Goal: Transaction & Acquisition: Purchase product/service

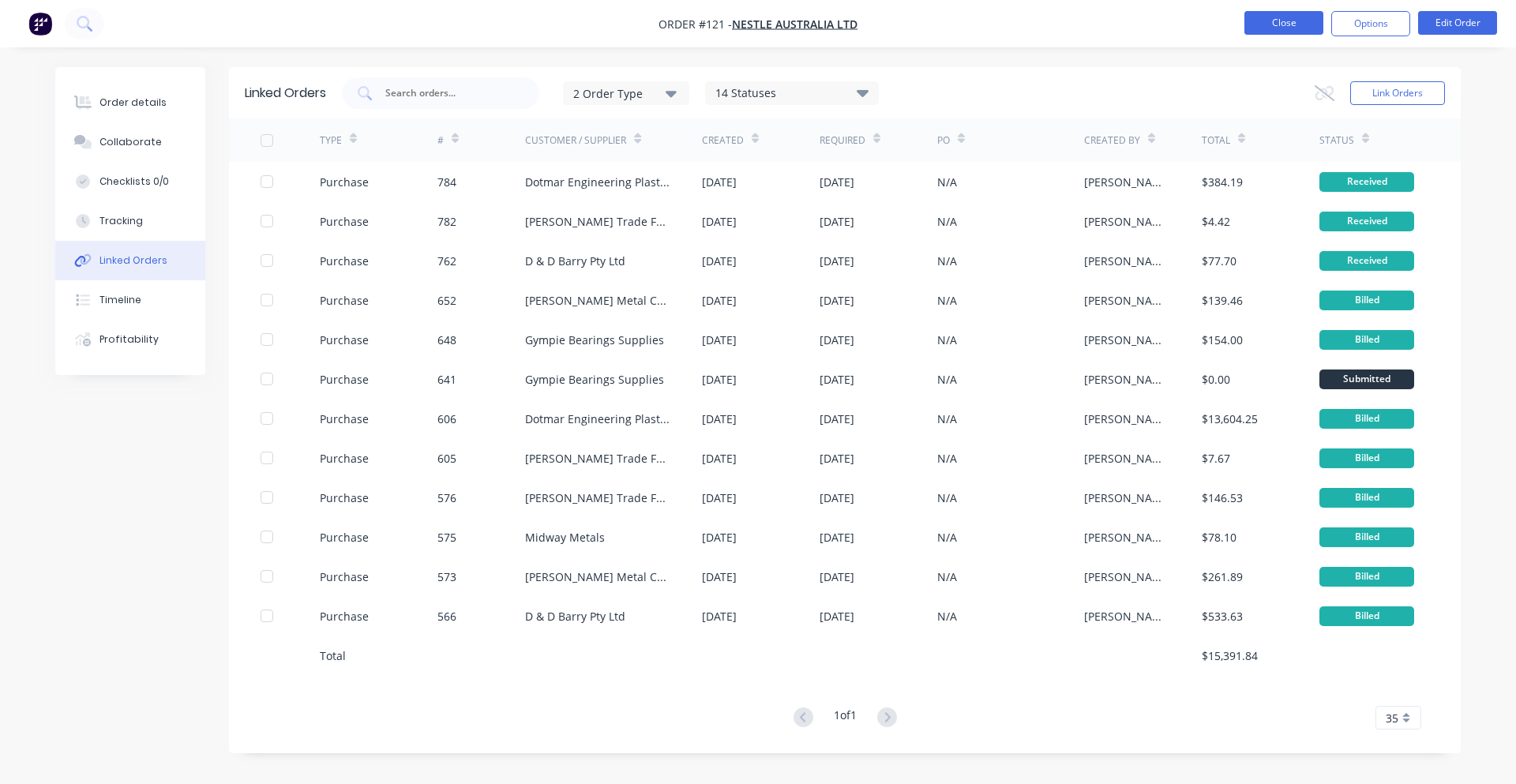
click at [1285, 27] on button "Close" at bounding box center [1283, 23] width 79 height 24
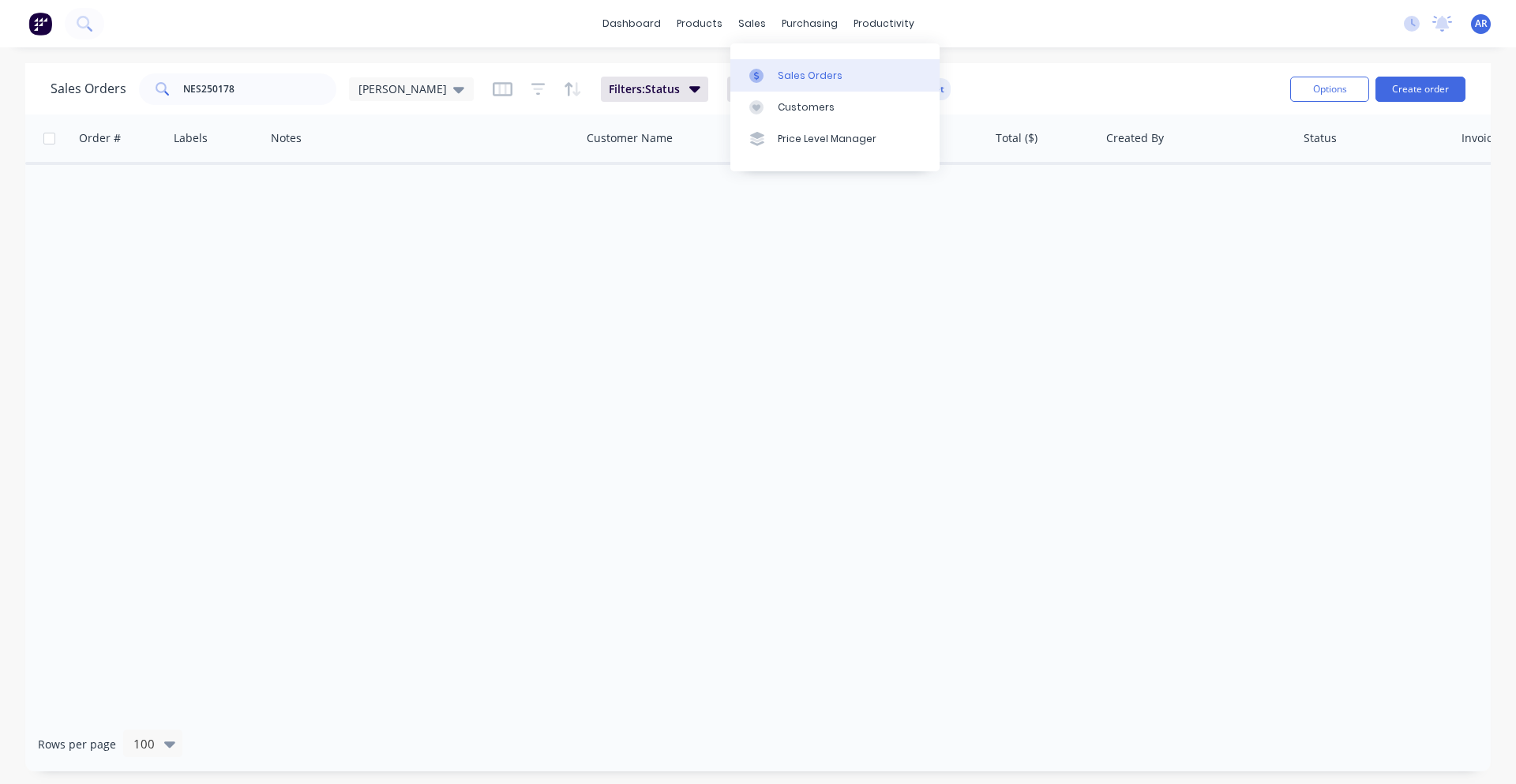
click at [775, 76] on link "Sales Orders" at bounding box center [834, 76] width 209 height 32
click at [280, 85] on input "NES250178" at bounding box center [259, 89] width 154 height 32
drag, startPoint x: 280, startPoint y: 85, endPoint x: 208, endPoint y: 90, distance: 72.2
click at [208, 90] on input "NES250178" at bounding box center [259, 89] width 154 height 32
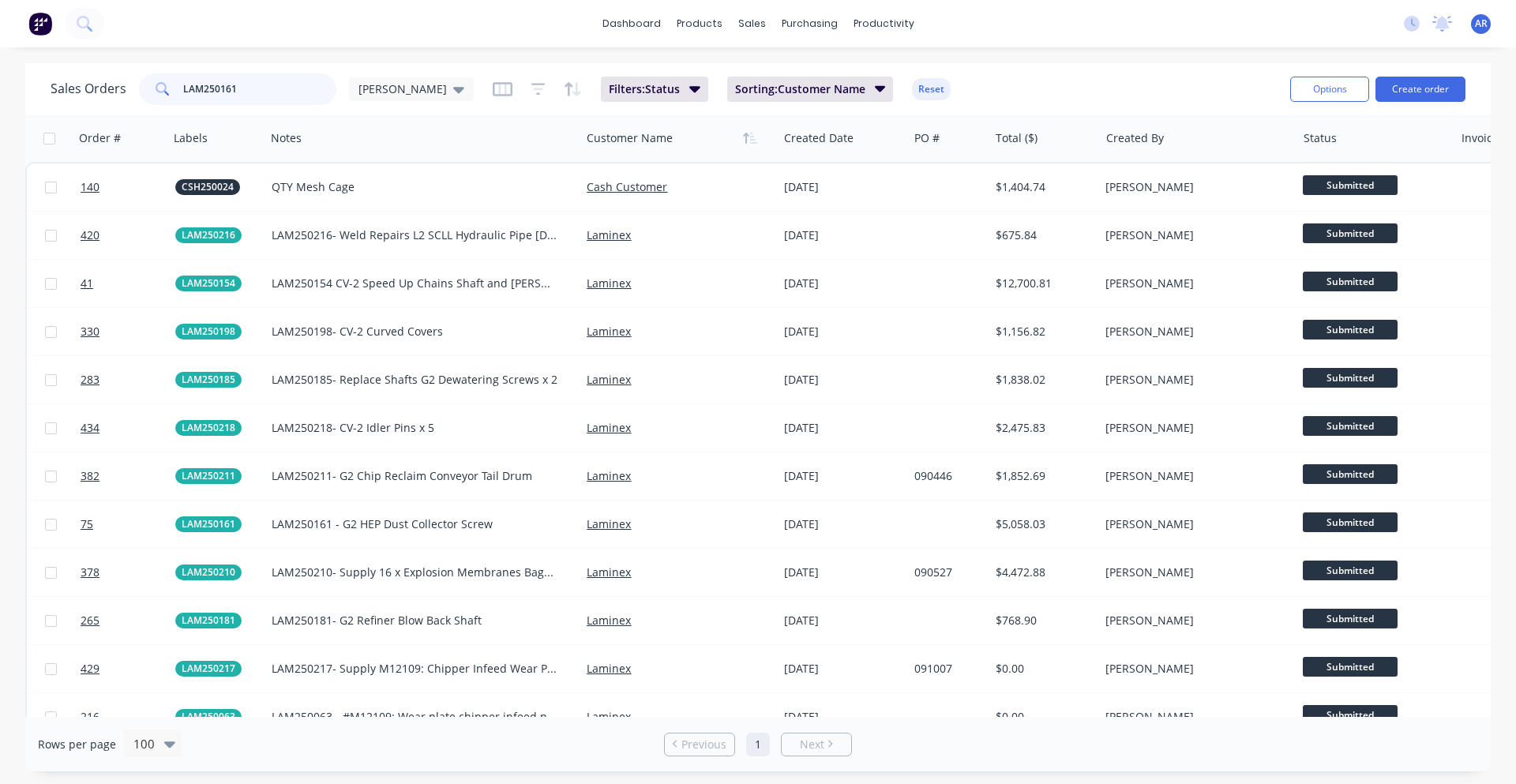
type input "LAM250161"
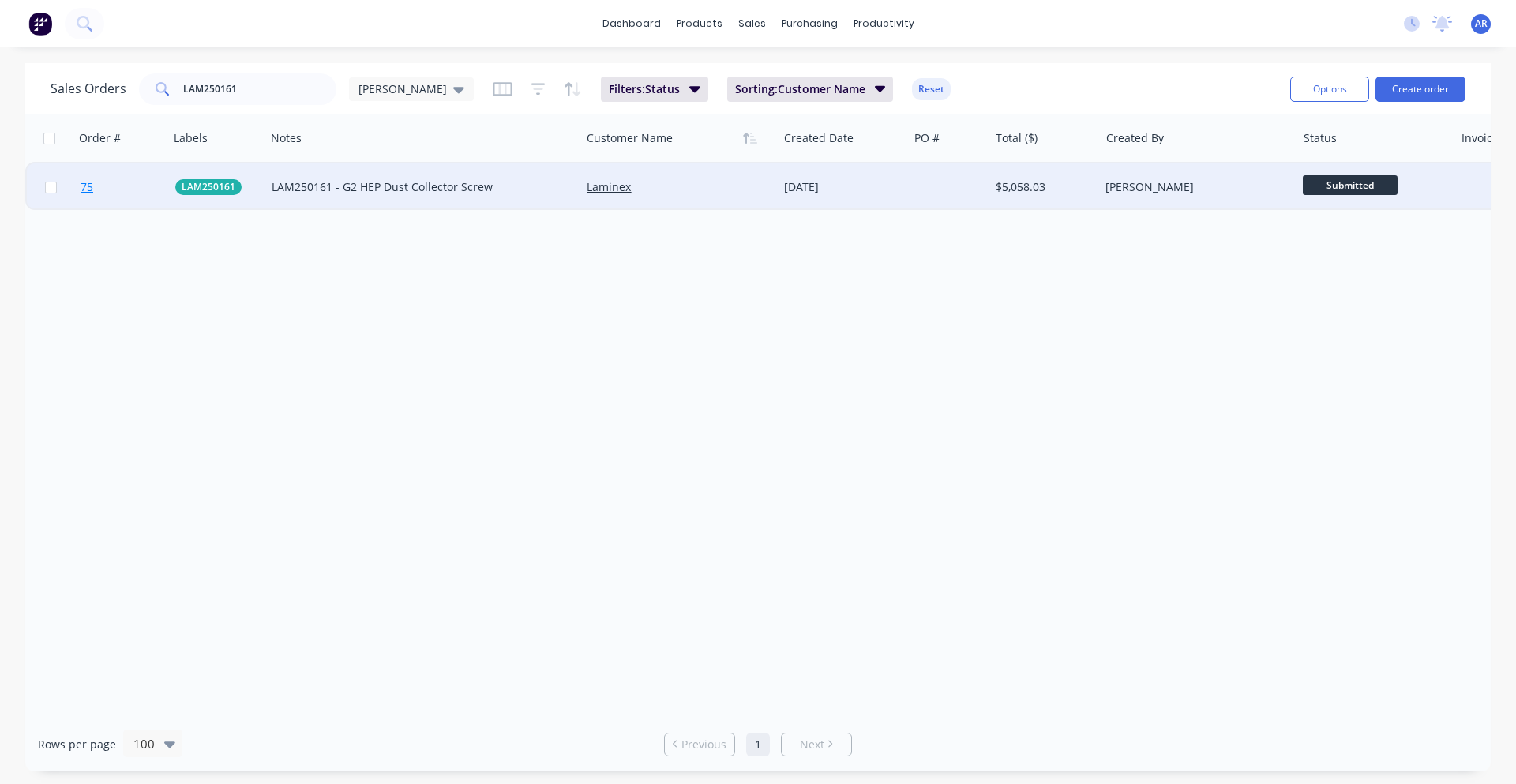
click at [142, 180] on link "75" at bounding box center [128, 187] width 95 height 47
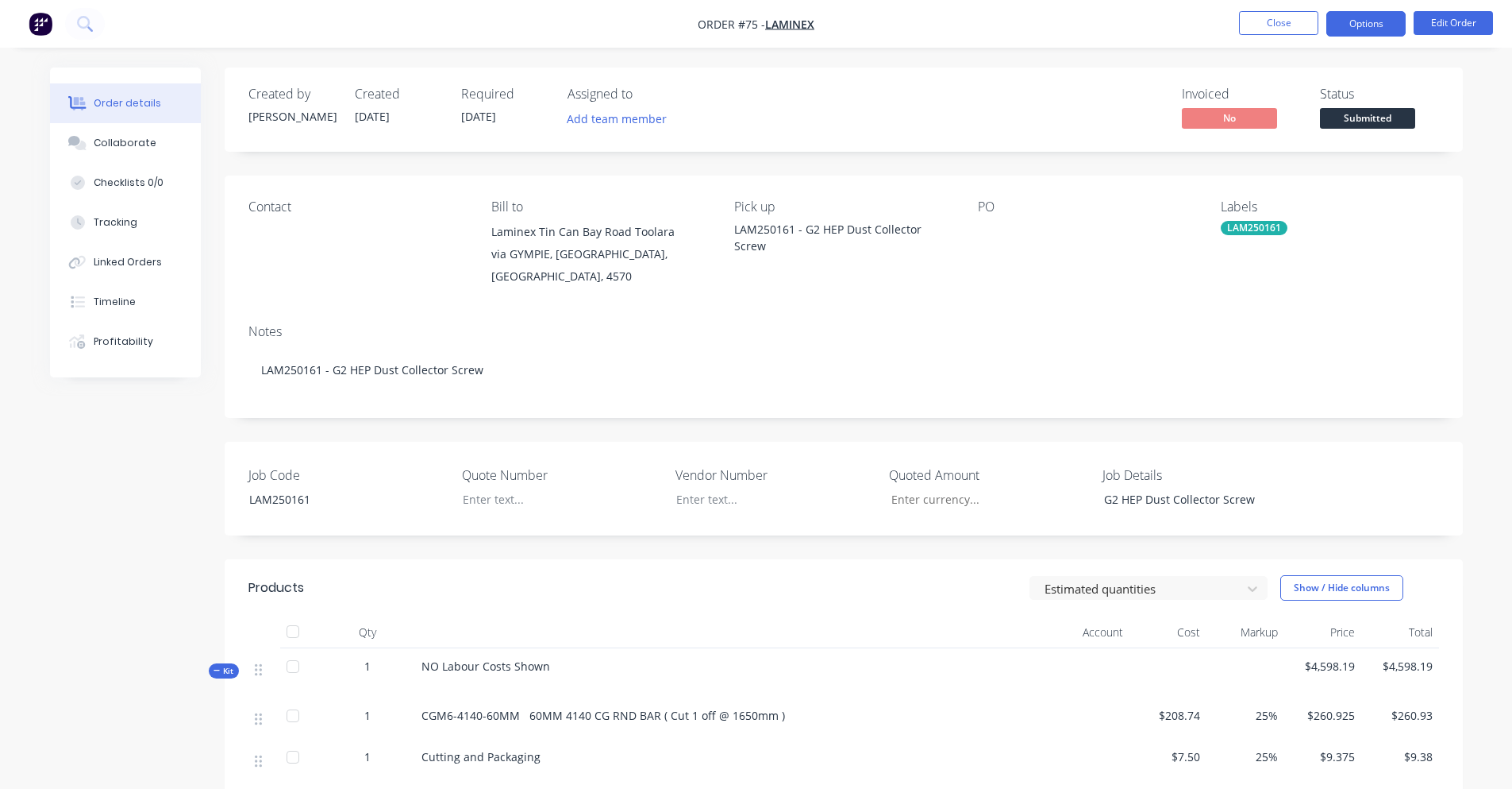
click at [1358, 25] on button "Options" at bounding box center [1366, 24] width 79 height 25
click at [1441, 21] on button "Edit Order" at bounding box center [1454, 23] width 79 height 24
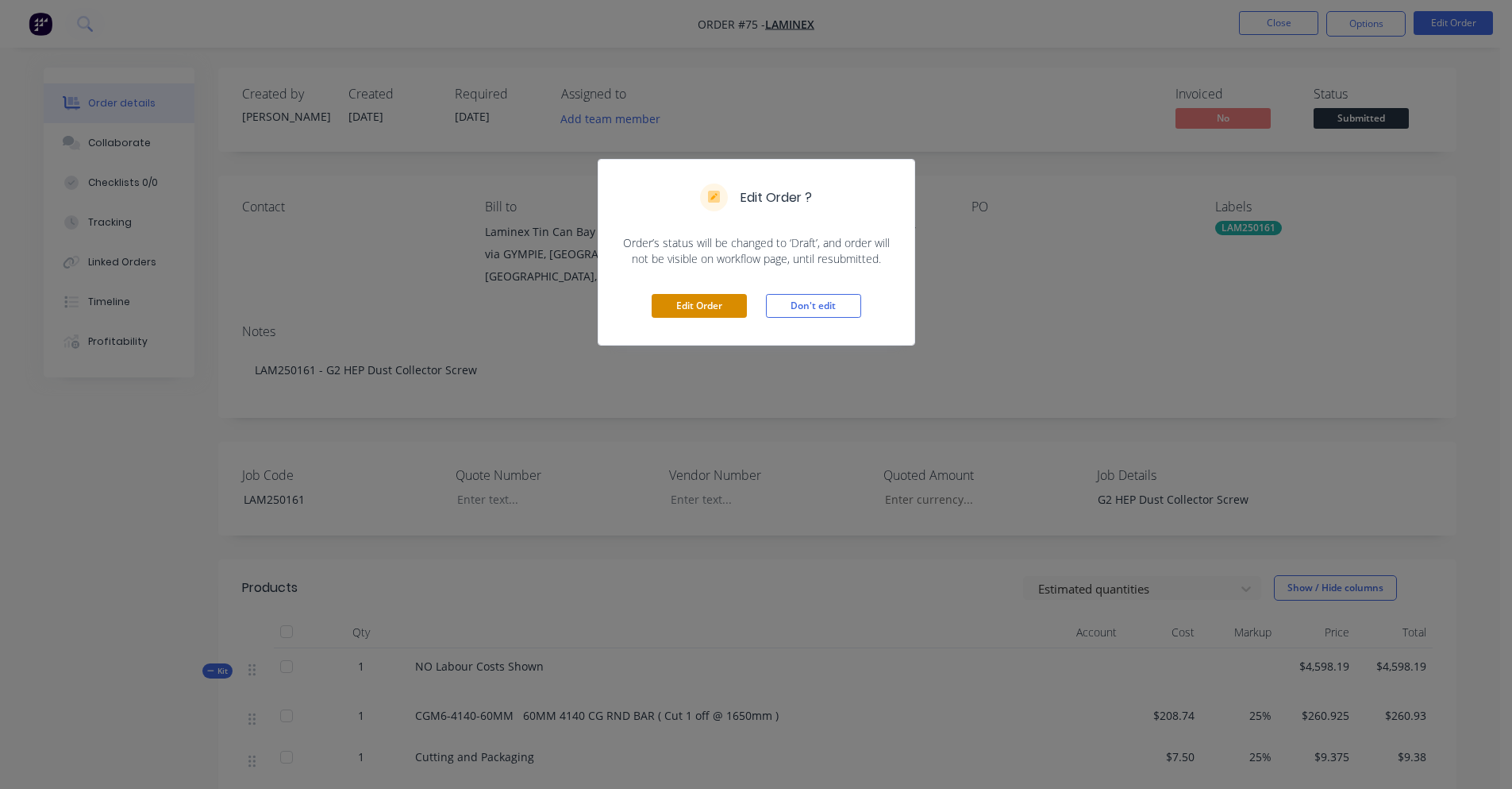
click at [666, 310] on button "Edit Order" at bounding box center [699, 306] width 95 height 24
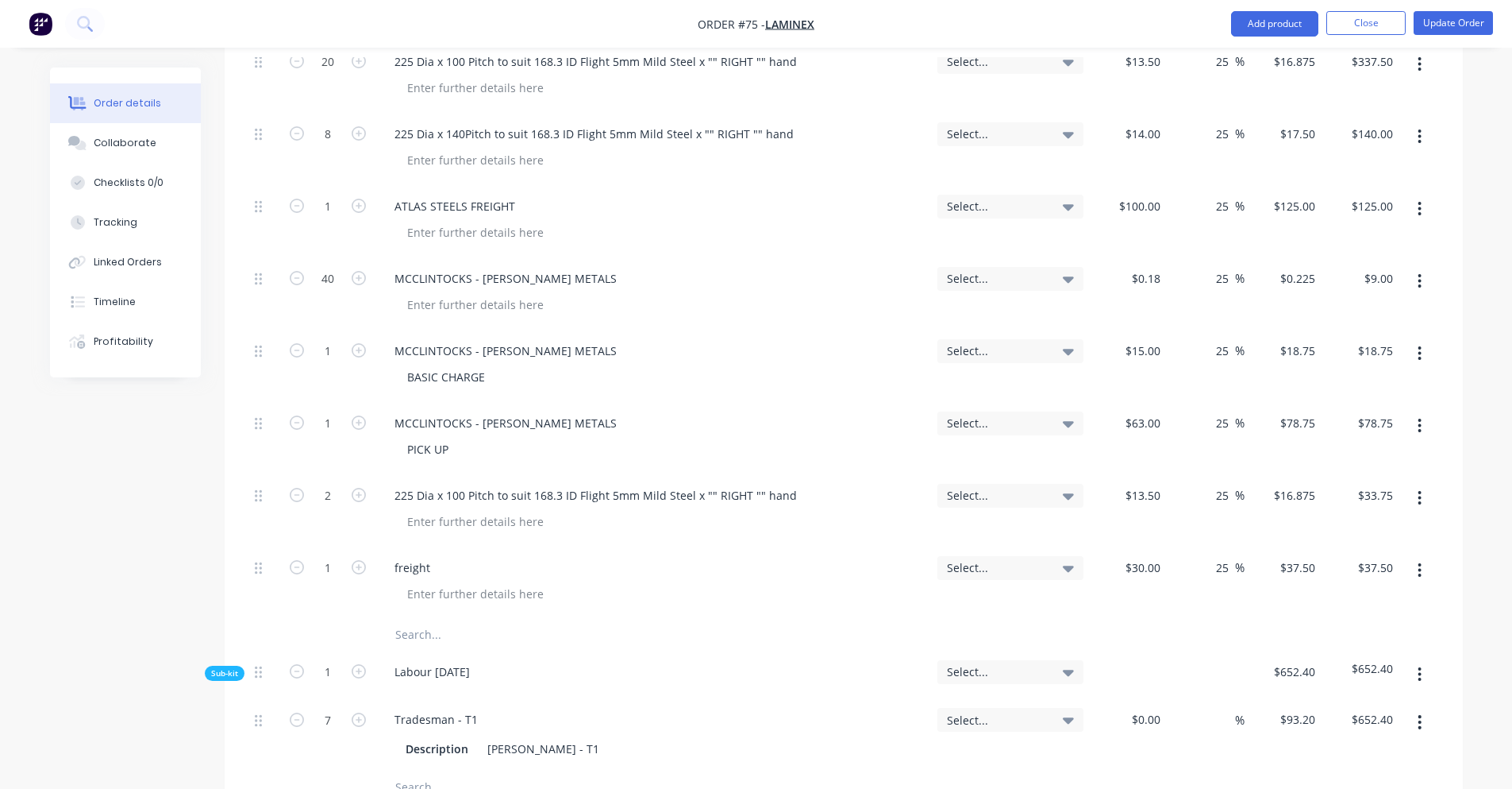
scroll to position [1351, 0]
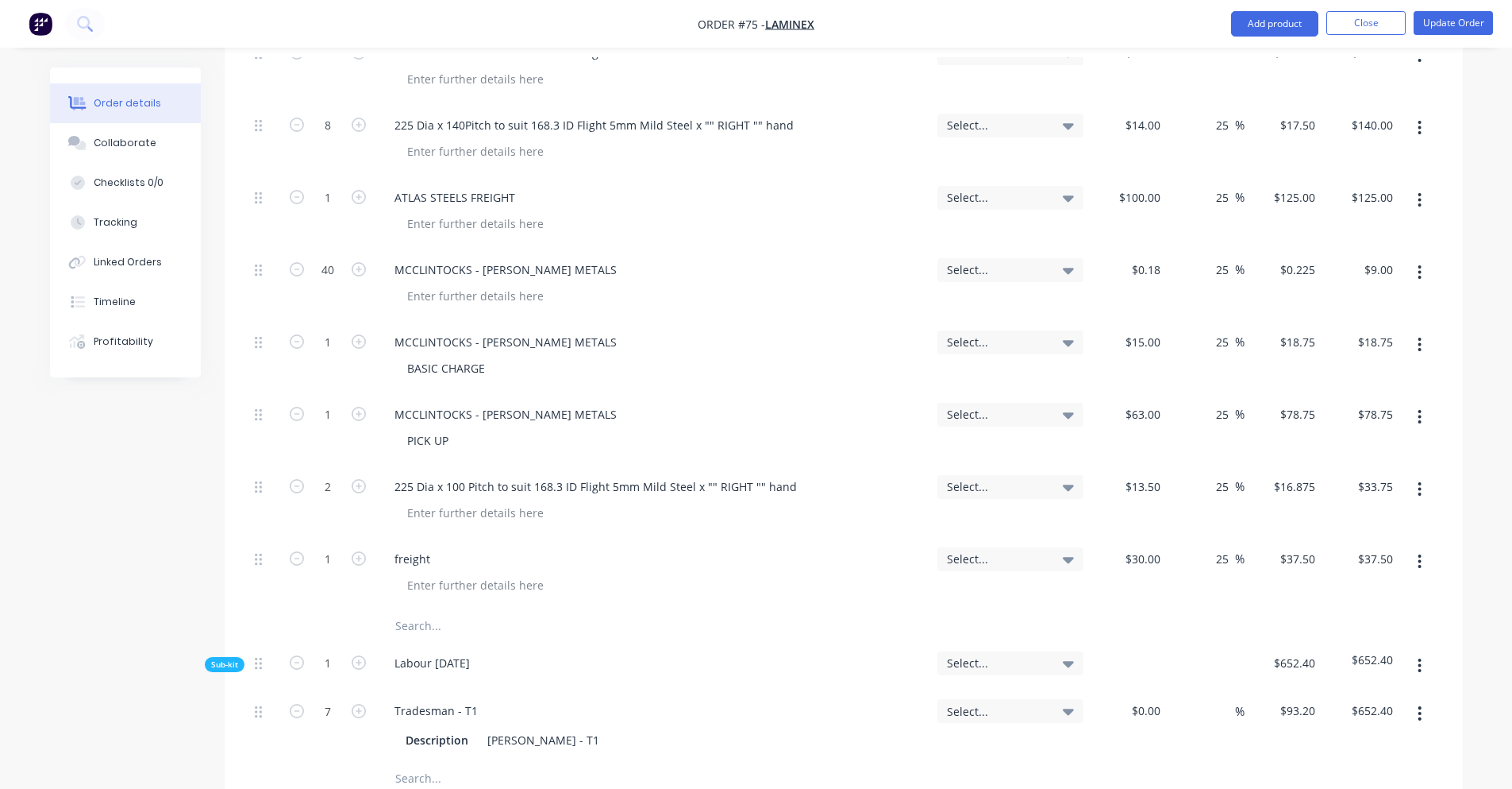
click at [417, 610] on input "text" at bounding box center [553, 626] width 317 height 32
type input "2"
click at [436, 610] on input "text" at bounding box center [553, 626] width 317 height 32
paste input "225 Dia x 140 Pitch to suit 168.3 ID Flight Ex 5.0mm GR250 Left-Hand"
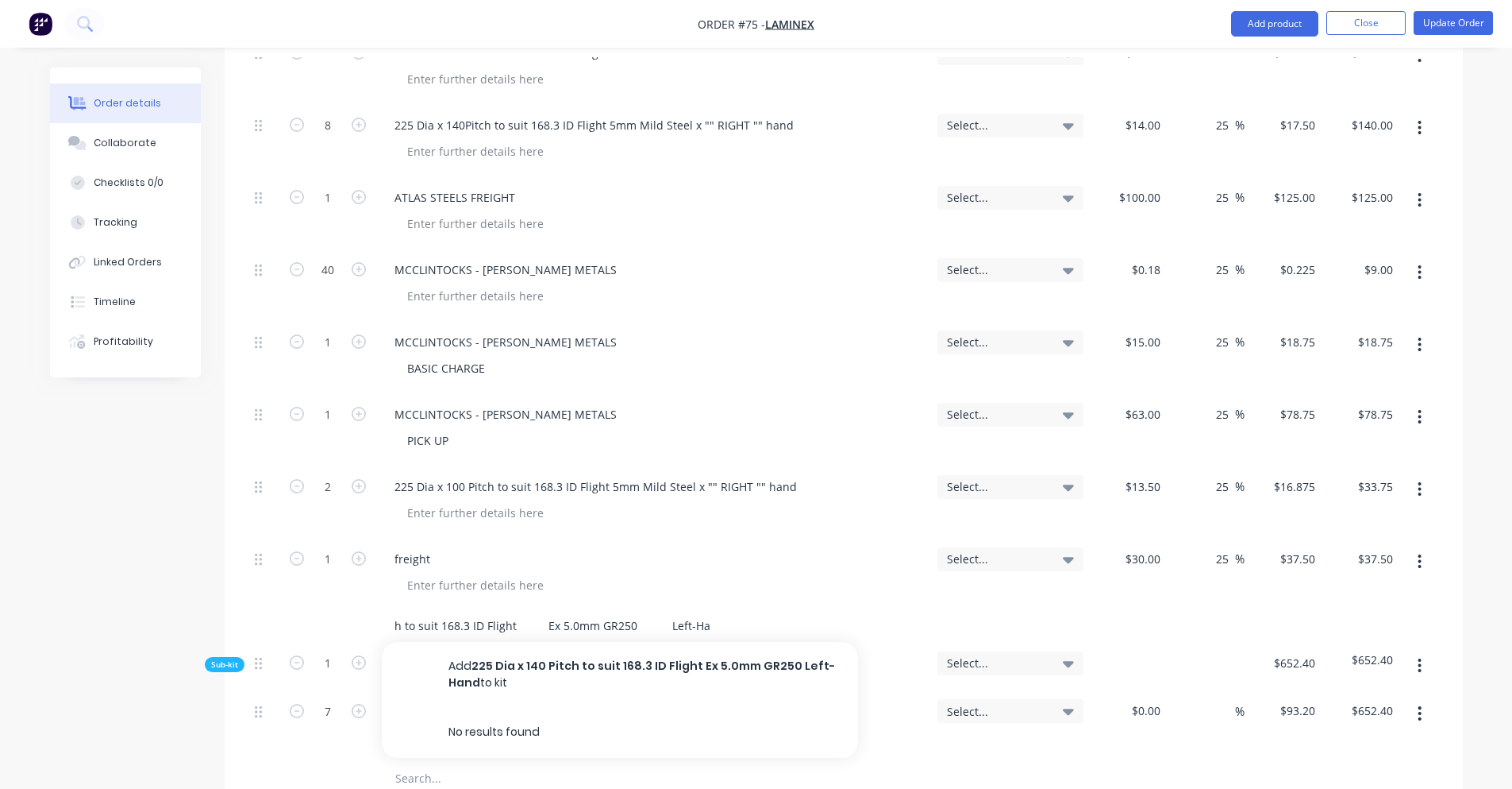
click at [541, 610] on input "225 Dia x 140 Pitch to suit 168.3 ID Flight Ex 5.0mm GR250 Left-Hand" at bounding box center [553, 626] width 317 height 32
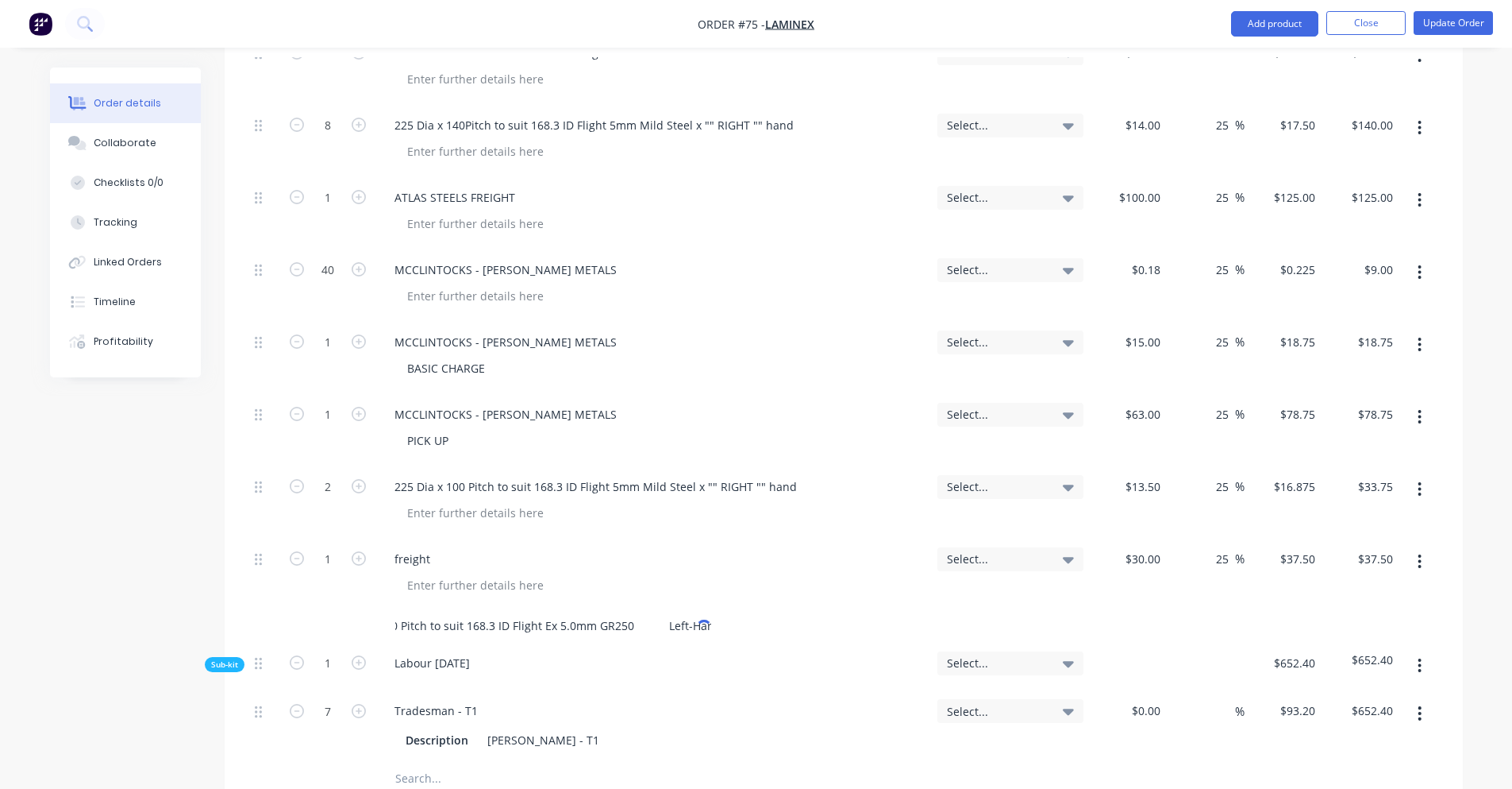
click at [656, 610] on input "225 Dia x 140 Pitch to suit 168.3 ID Flight Ex 5.0mm GR250 Left-Hand" at bounding box center [553, 626] width 317 height 32
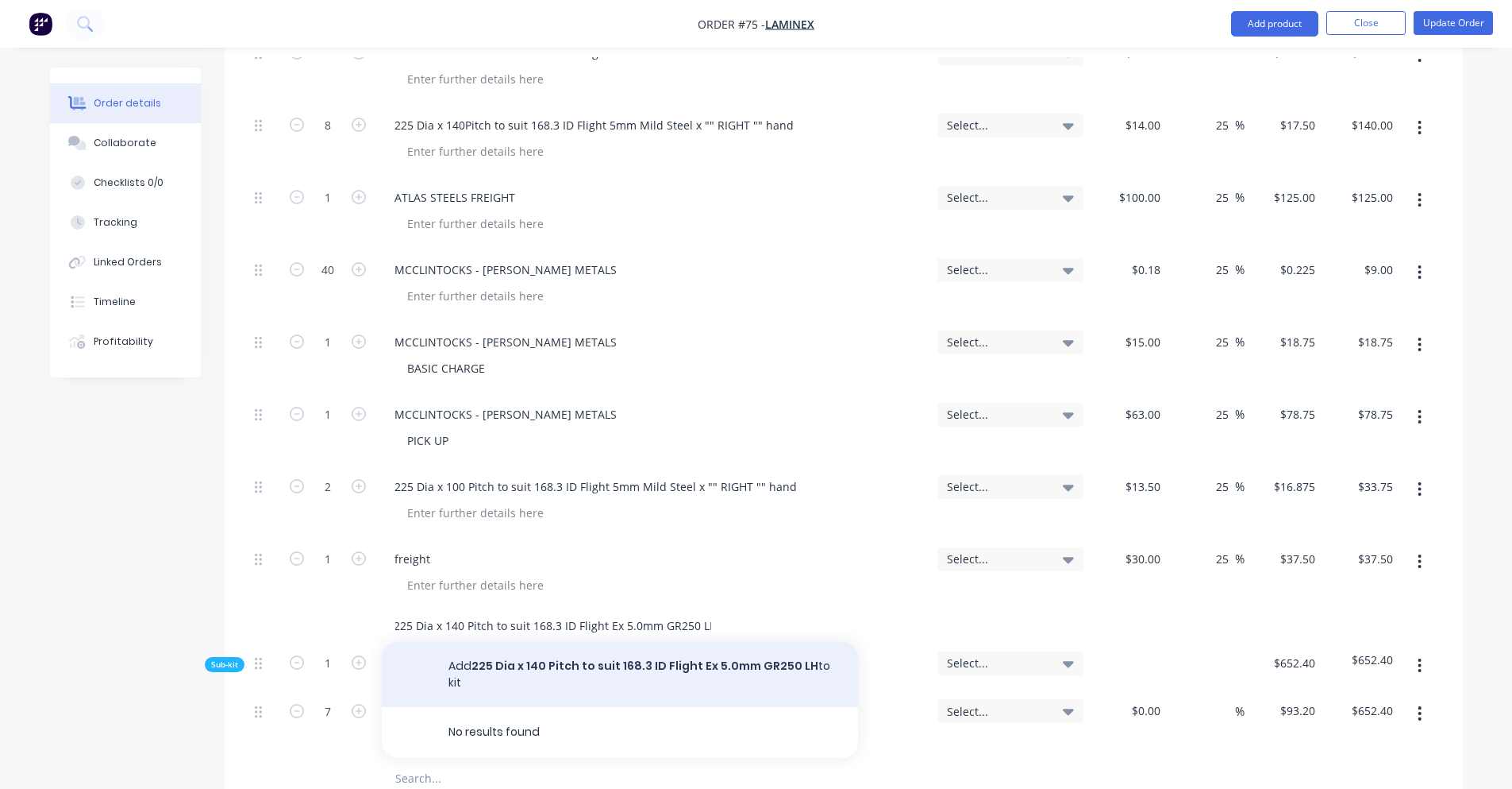
type input "225 Dia x 140 Pitch to suit 168.3 ID Flight Ex 5.0mm GR250 LH"
click at [723, 642] on button "Add 225 Dia x 140 Pitch to suit 168.3 ID Flight Ex 5.0mm GR250 LH to kit" at bounding box center [620, 674] width 476 height 65
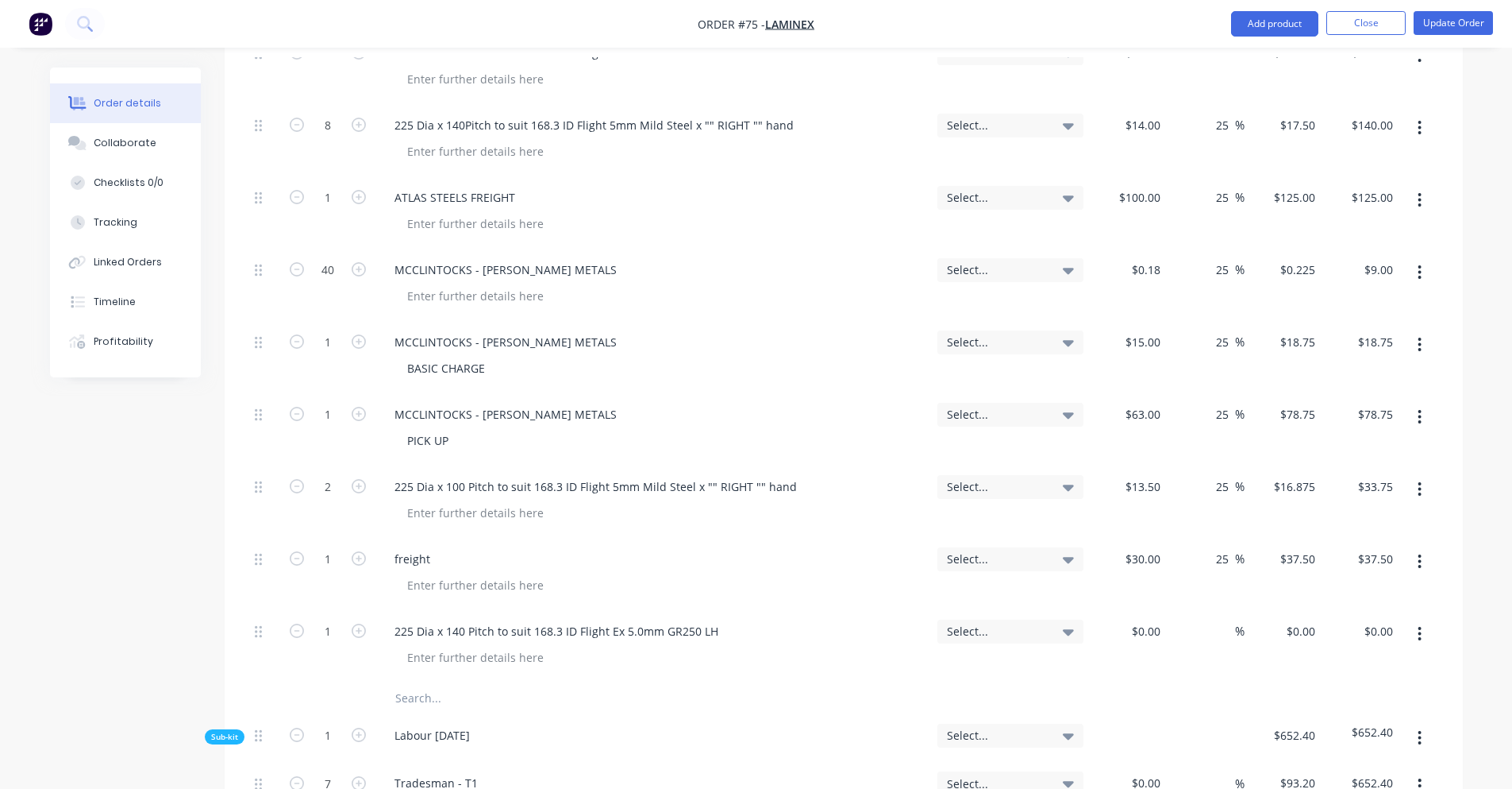
click at [1071, 623] on icon at bounding box center [1068, 631] width 11 height 18
click at [1157, 619] on input at bounding box center [1148, 630] width 36 height 23
click at [1225, 619] on input at bounding box center [1227, 630] width 19 height 23
type input "$15.00"
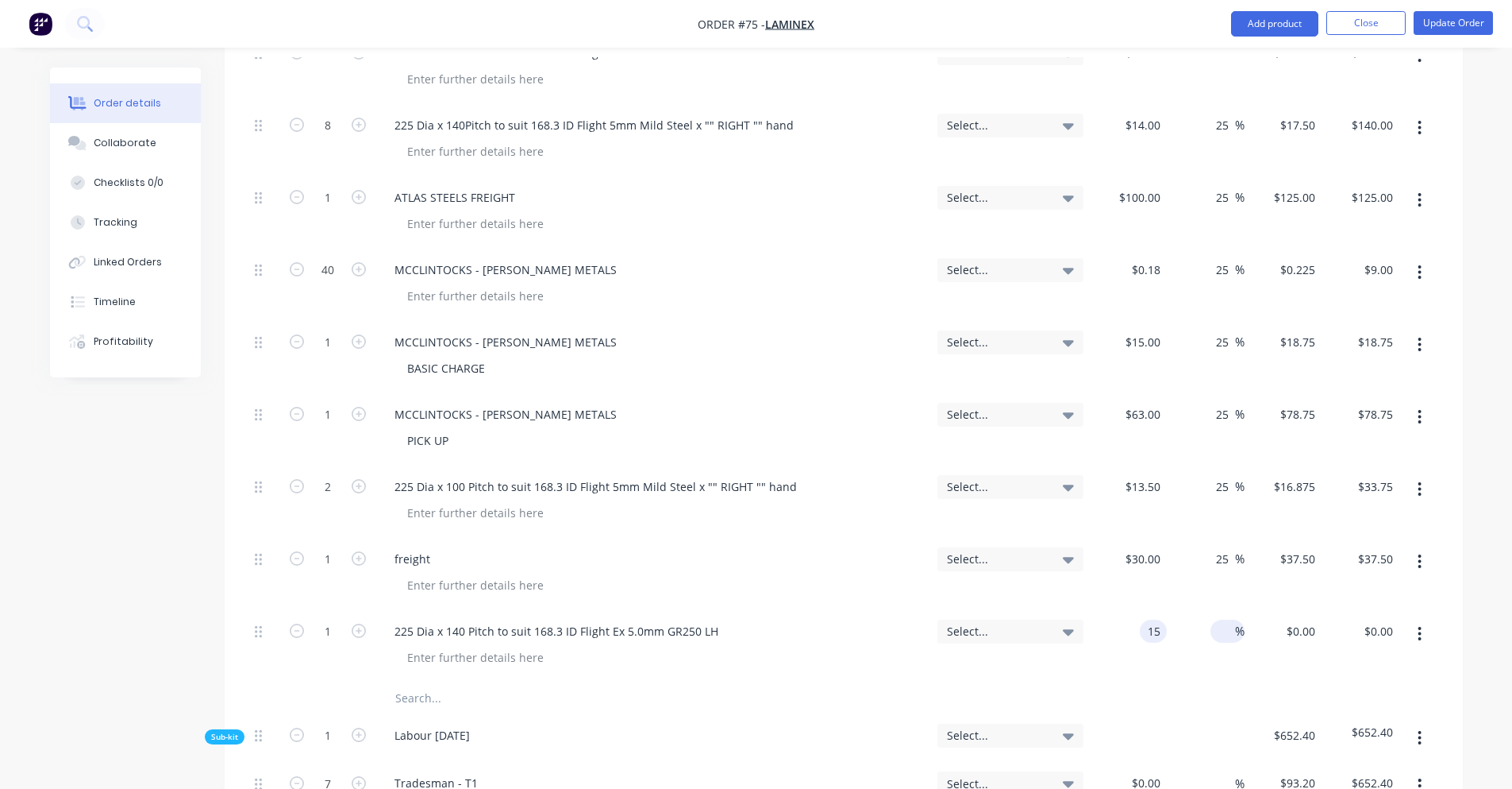
type input "$15.00"
type input "25"
type input "$18.75"
click at [1261, 610] on div "$18.75 $18.75" at bounding box center [1283, 646] width 78 height 73
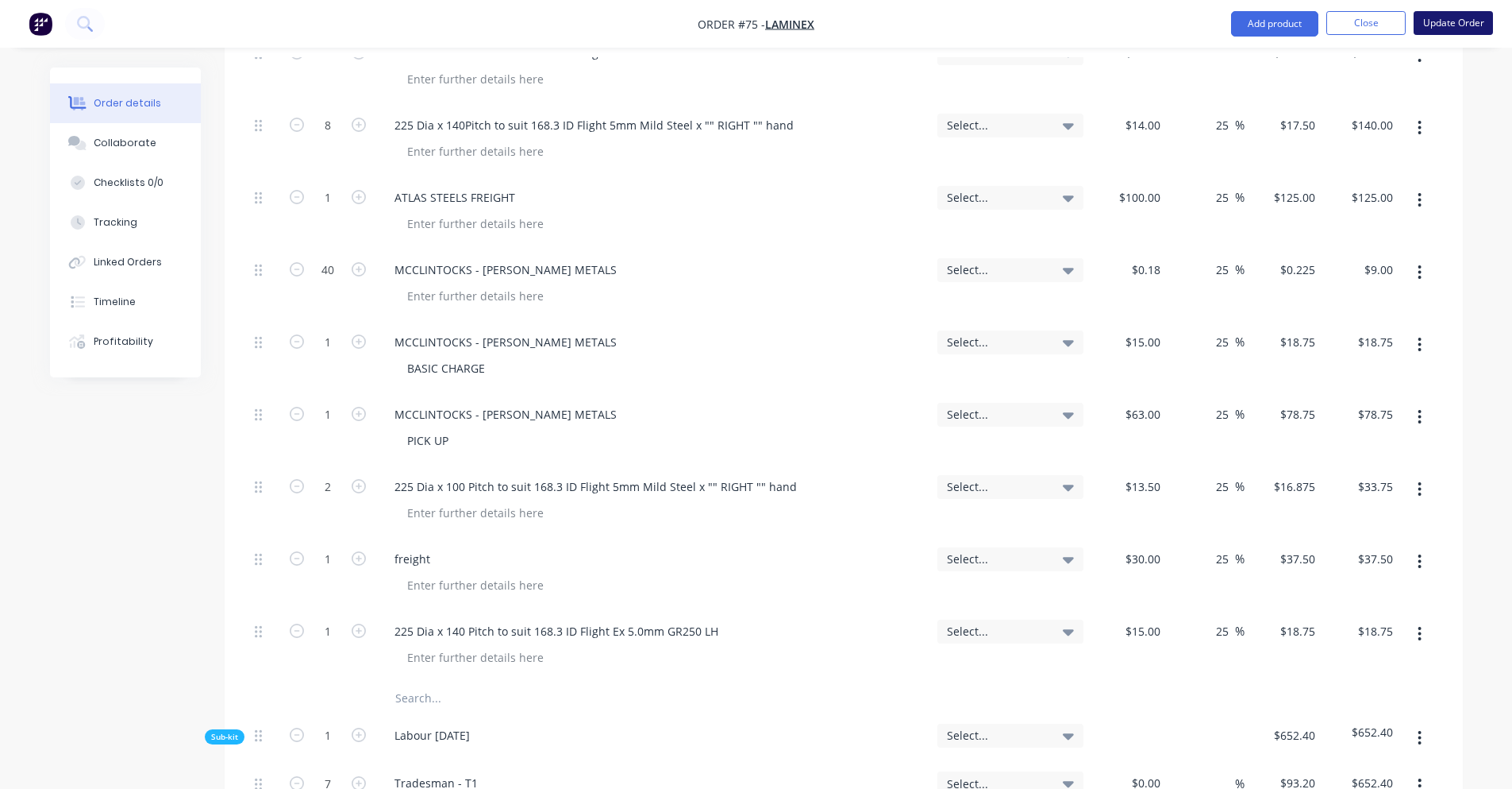
click at [1458, 23] on button "Update Order" at bounding box center [1454, 23] width 79 height 24
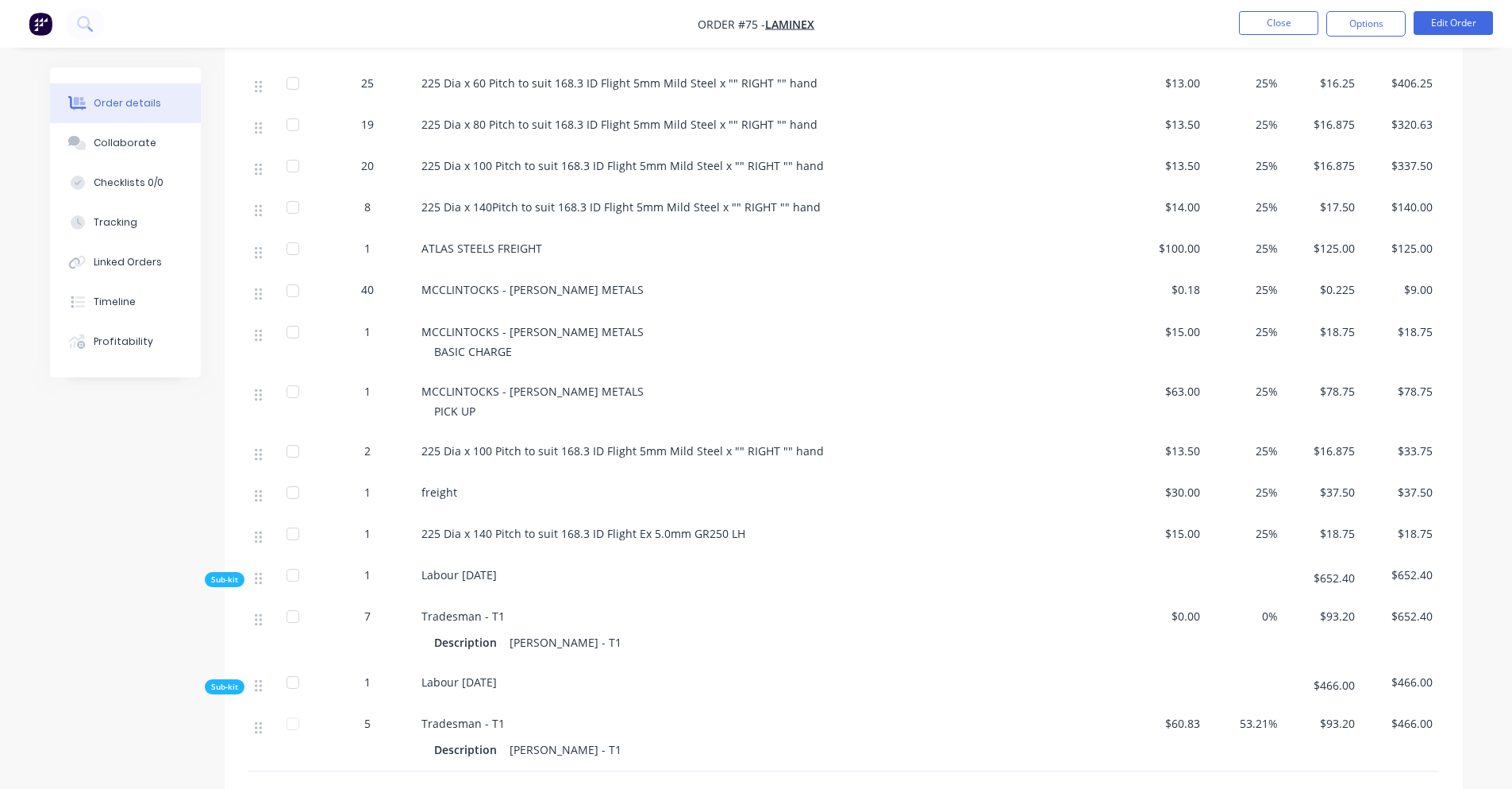
scroll to position [953, 0]
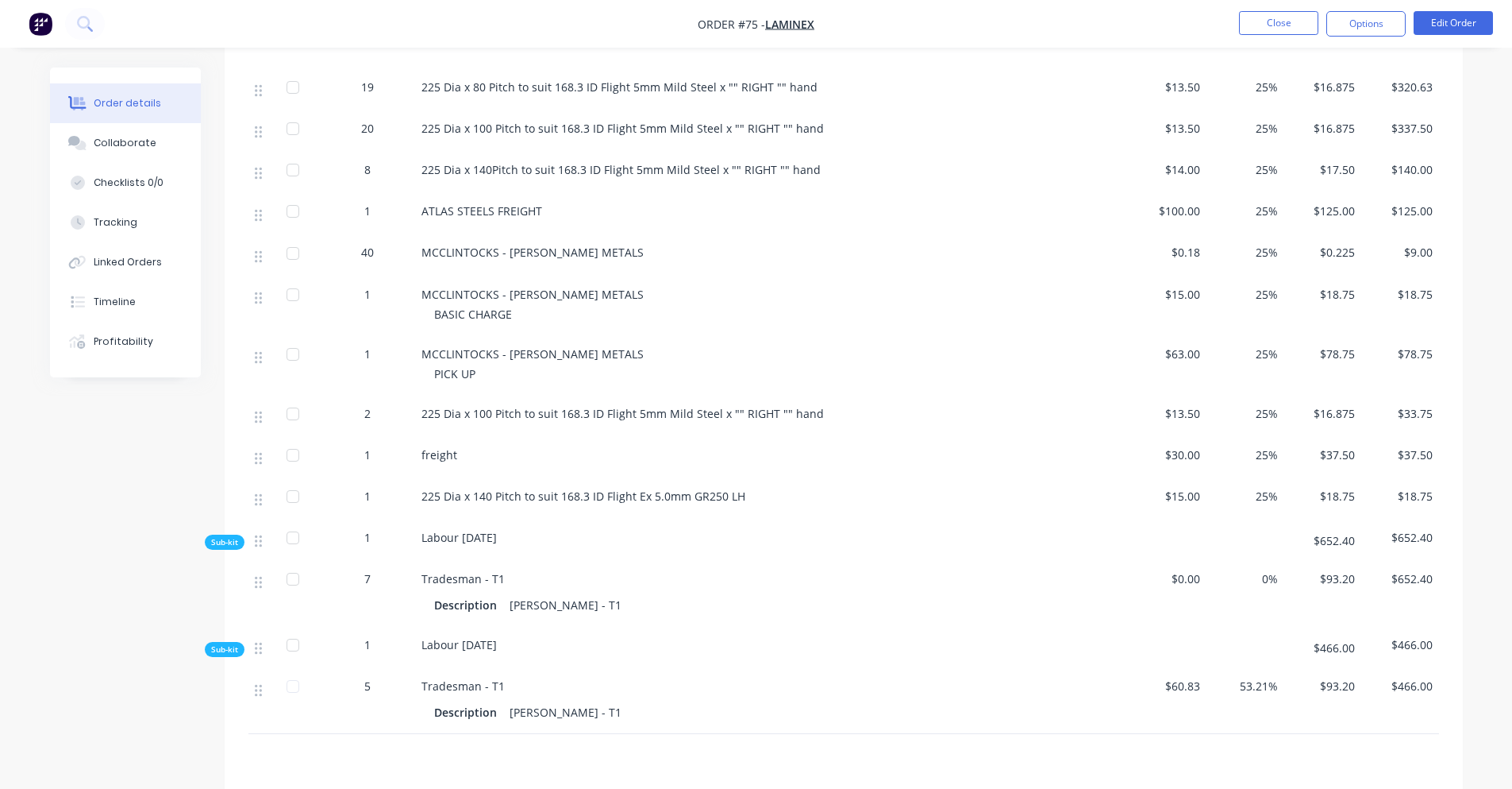
click at [372, 487] on div "1" at bounding box center [367, 496] width 83 height 17
click at [365, 487] on span "1" at bounding box center [368, 496] width 7 height 17
click at [366, 487] on span "1" at bounding box center [368, 496] width 7 height 17
click at [499, 488] on span "225 Dia x 140 Pitch to suit 168.3 ID Flight Ex 5.0mm GR250 LH" at bounding box center [583, 496] width 324 height 15
click at [597, 488] on span "225 Dia x 140 Pitch to suit 168.3 ID Flight Ex 5.0mm GR250 LH" at bounding box center [583, 496] width 324 height 15
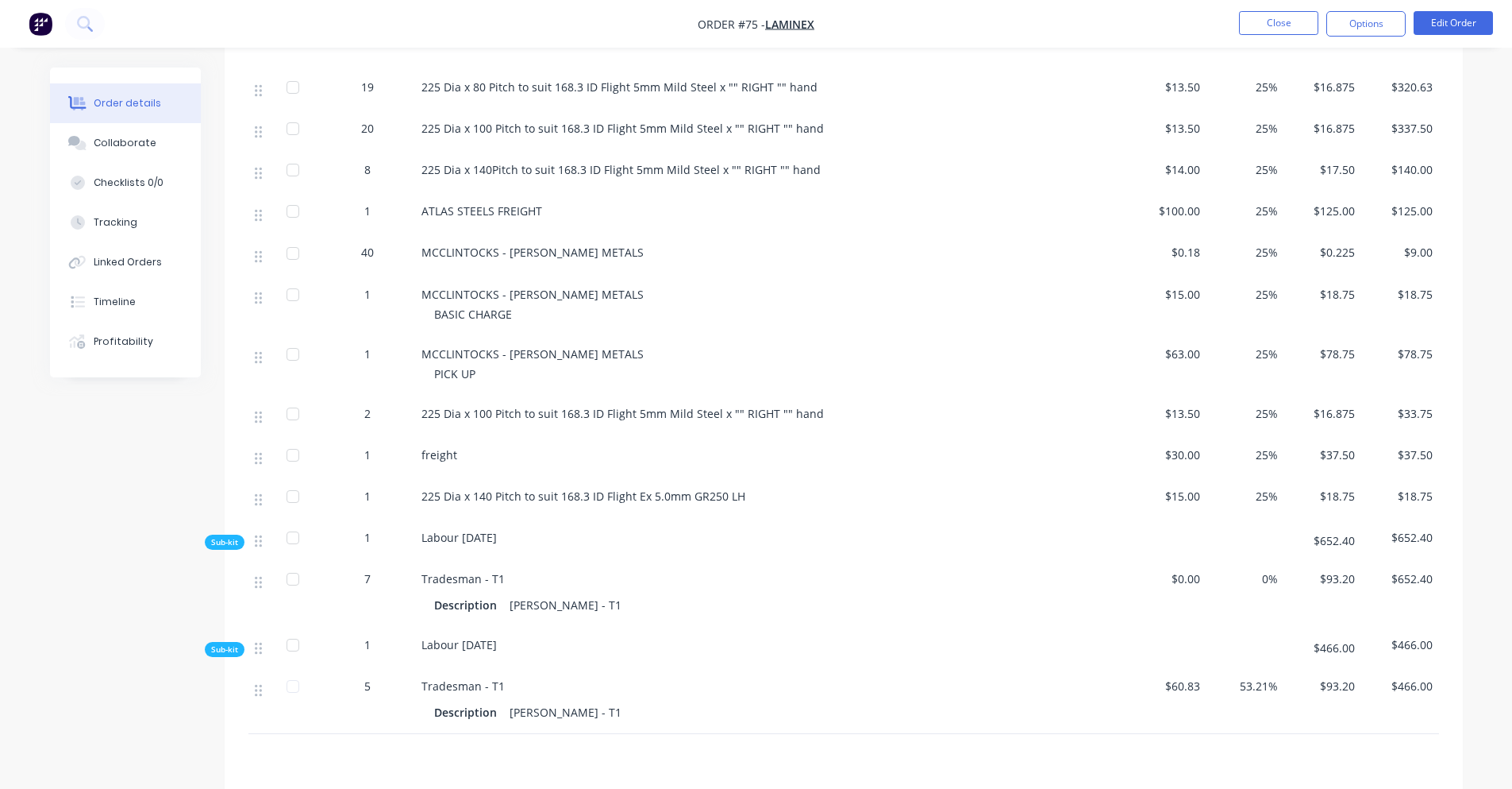
click at [734, 488] on span "225 Dia x 140 Pitch to suit 168.3 ID Flight Ex 5.0mm GR250 LH" at bounding box center [583, 496] width 324 height 15
click at [1448, 29] on button "Edit Order" at bounding box center [1454, 23] width 79 height 24
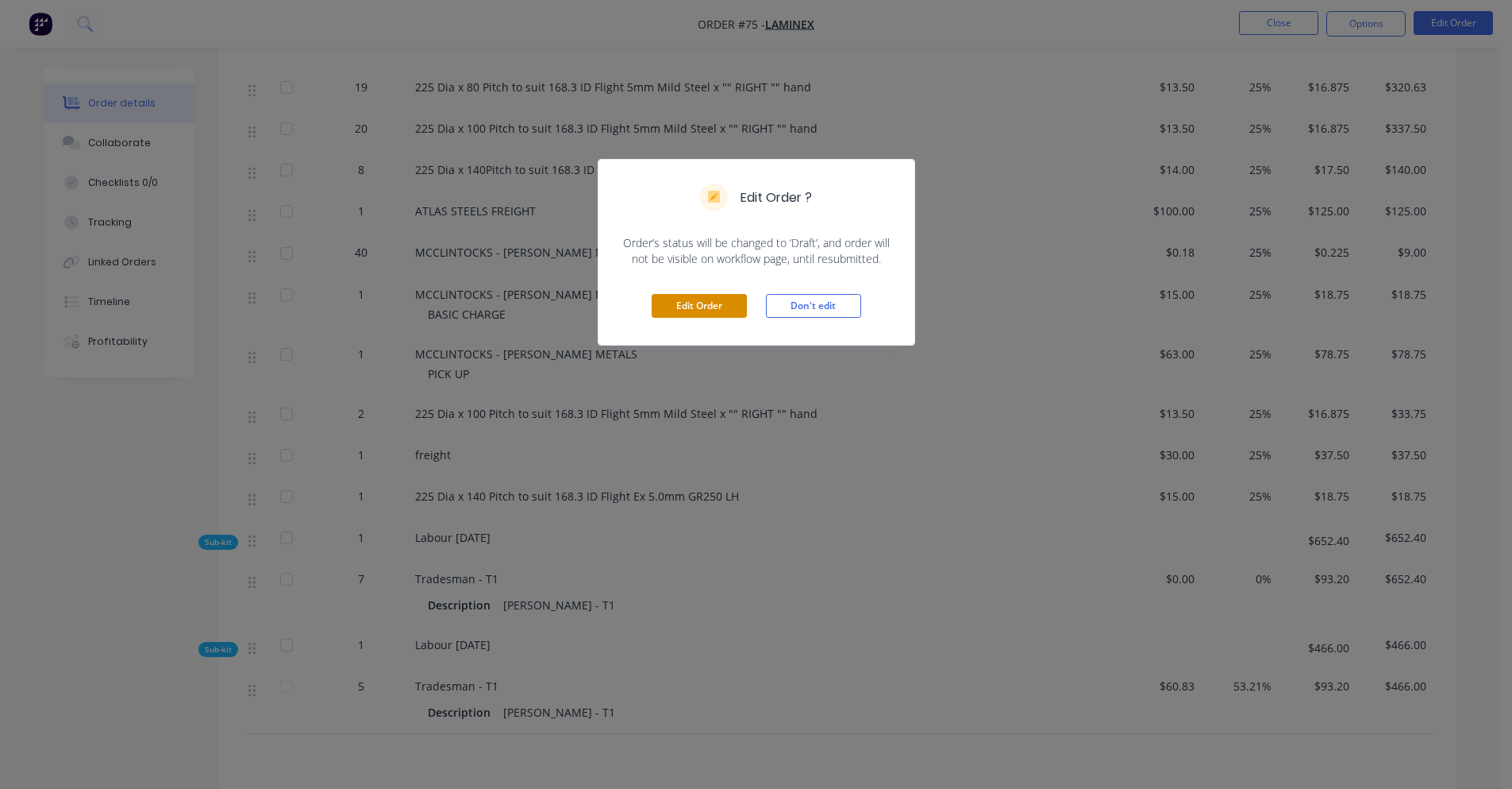
click at [740, 310] on button "Edit Order" at bounding box center [699, 306] width 95 height 24
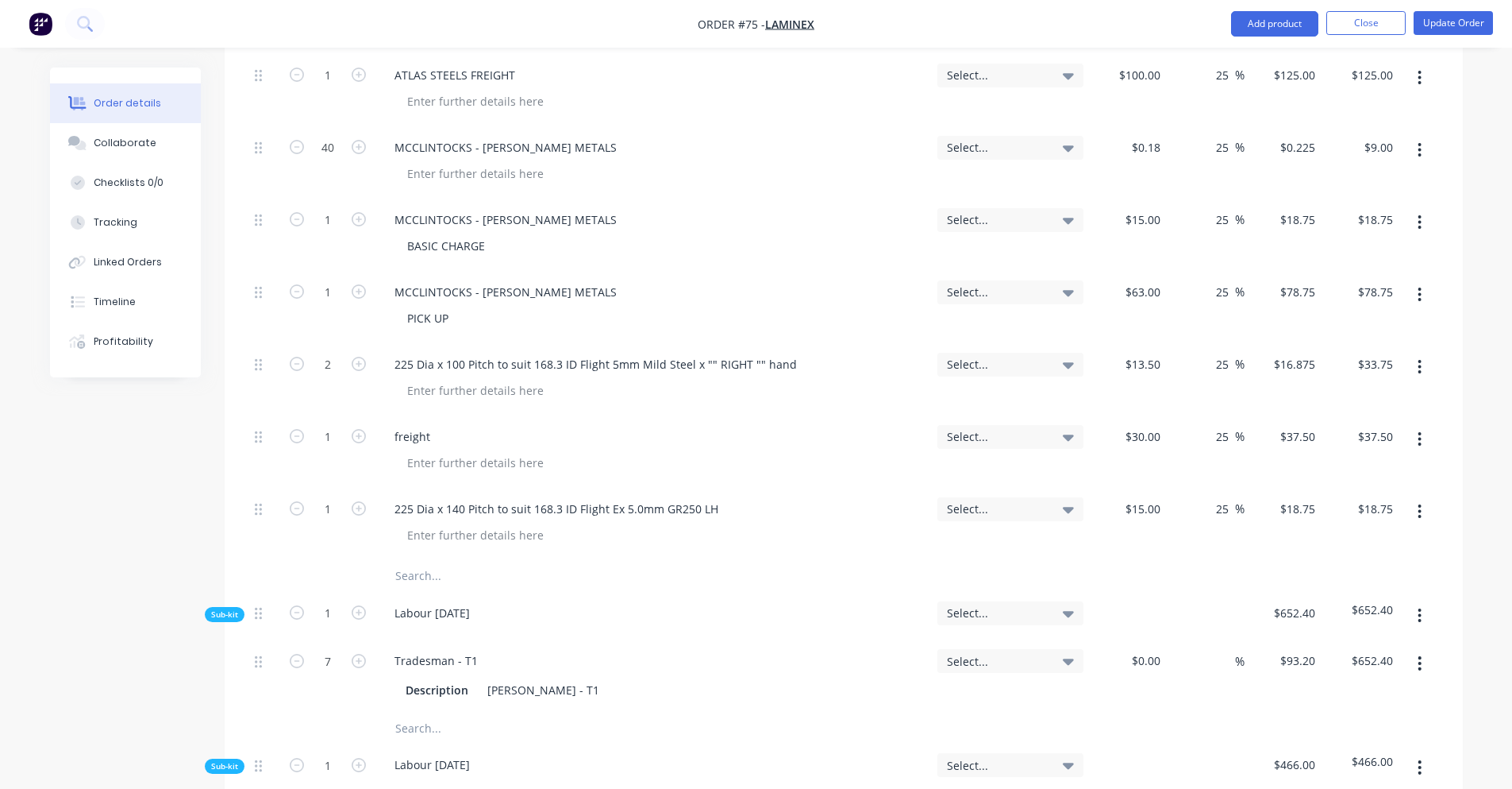
scroll to position [1510, 0]
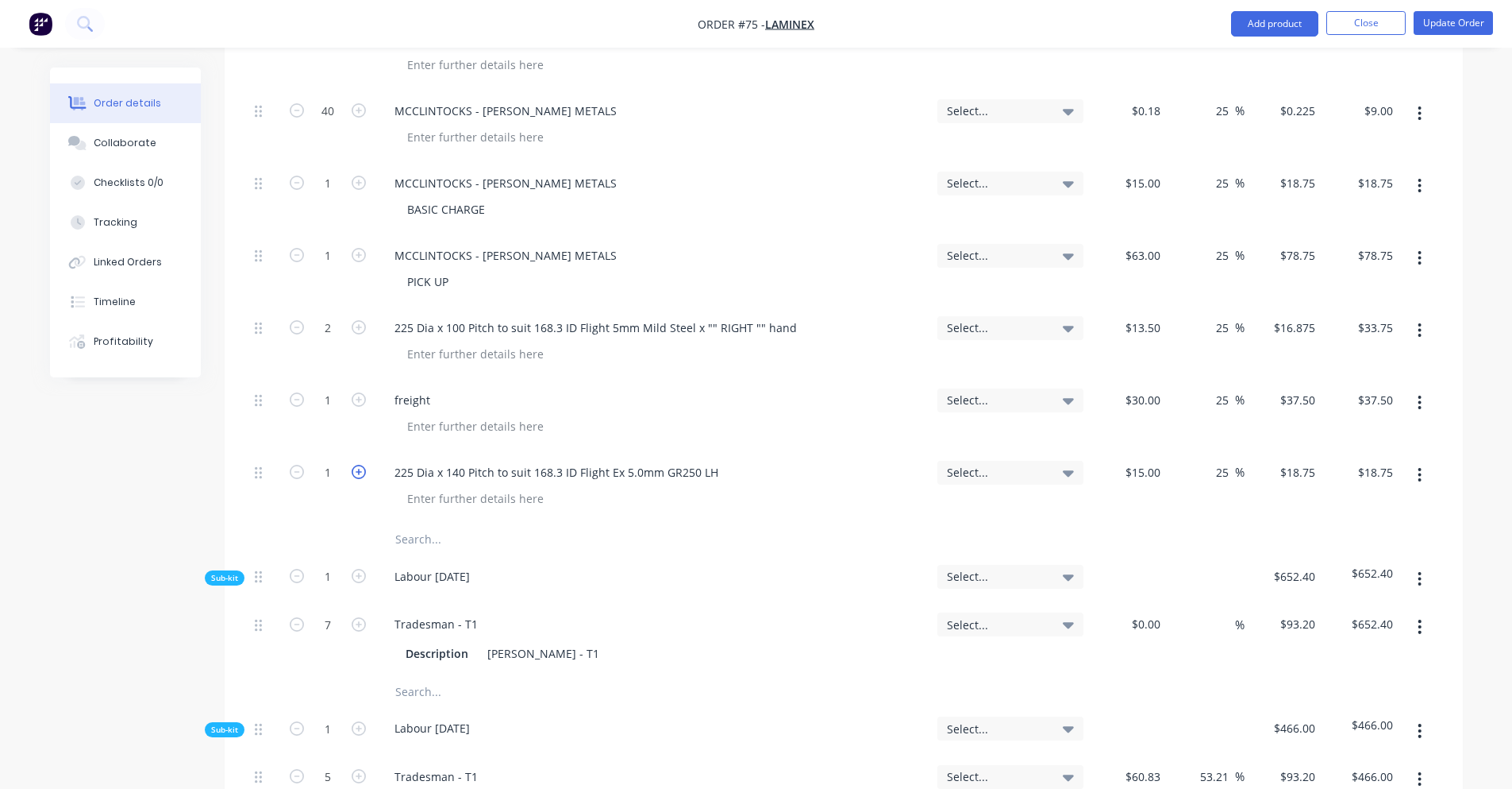
click at [355, 465] on icon "button" at bounding box center [359, 471] width 14 height 14
type input "2"
type input "$37.50"
click at [1455, 27] on button "Update Order" at bounding box center [1454, 23] width 79 height 24
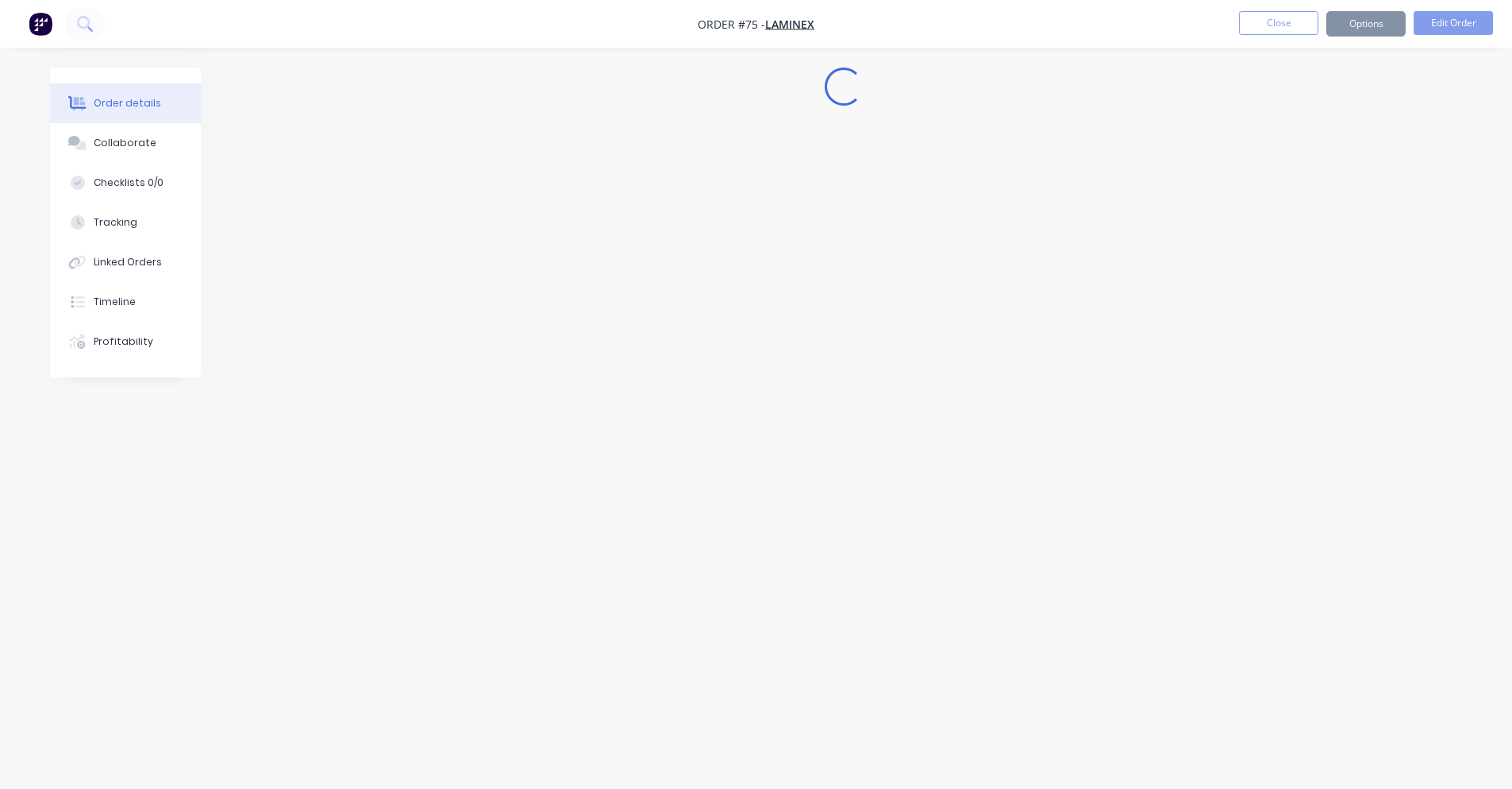
scroll to position [0, 0]
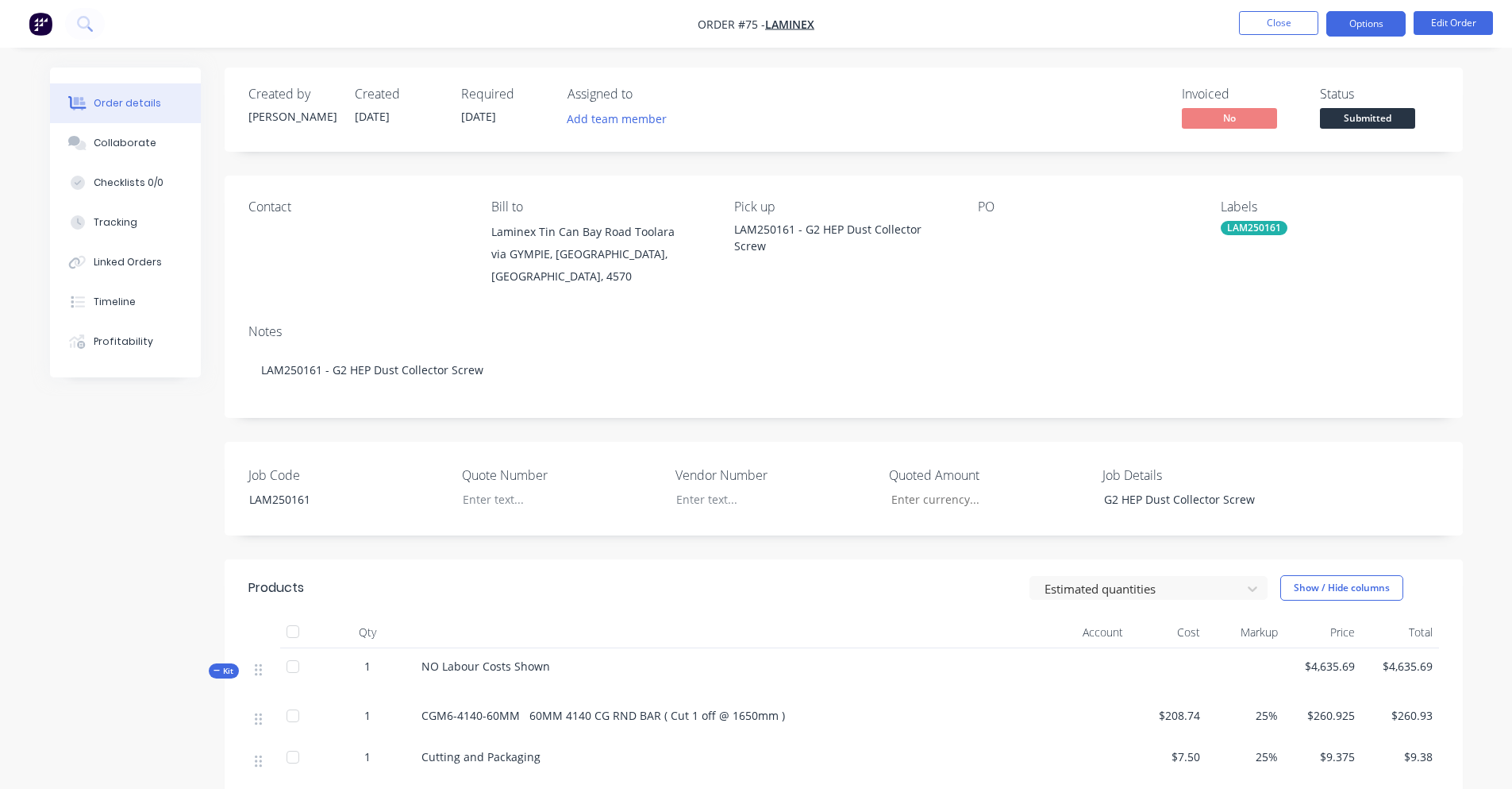
click at [1380, 24] on button "Options" at bounding box center [1366, 24] width 79 height 25
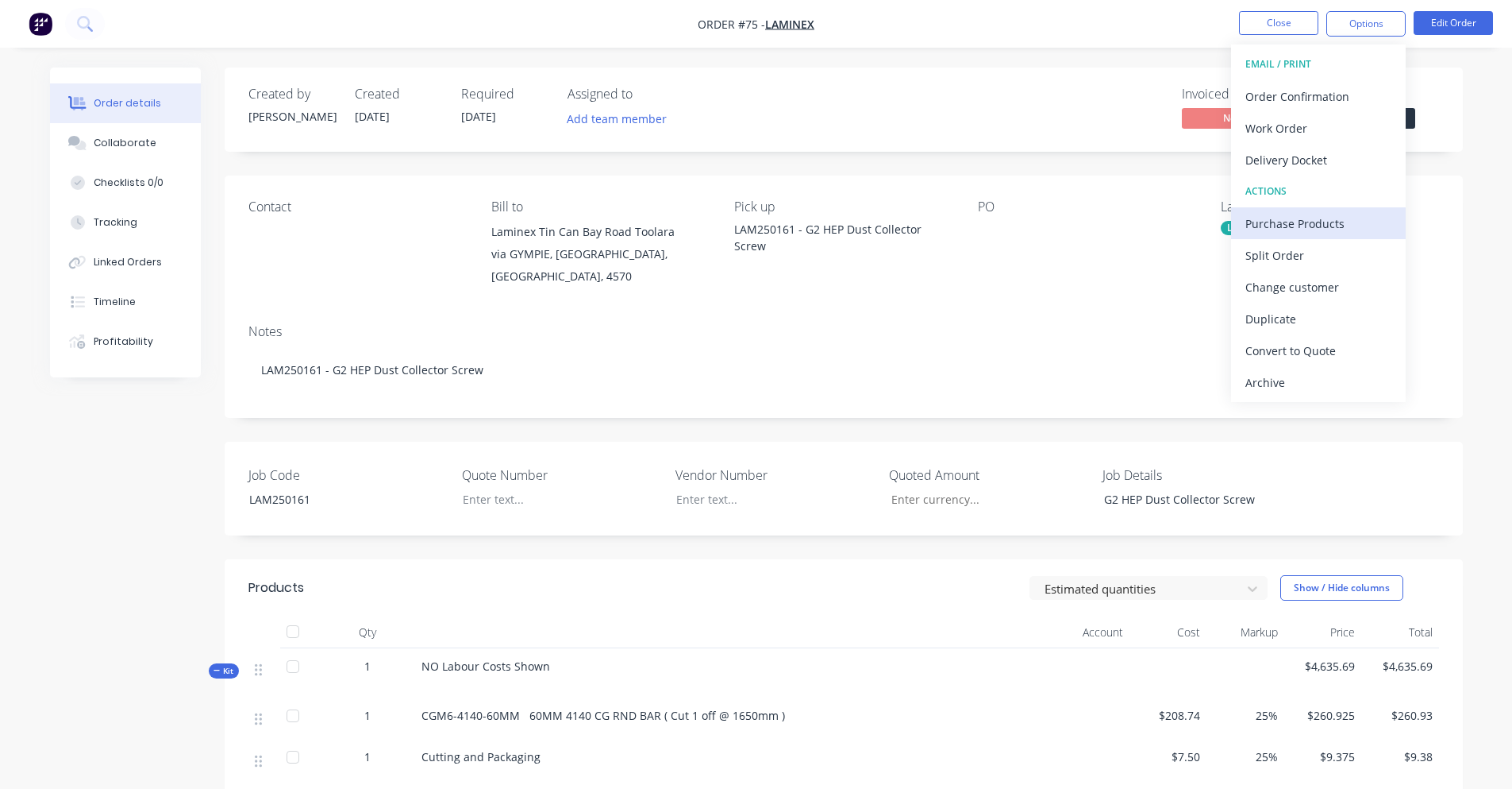
click at [1336, 219] on div "Purchase Products" at bounding box center [1318, 223] width 146 height 23
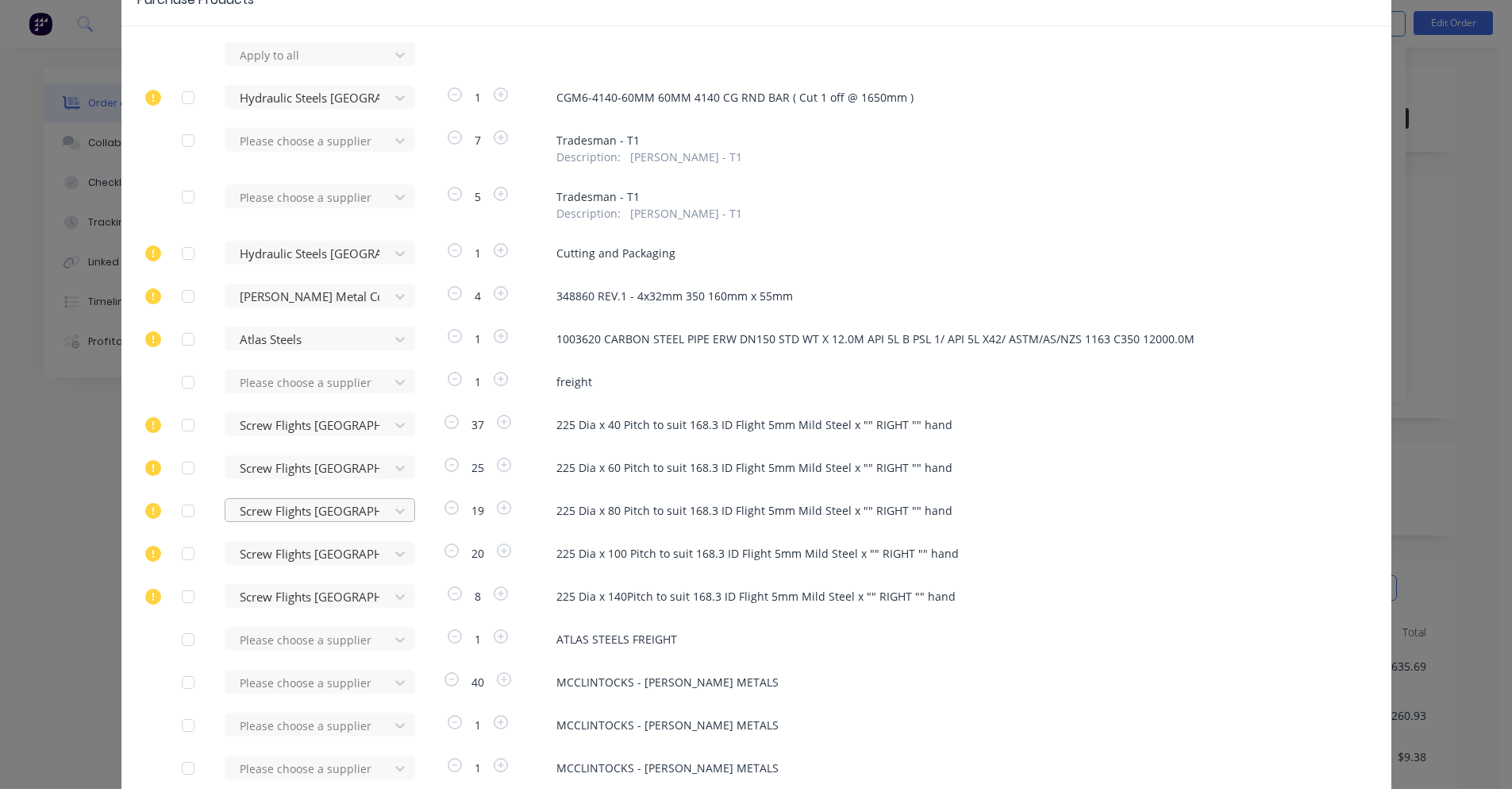
scroll to position [378, 0]
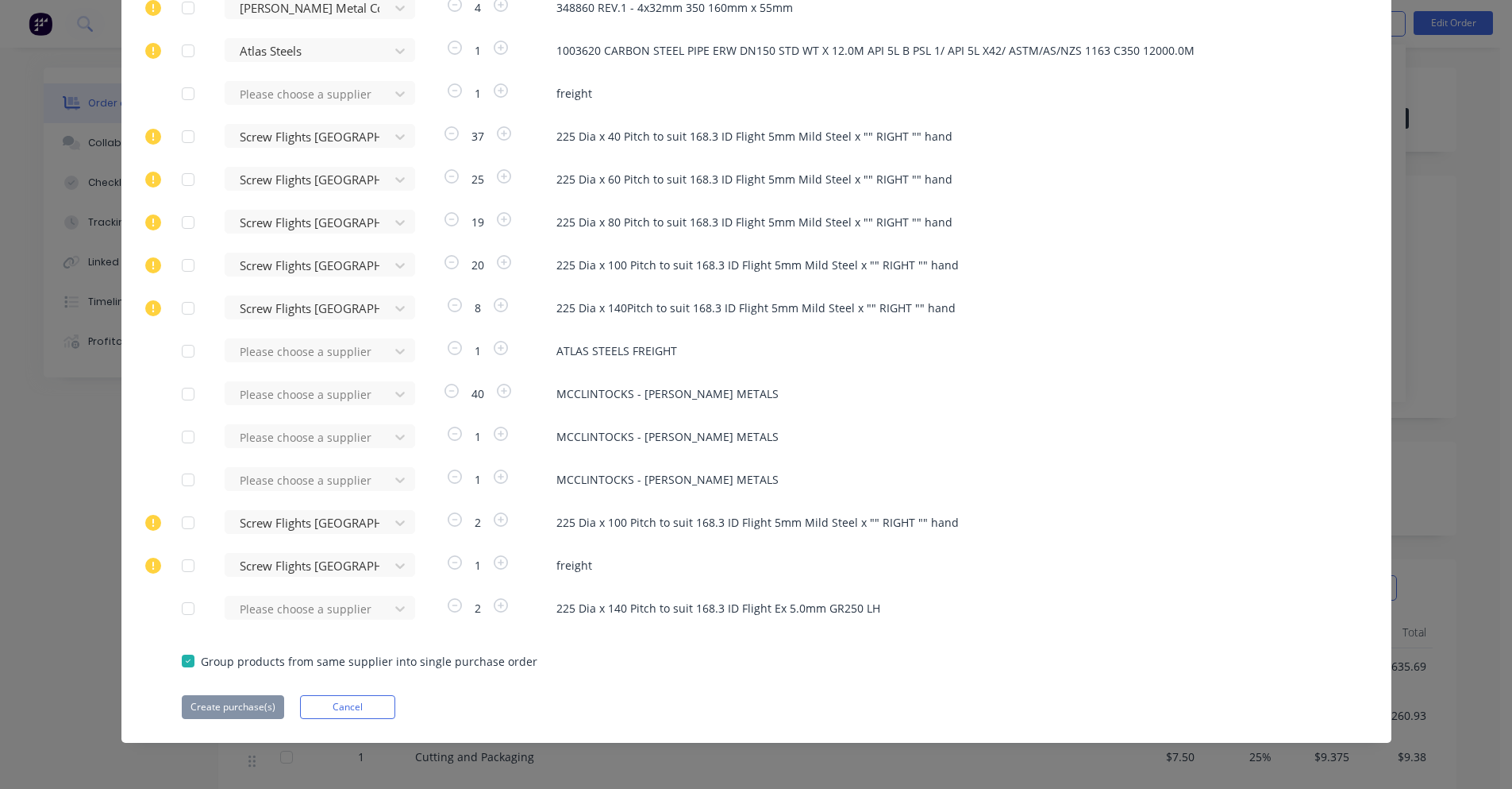
click at [181, 613] on div at bounding box center [188, 609] width 32 height 32
click at [366, 604] on div "Please choose a supplier" at bounding box center [312, 607] width 175 height 24
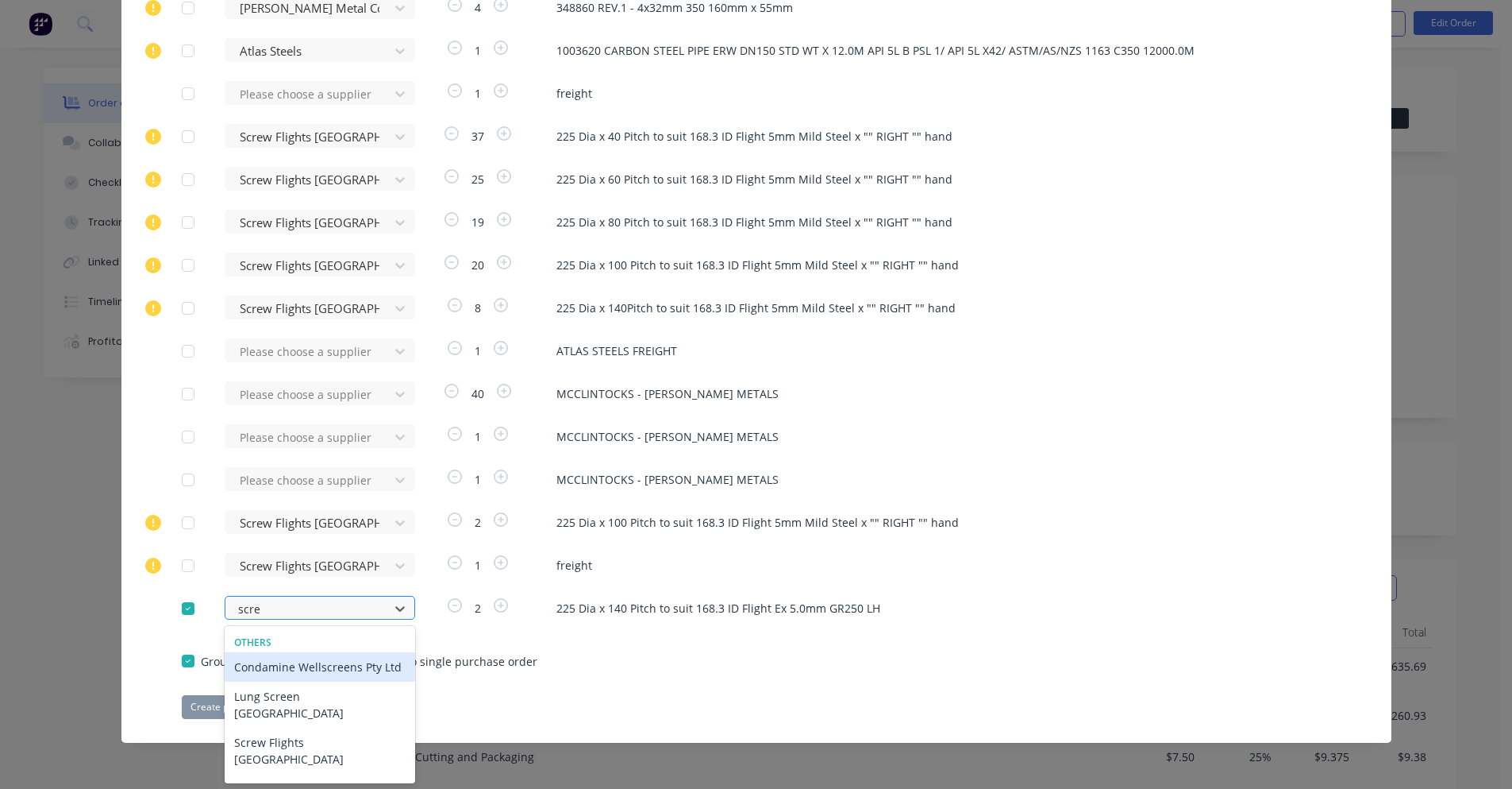
type input "screw"
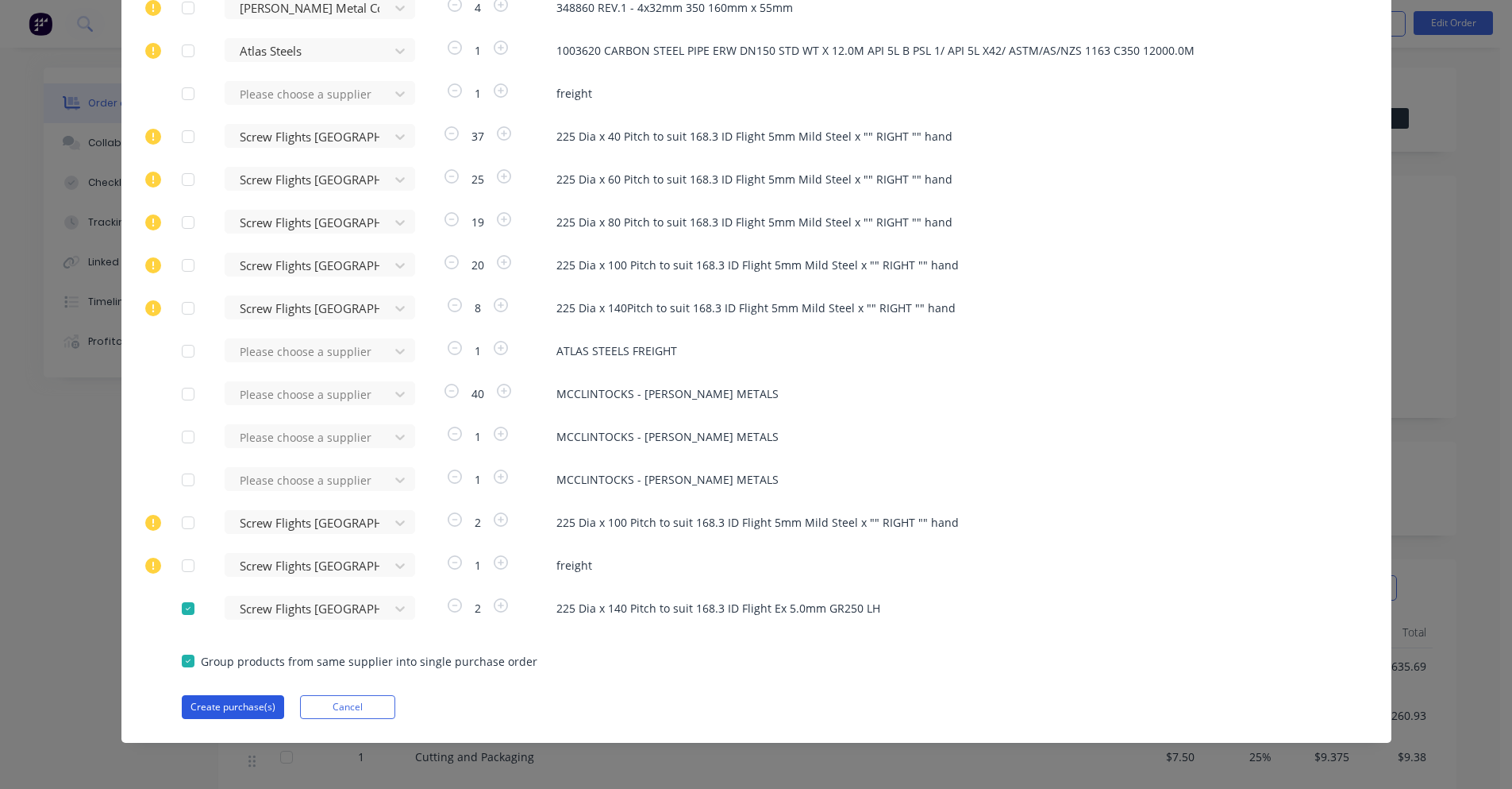
click at [244, 712] on button "Create purchase(s)" at bounding box center [232, 707] width 102 height 24
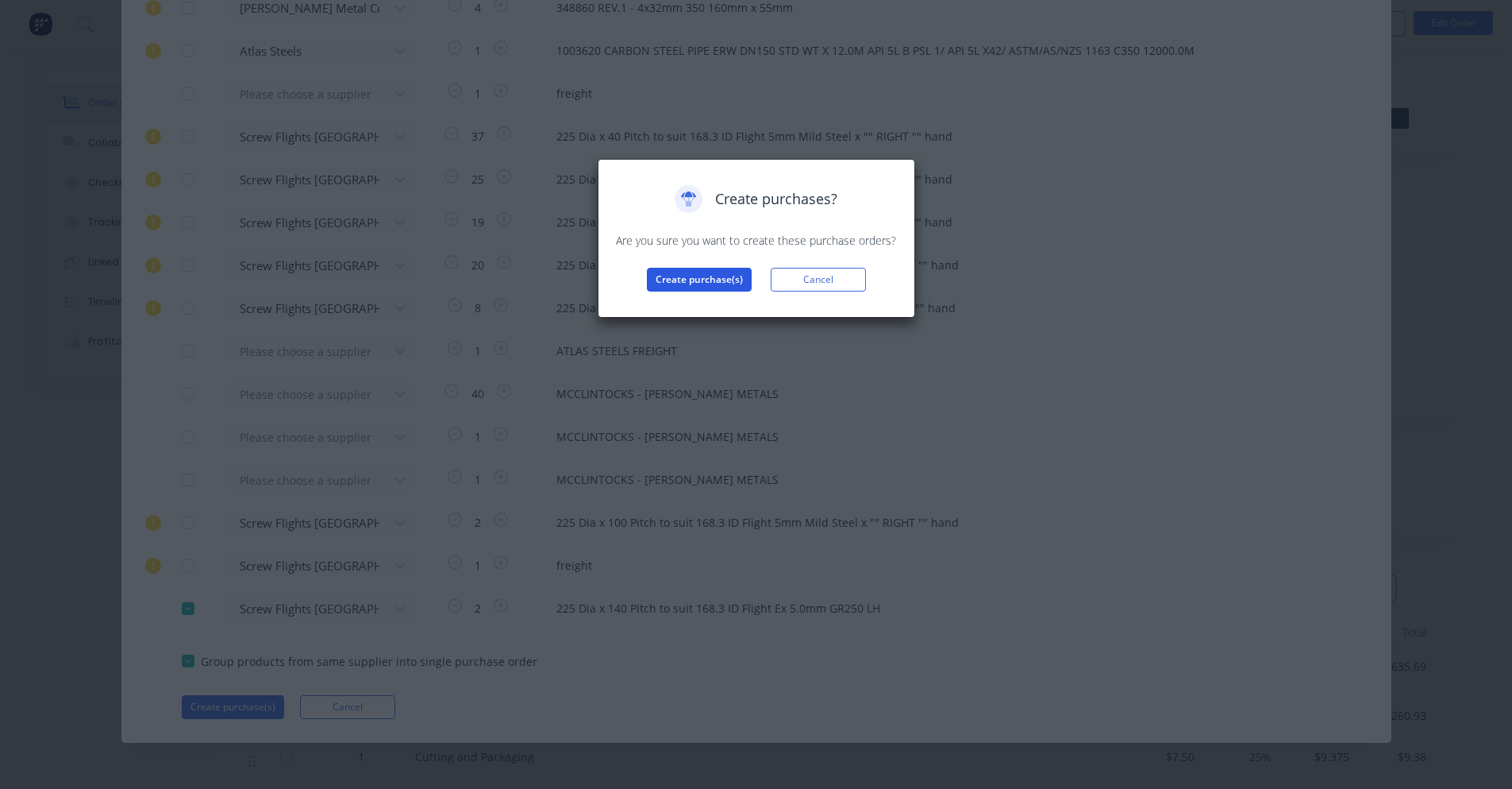
click at [696, 285] on button "Create purchase(s)" at bounding box center [699, 280] width 105 height 24
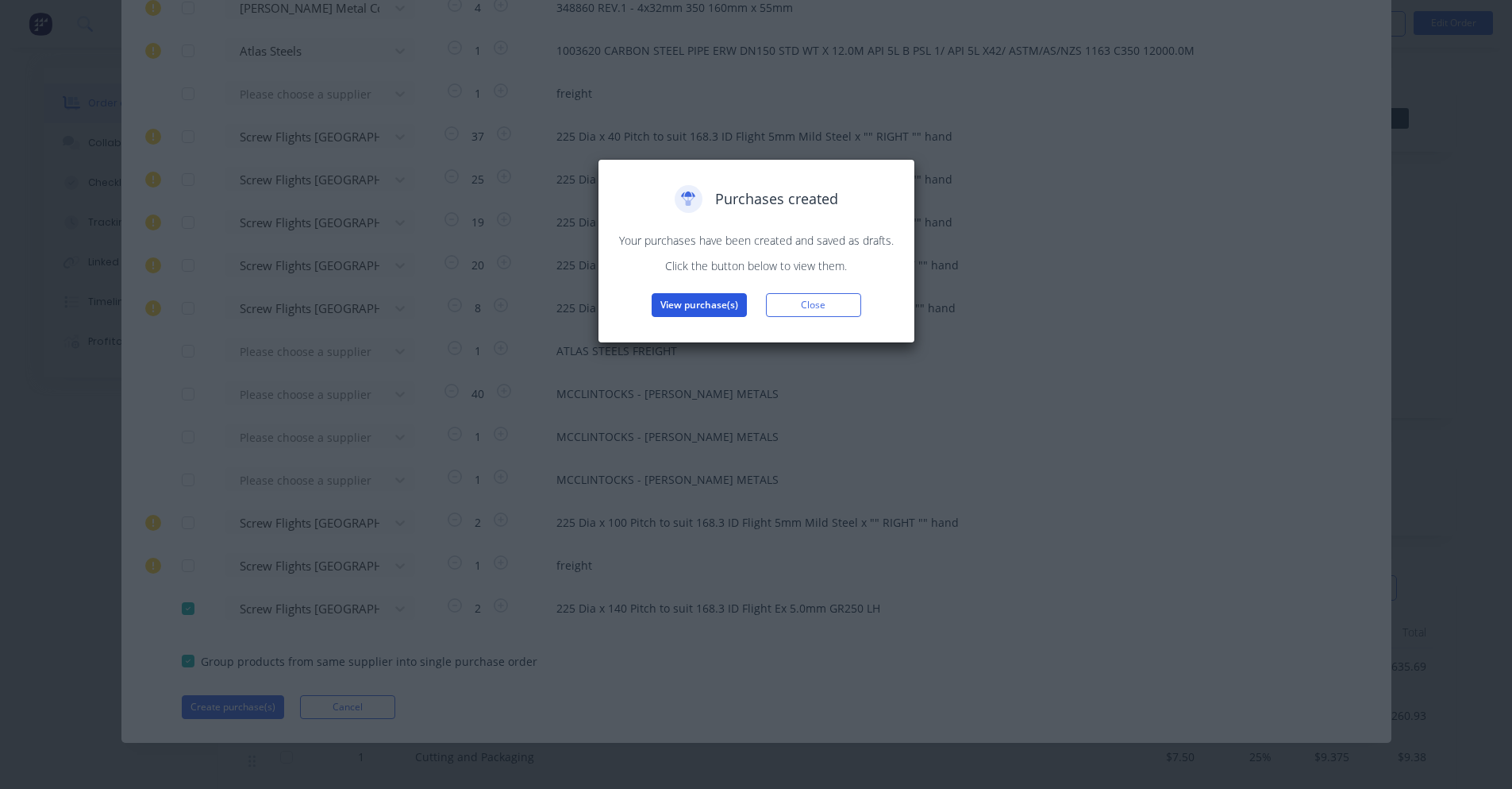
click at [704, 304] on button "View purchase(s)" at bounding box center [699, 305] width 95 height 24
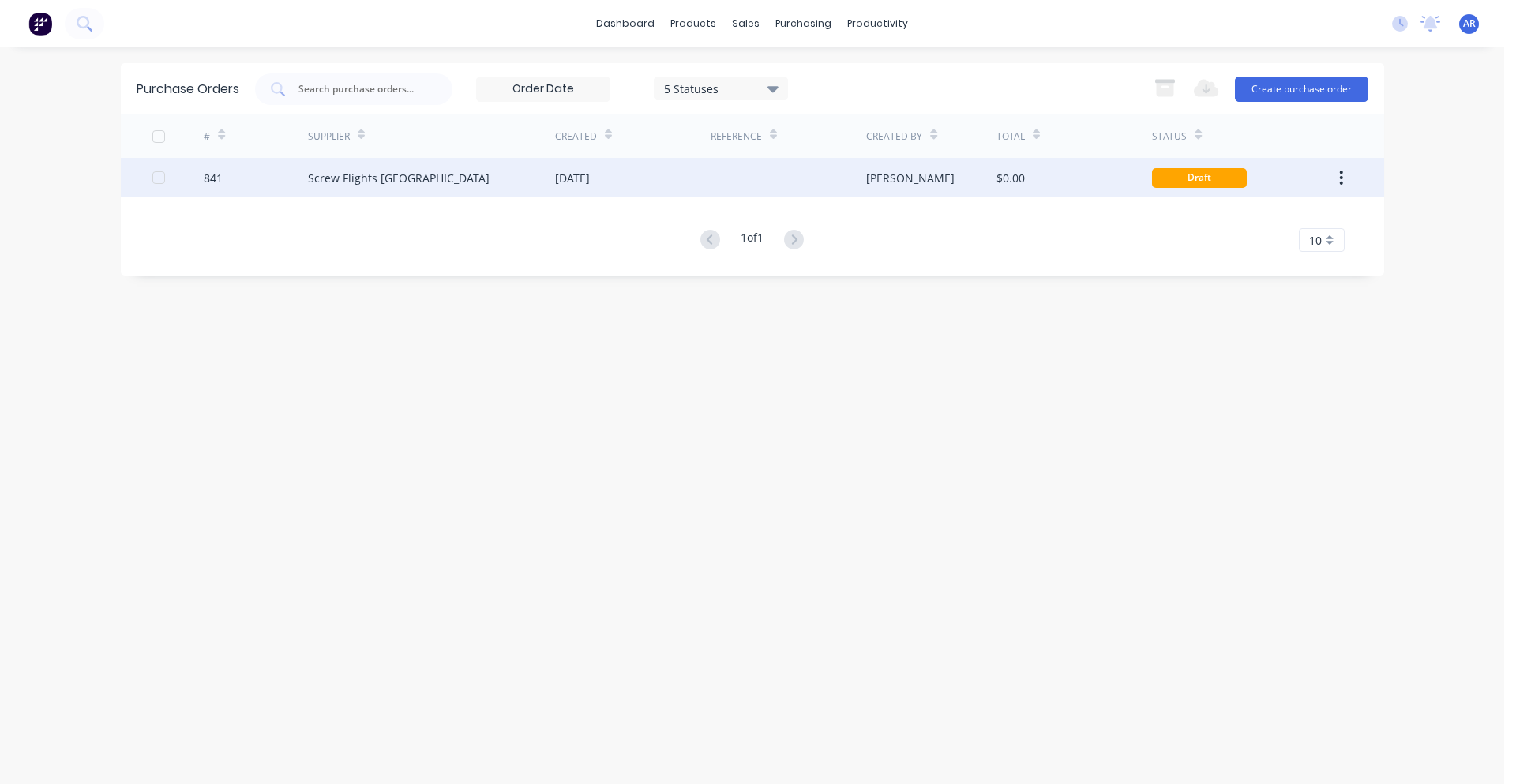
click at [280, 180] on div "841" at bounding box center [256, 177] width 104 height 39
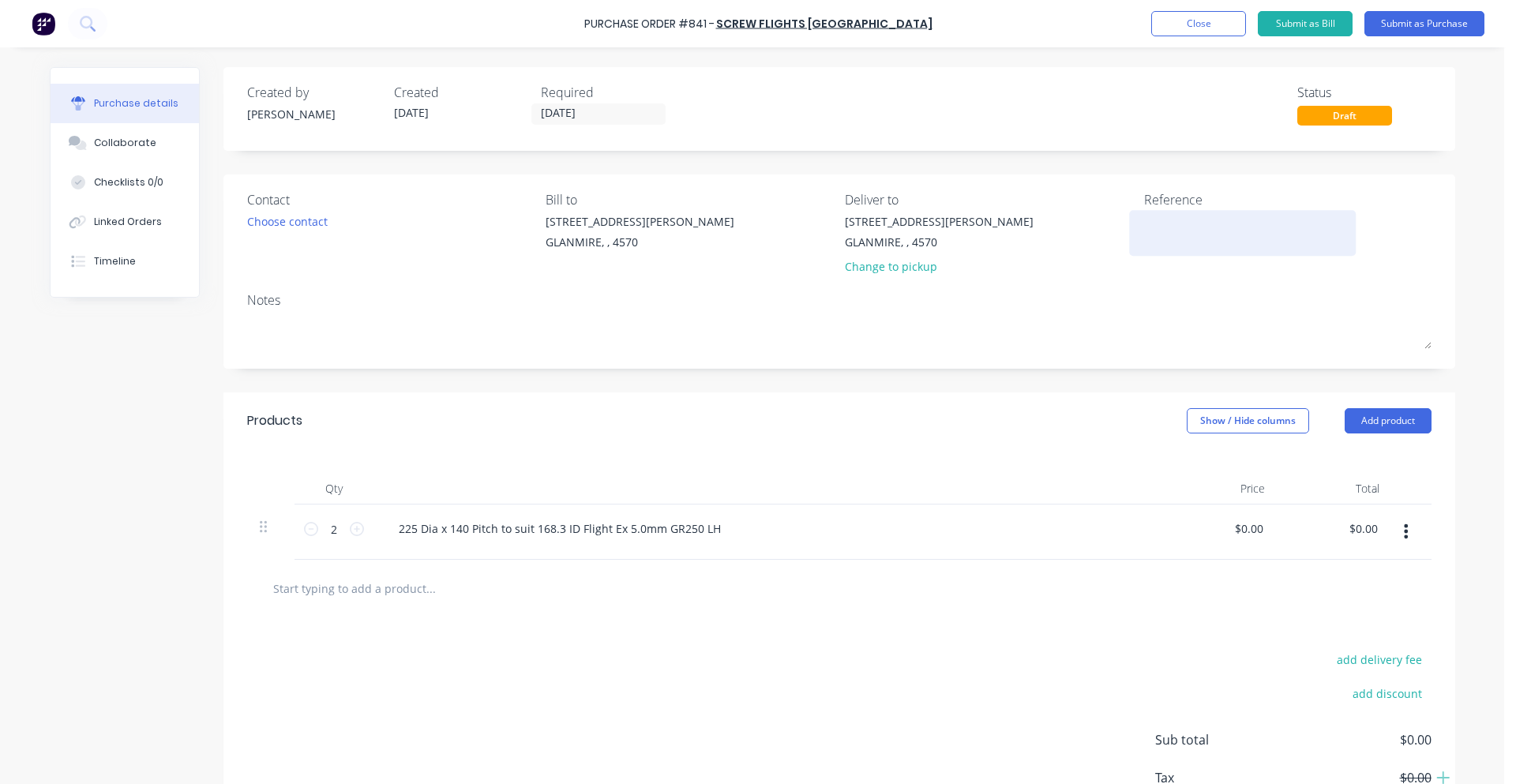
click at [1151, 218] on textarea at bounding box center [1242, 231] width 197 height 35
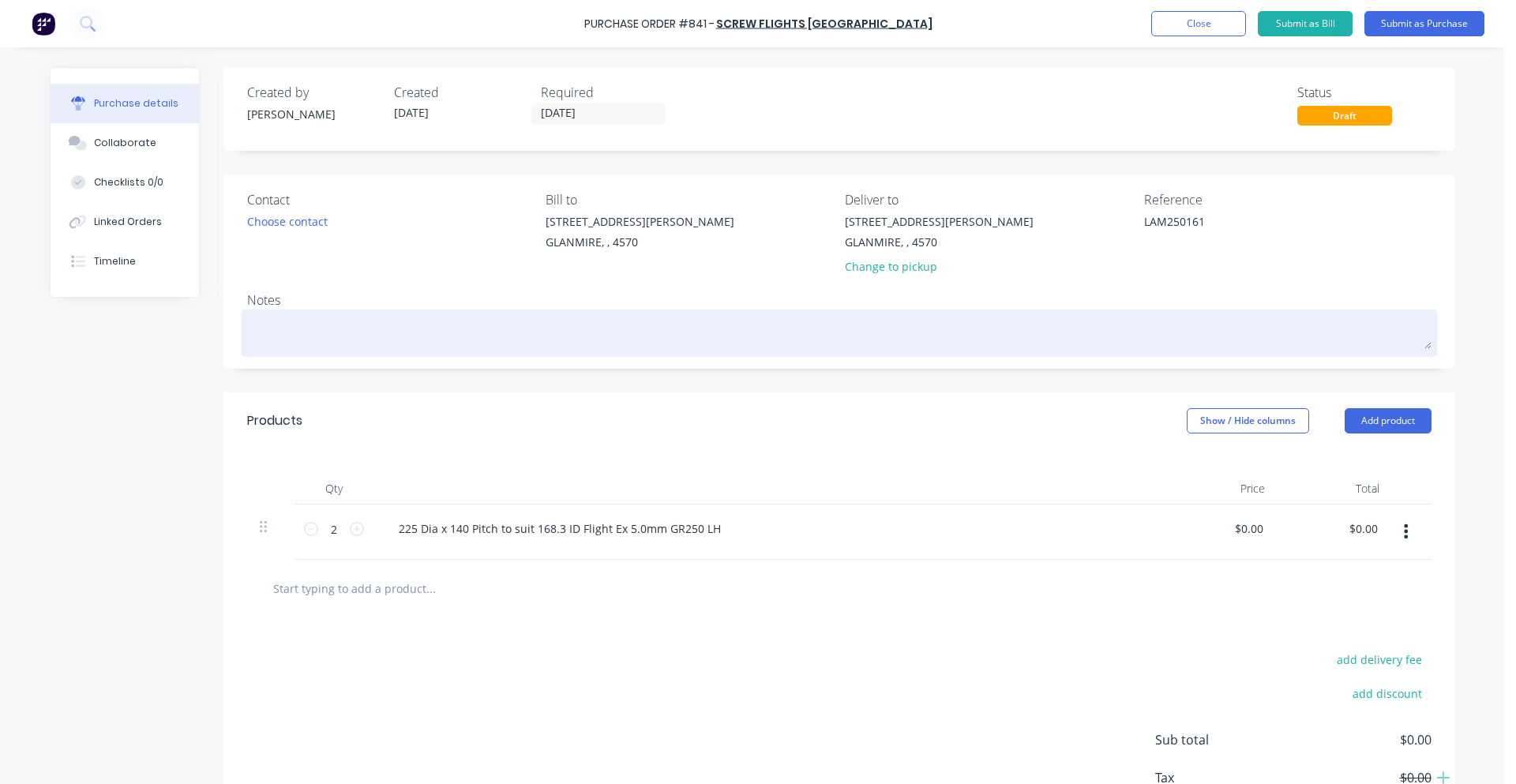
type textarea "LAM250161"
type textarea "x"
type textarea "LAM250161"
click at [485, 340] on textarea at bounding box center [839, 331] width 1184 height 35
type textarea "x"
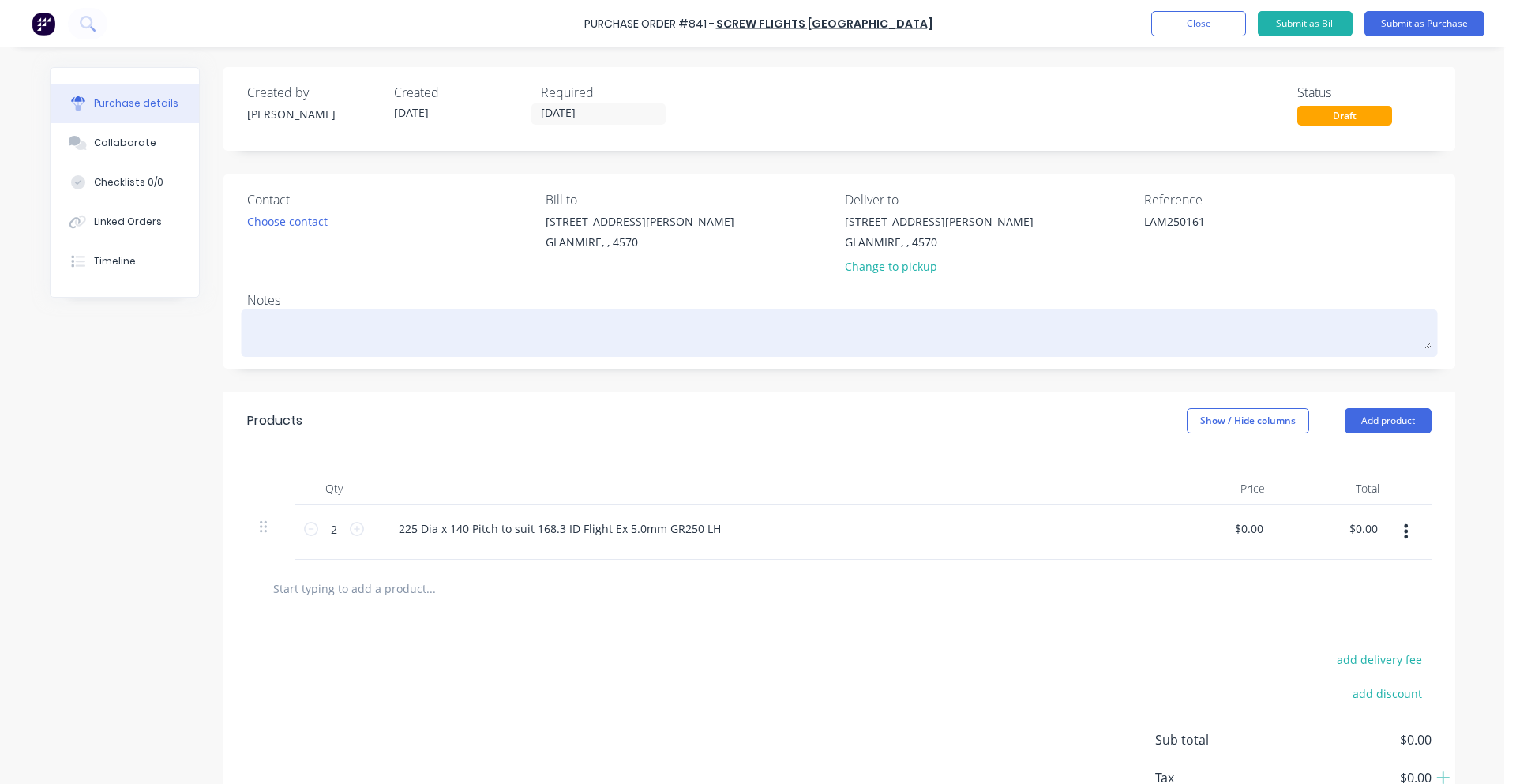
type textarea "L"
type textarea "x"
type textarea "LA"
type textarea "x"
type textarea "[PERSON_NAME]"
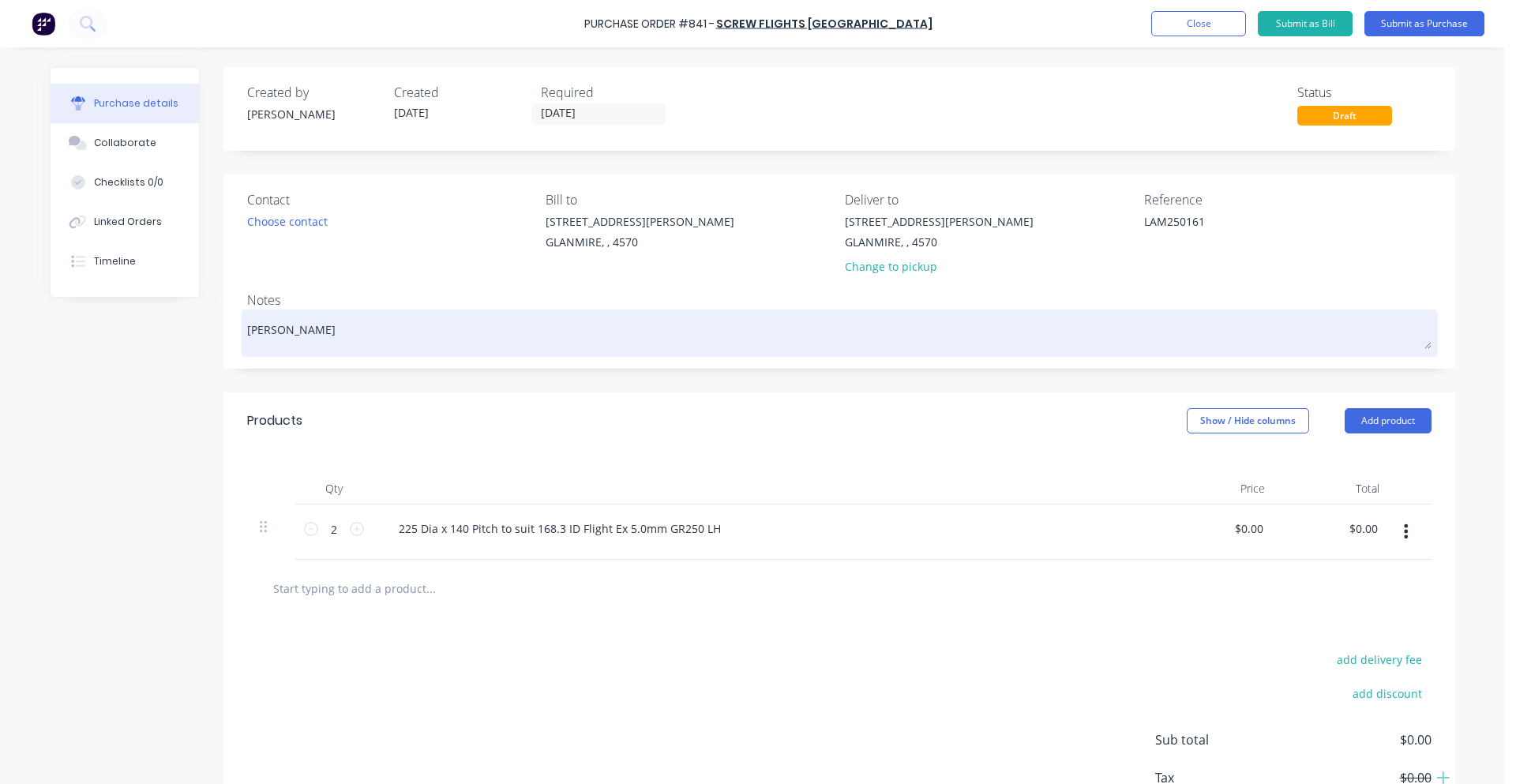
type textarea "x"
type textarea "LAM2"
type textarea "x"
type textarea "LAM25"
type textarea "x"
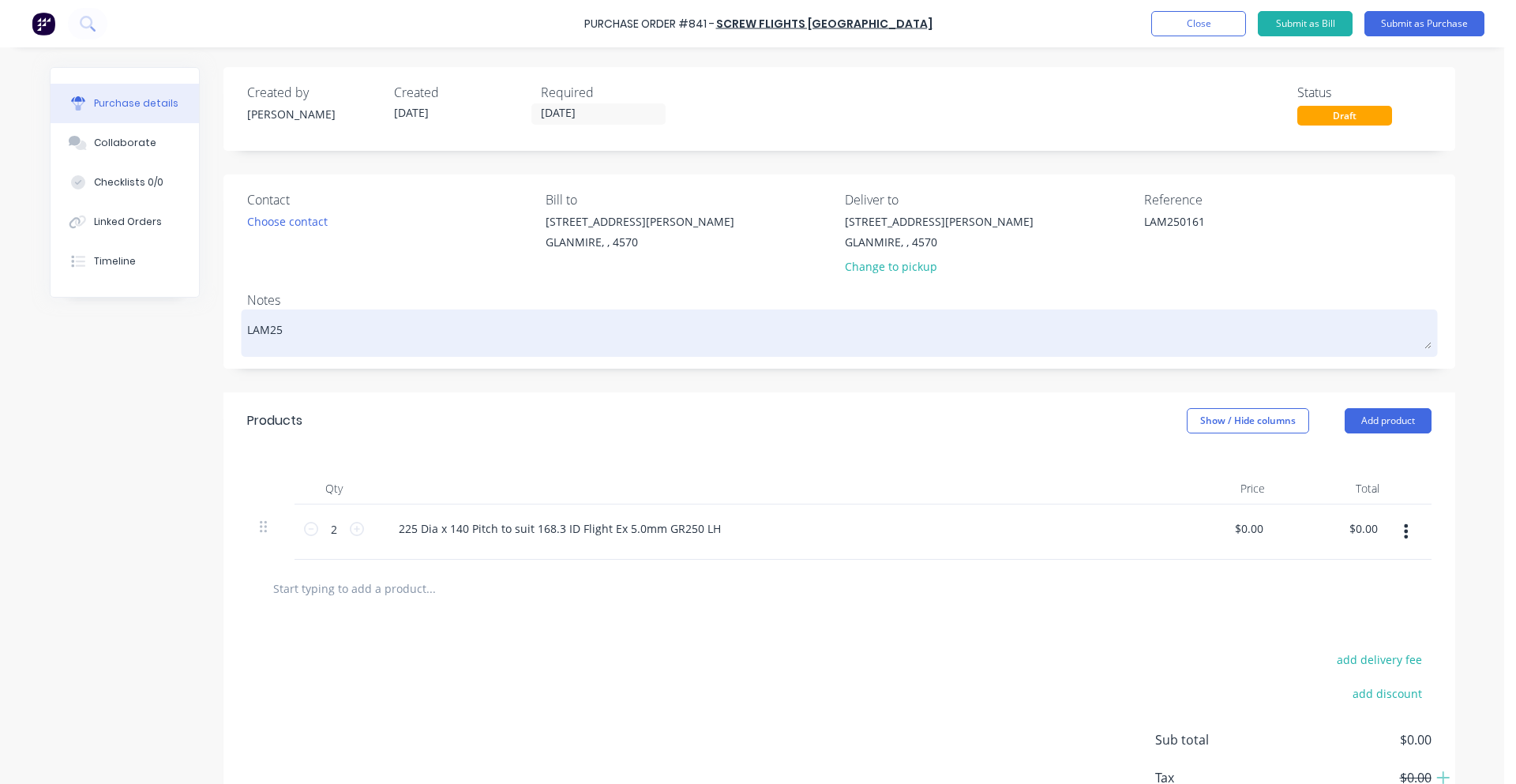
type textarea "LAM250"
type textarea "x"
type textarea "LAM2501"
type textarea "x"
type textarea "LAM25016"
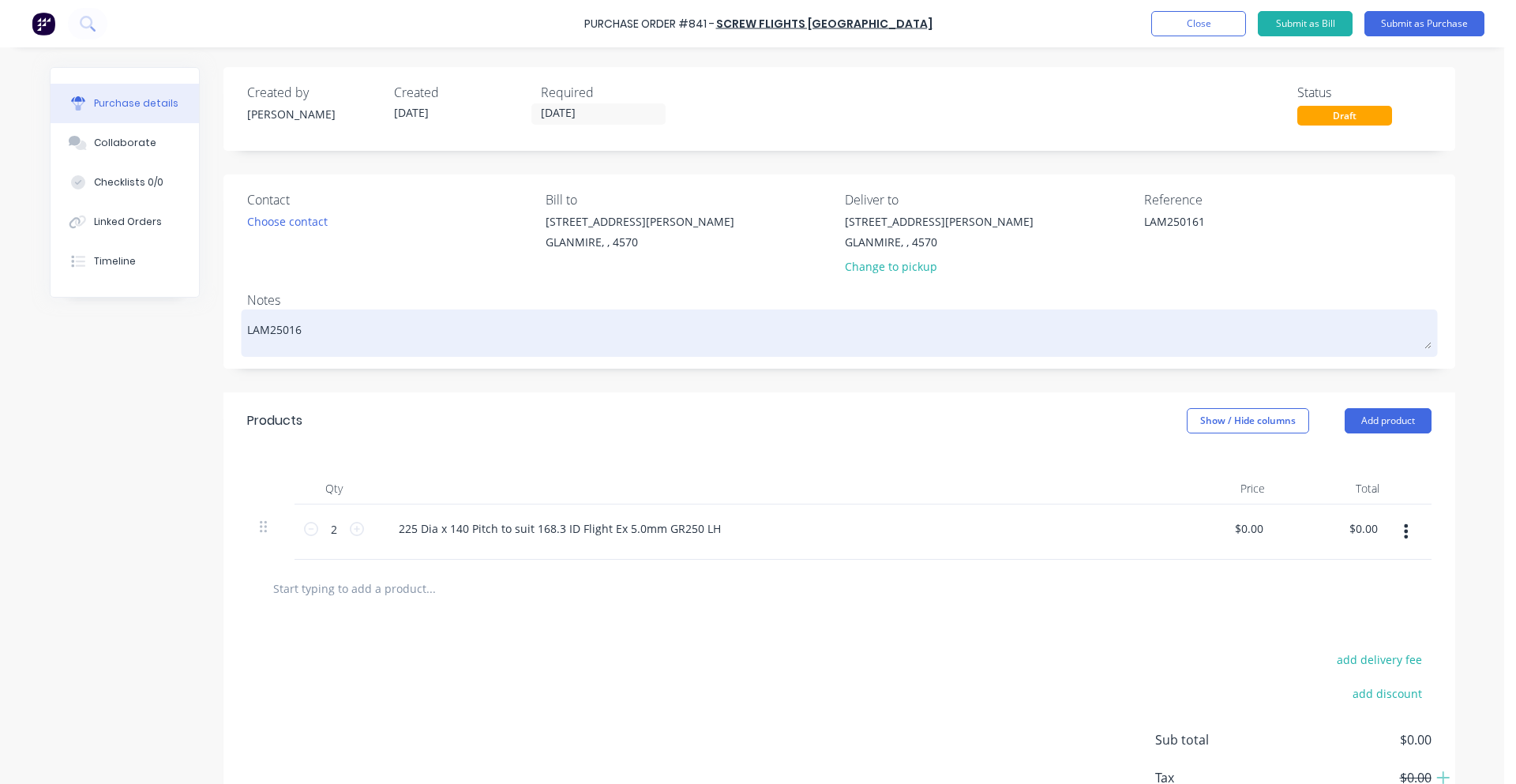
type textarea "x"
type textarea "LAM250161"
type textarea "x"
type textarea "LAM250161"
type textarea "x"
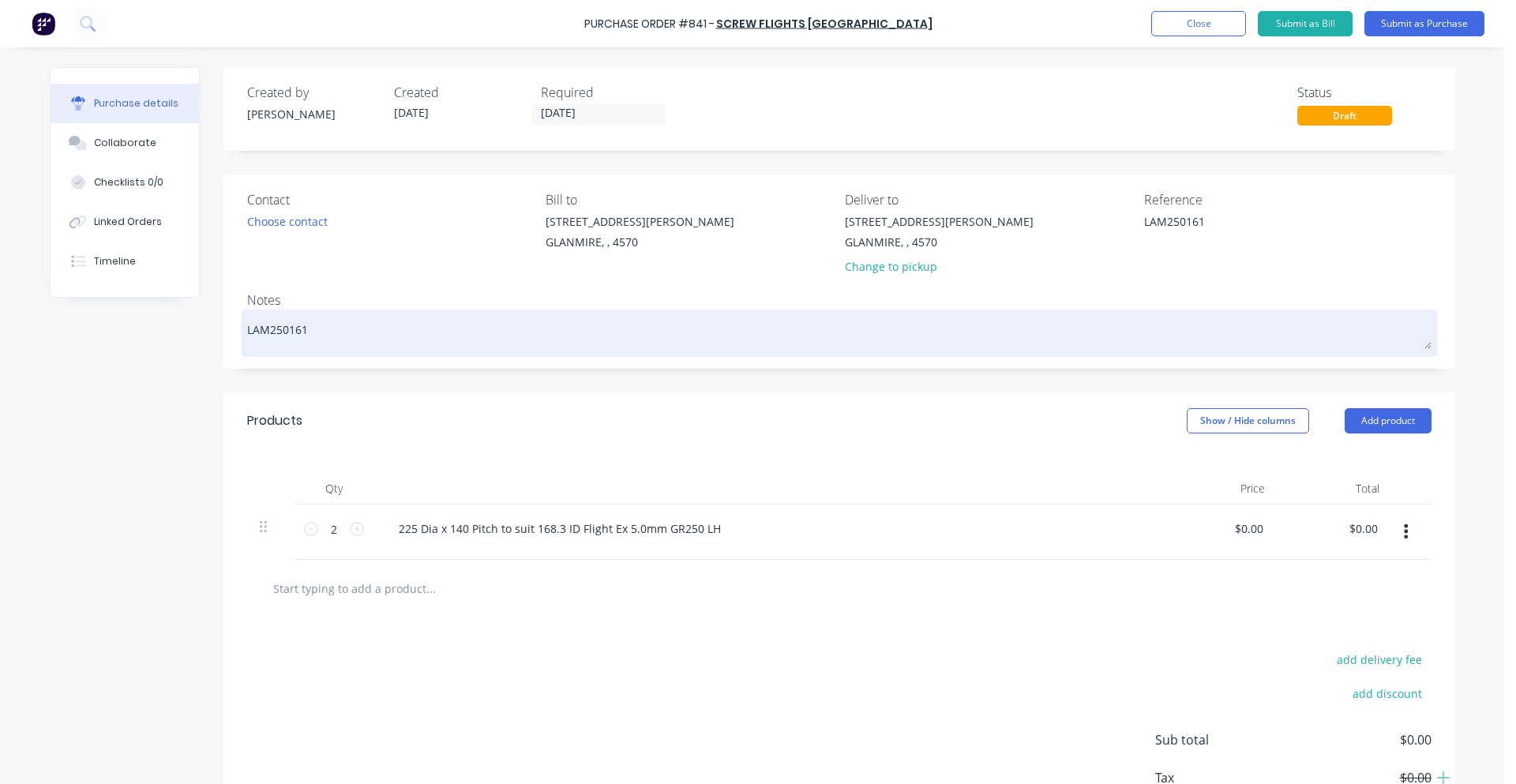
type textarea "LAM250161 -"
type textarea "x"
type textarea "LAM250161 -"
type textarea "x"
type textarea "LAM250161 - A"
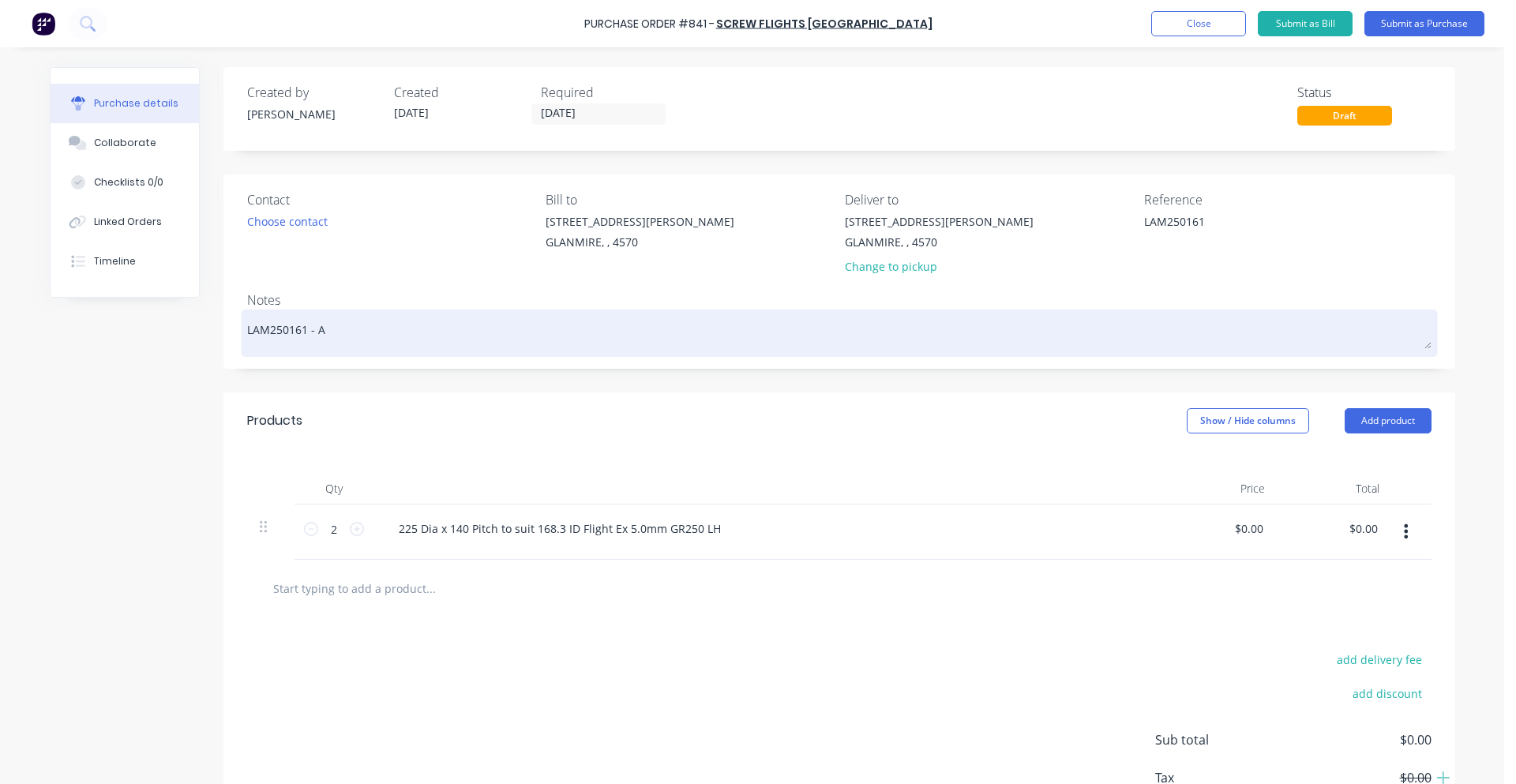
type textarea "x"
type textarea "LAM250161 - Ad"
type textarea "x"
type textarea "LAM250161 - [PERSON_NAME]"
type textarea "x"
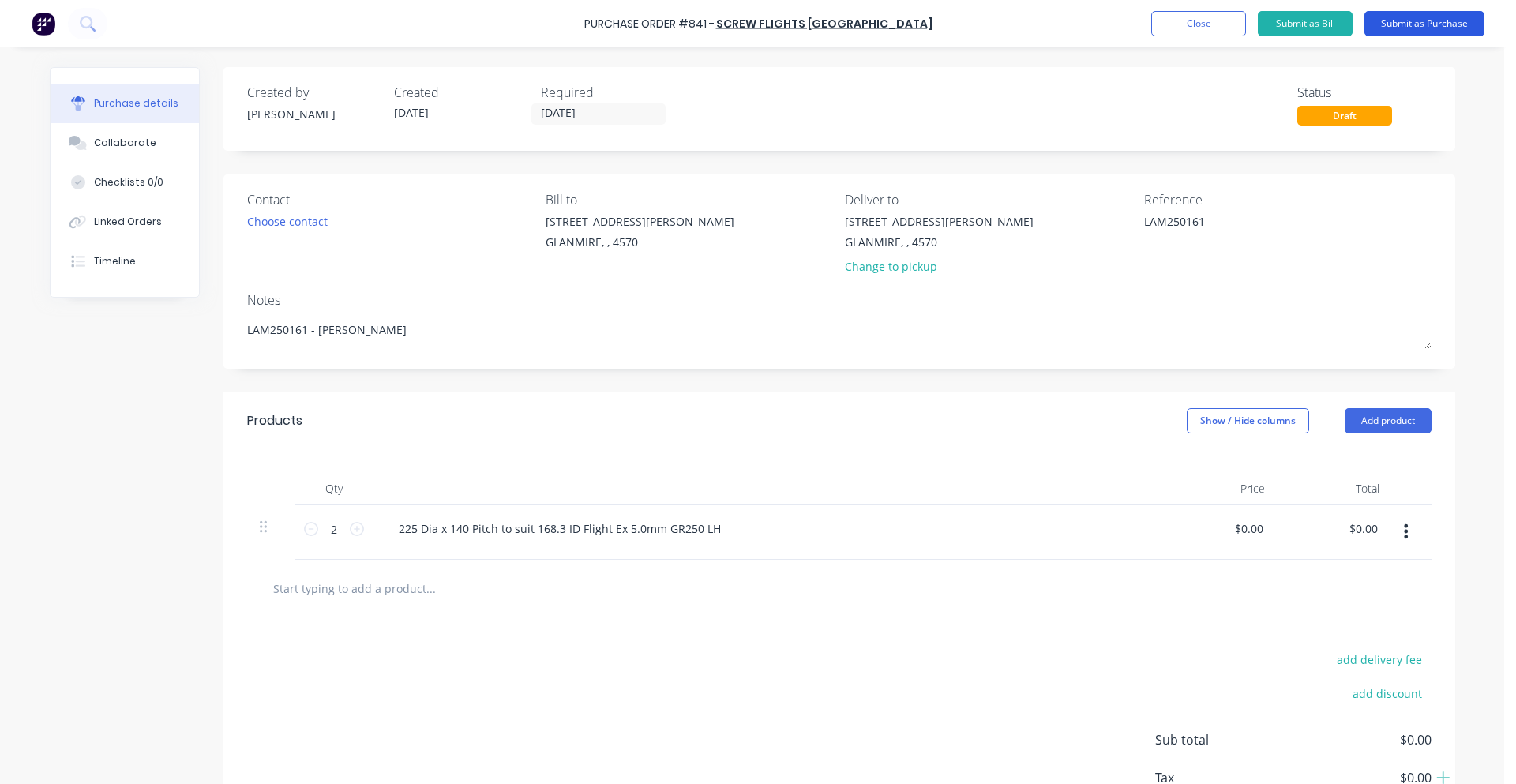
type textarea "LAM250161 - [PERSON_NAME]"
type textarea "x"
type textarea "LAM250161 - [PERSON_NAME]"
click at [1418, 29] on button "Submit as Purchase" at bounding box center [1424, 24] width 120 height 25
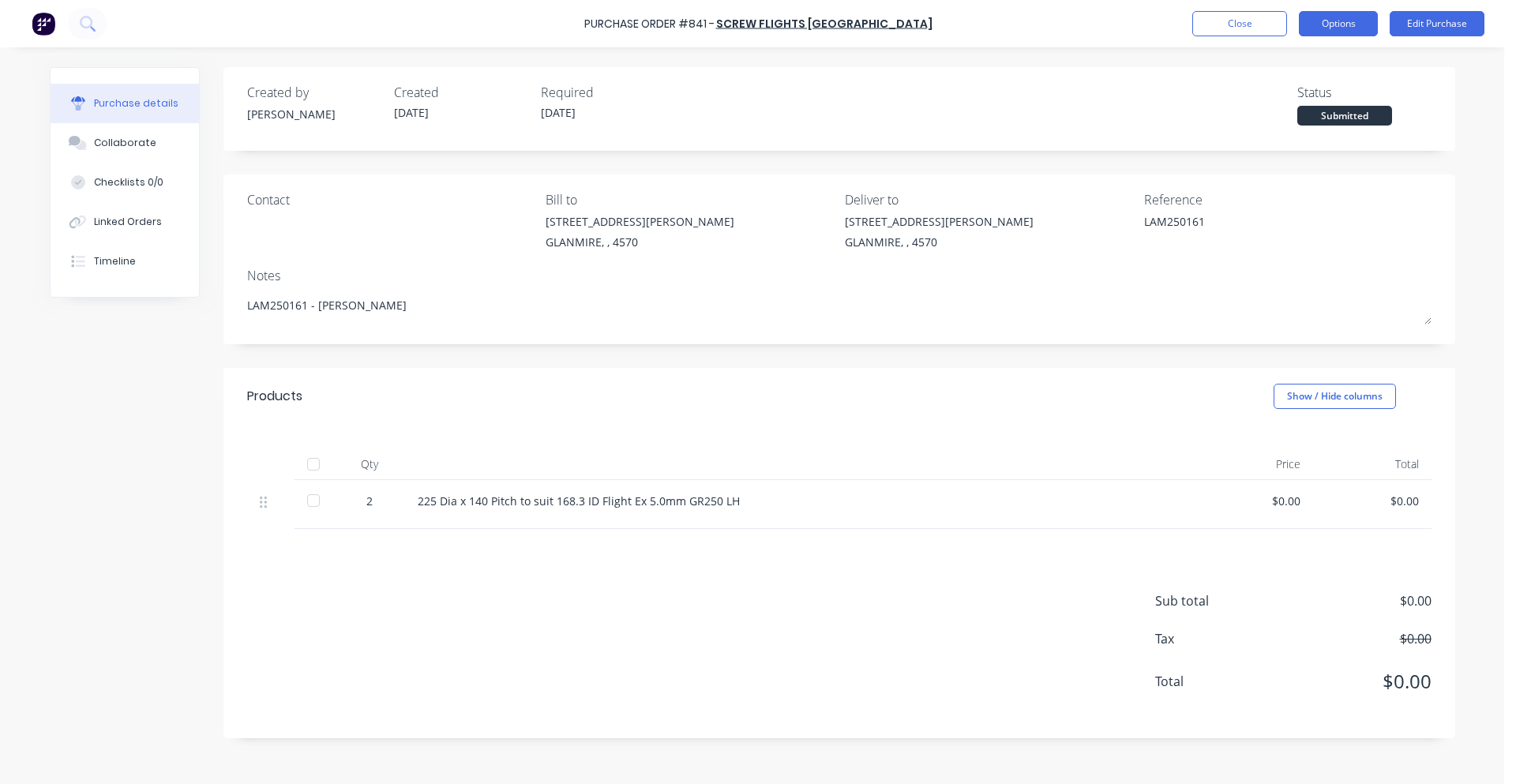
click at [1360, 25] on button "Options" at bounding box center [1338, 24] width 79 height 25
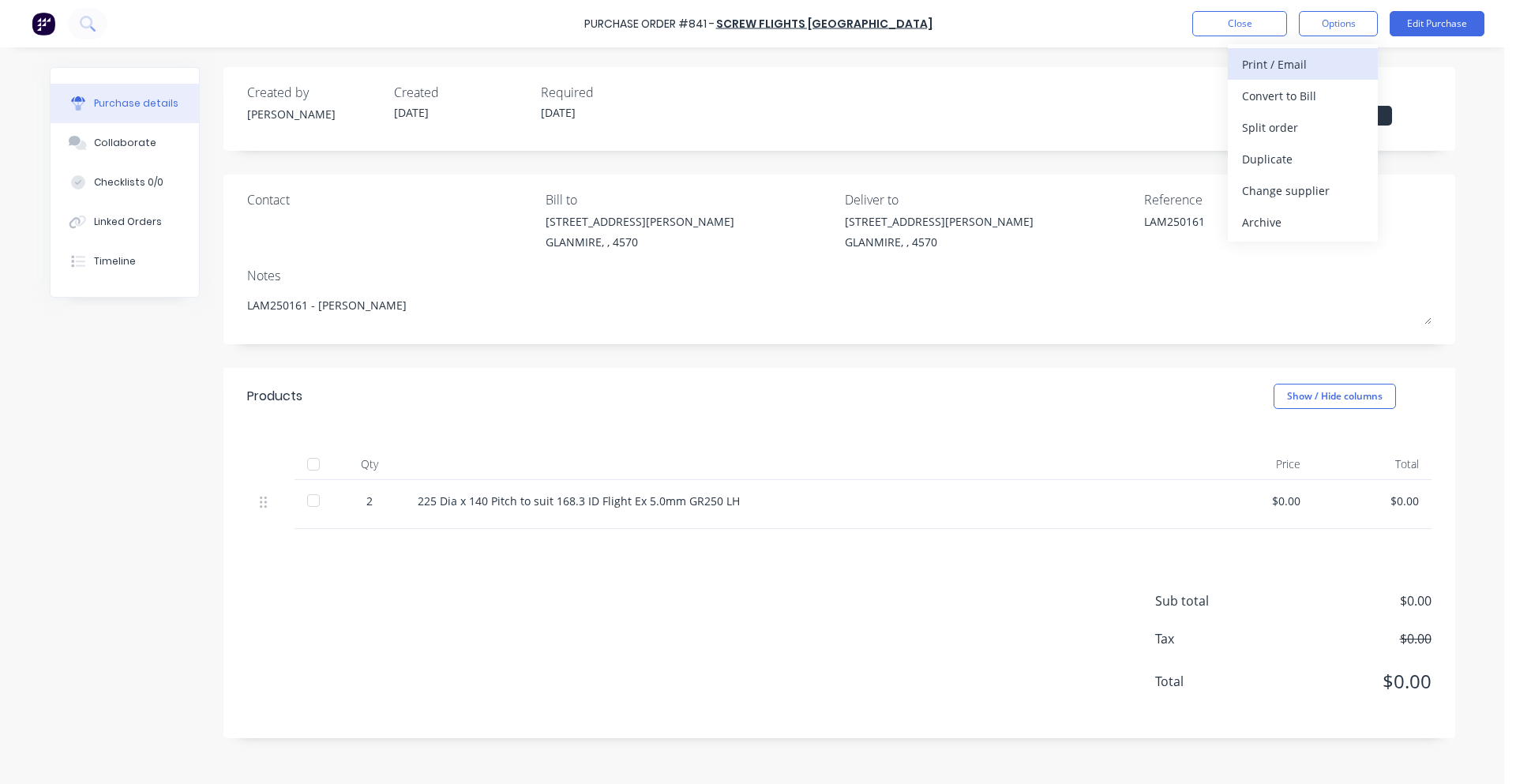
click at [1311, 67] on div "Print / Email" at bounding box center [1302, 64] width 122 height 23
click at [1310, 91] on div "With pricing" at bounding box center [1302, 96] width 122 height 23
type textarea "x"
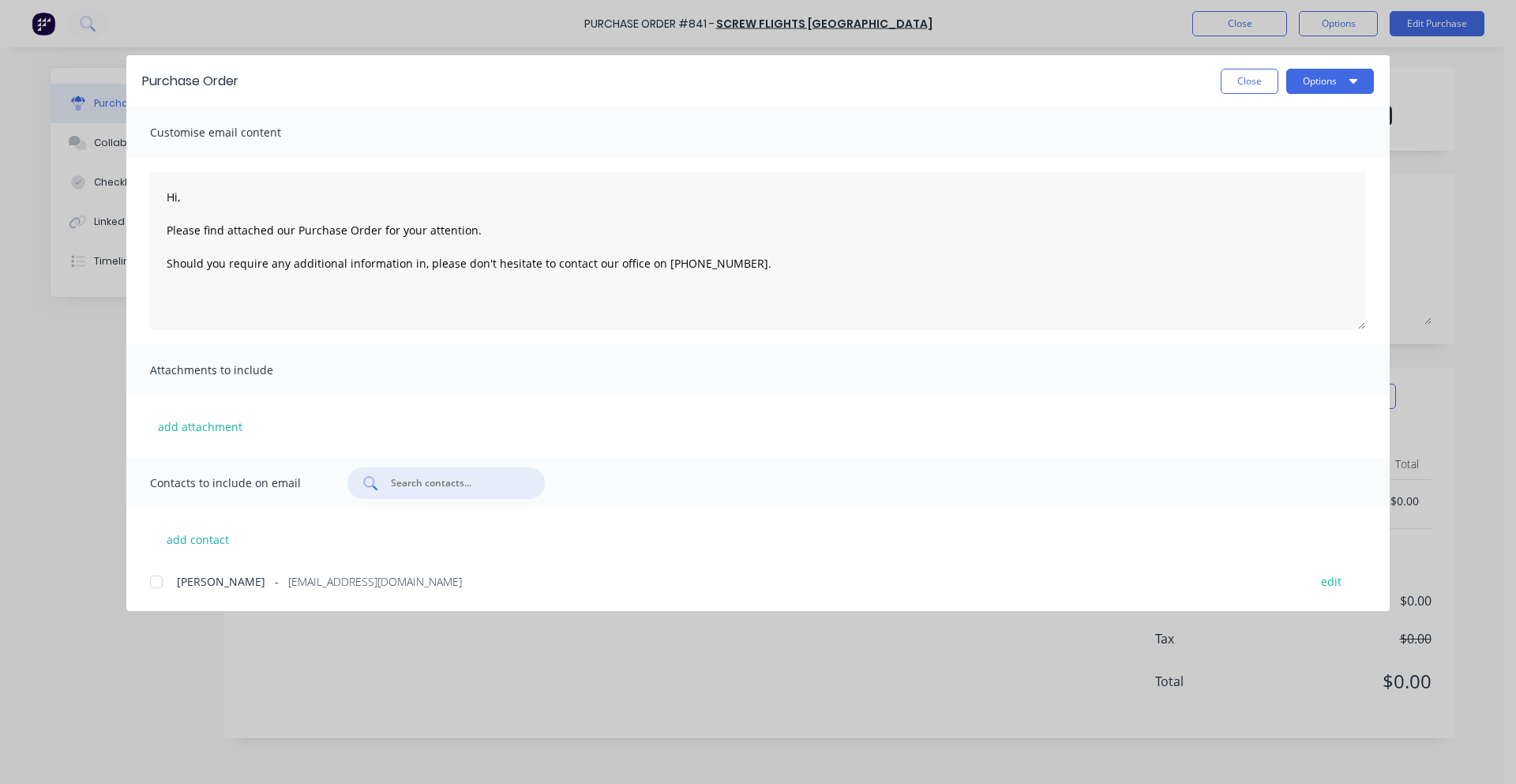
click at [430, 486] on input "text" at bounding box center [455, 483] width 131 height 16
type textarea "Hi, Please find attached our Purchase Order for your attention. Should you requ…"
type input "a"
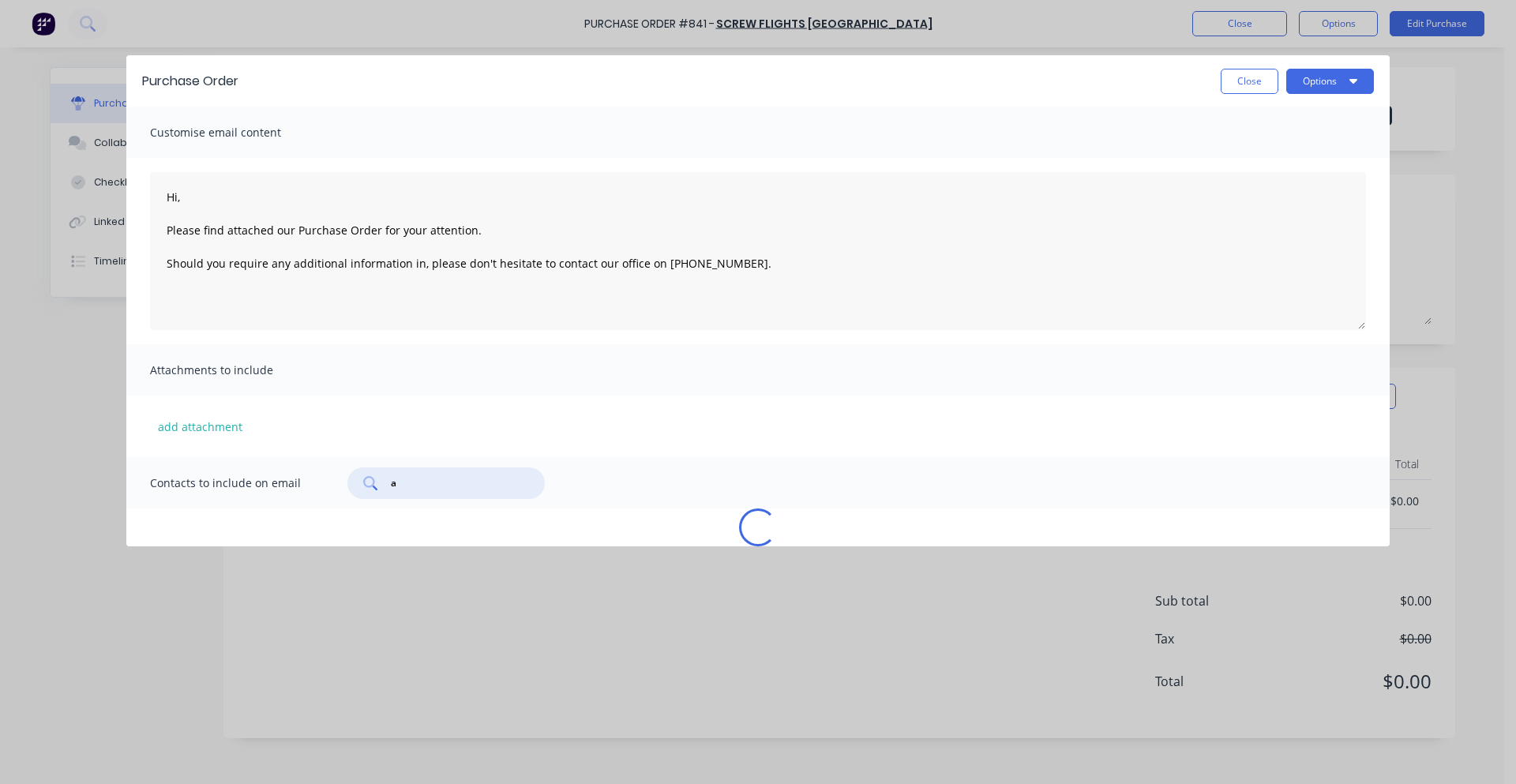
type textarea "Hi, Please find attached our Purchase Order for your attention. Should you requ…"
type input "ad"
type textarea "Hi, Please find attached our Purchase Order for your attention. Should you requ…"
type input "ada"
type textarea "Hi, Please find attached our Purchase Order for your attention. Should you requ…"
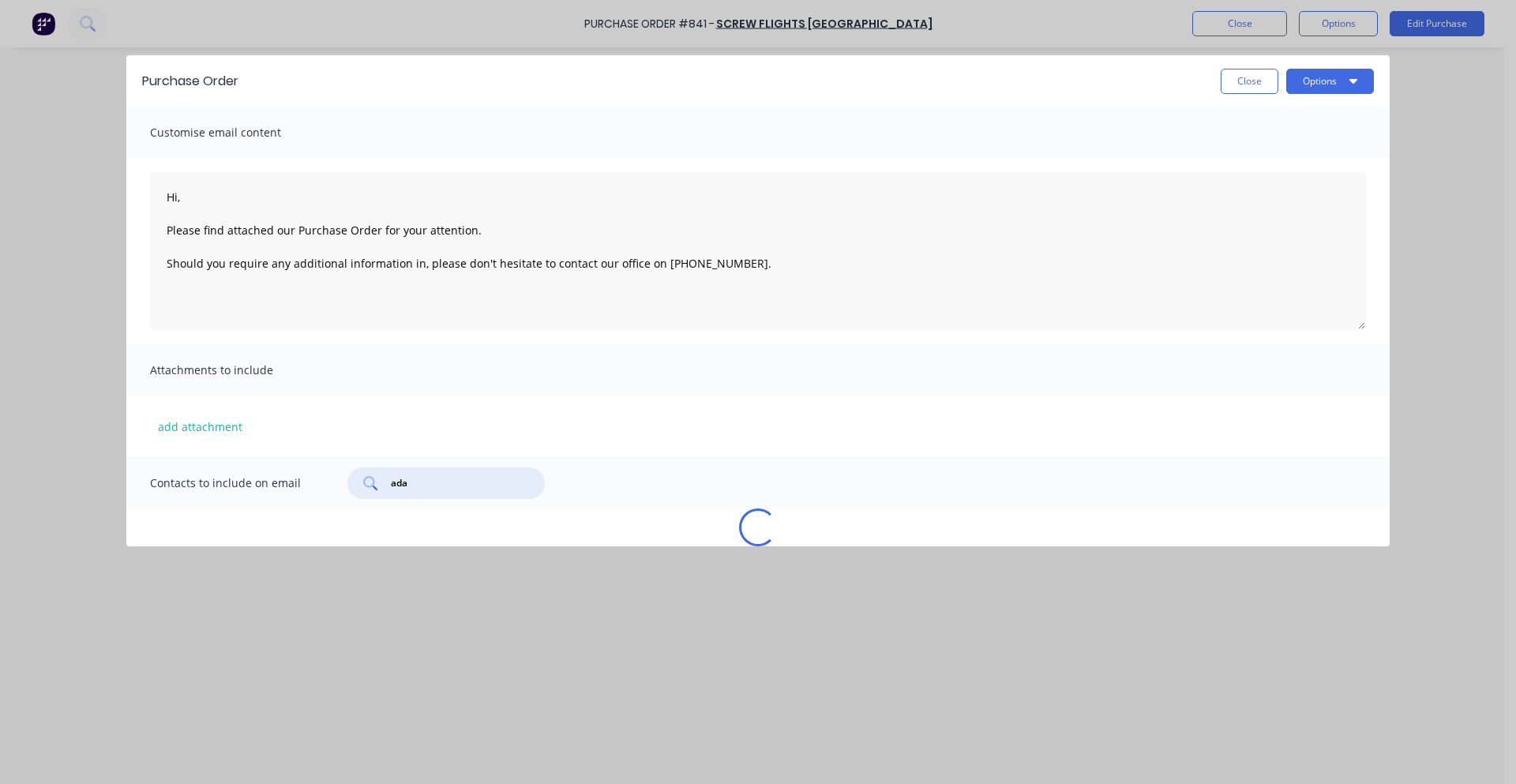
type textarea "x"
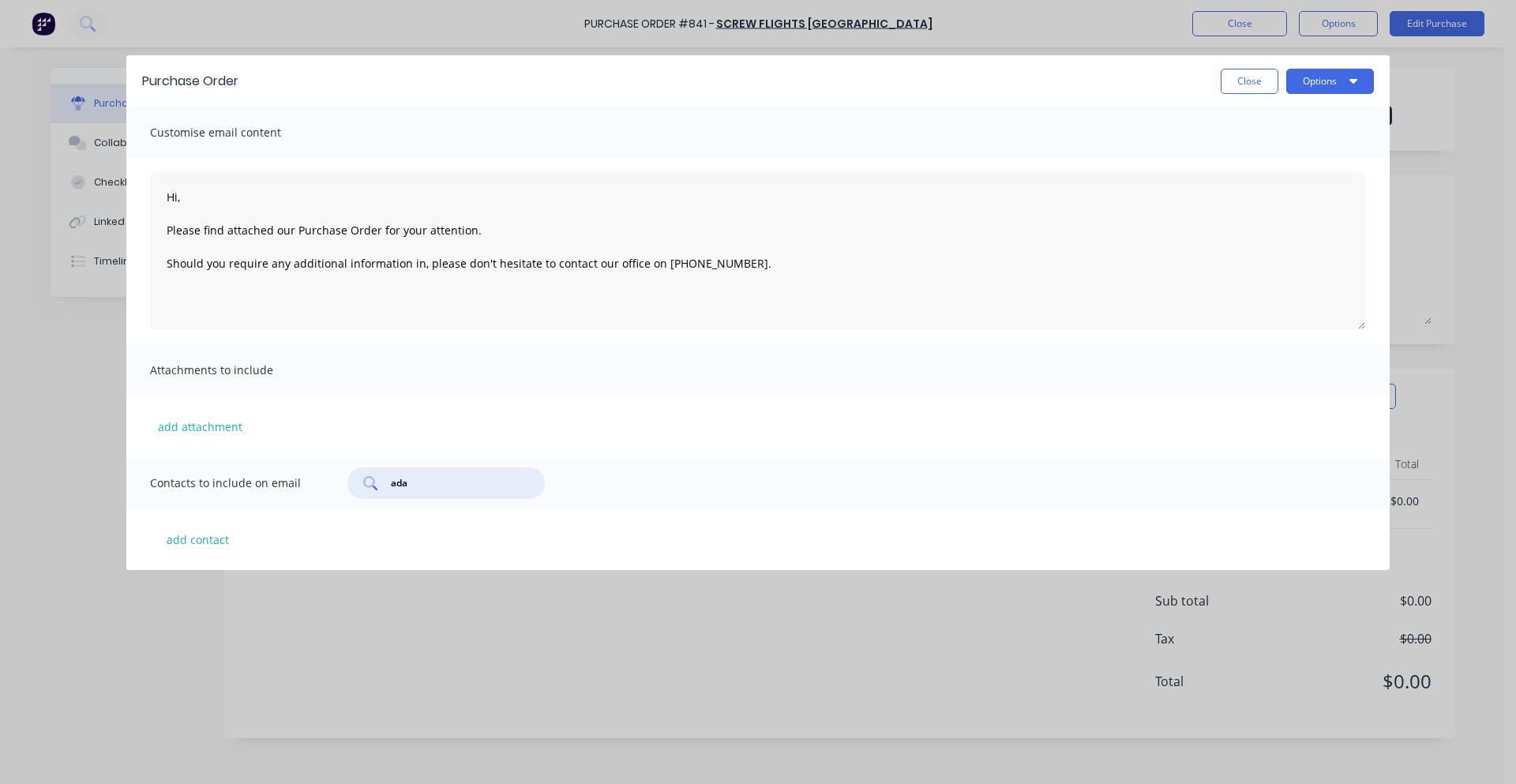
type textarea "Hi, Please find attached our Purchase Order for your attention. Should you requ…"
type input "[PERSON_NAME]"
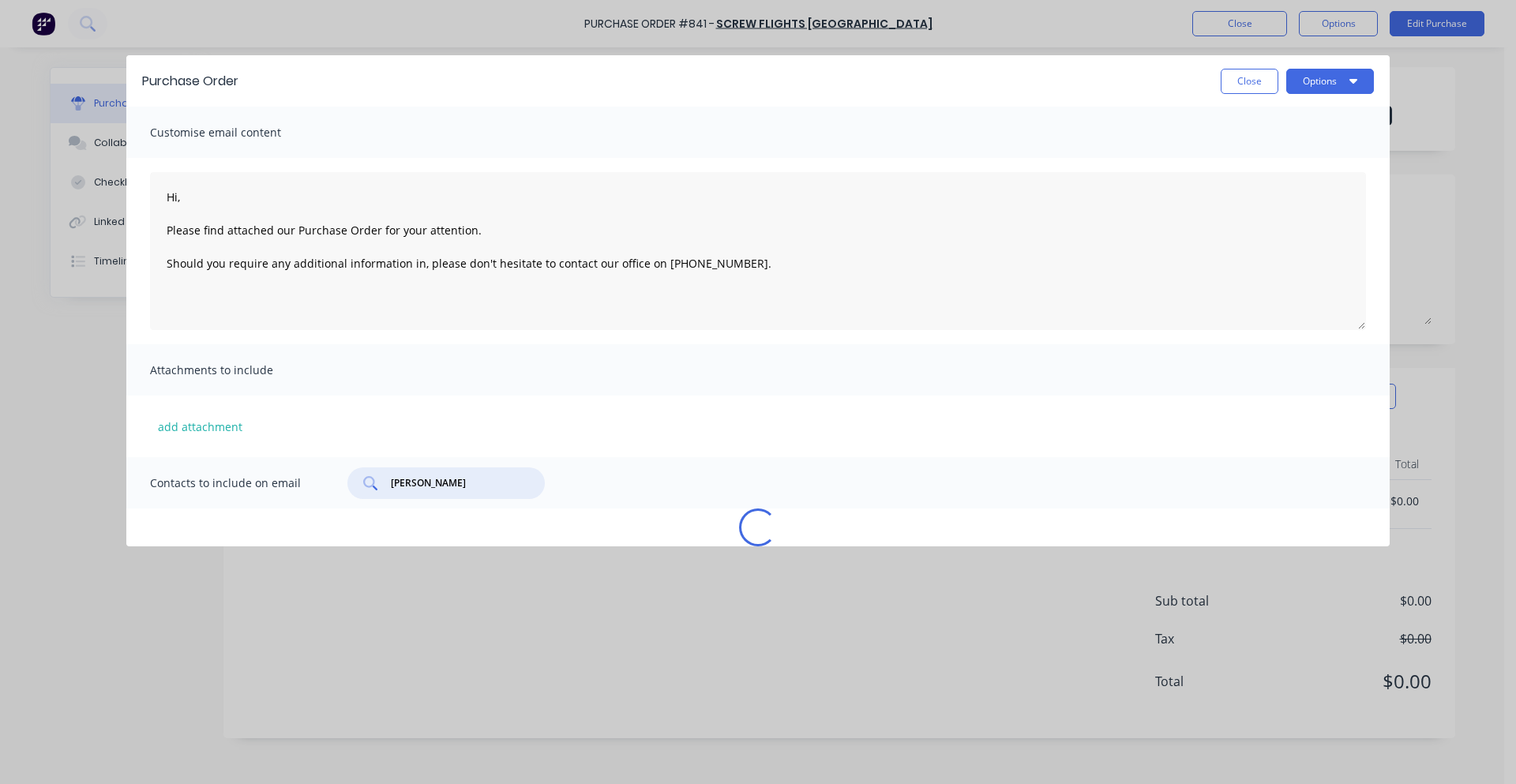
type textarea "Hi, Please find attached our Purchase Order for your attention. Should you requ…"
type input "[PERSON_NAME]@"
type textarea "Hi, Please find attached our Purchase Order for your attention. Should you requ…"
type input "[PERSON_NAME]"
type textarea "Hi, Please find attached our Purchase Order for your attention. Should you requ…"
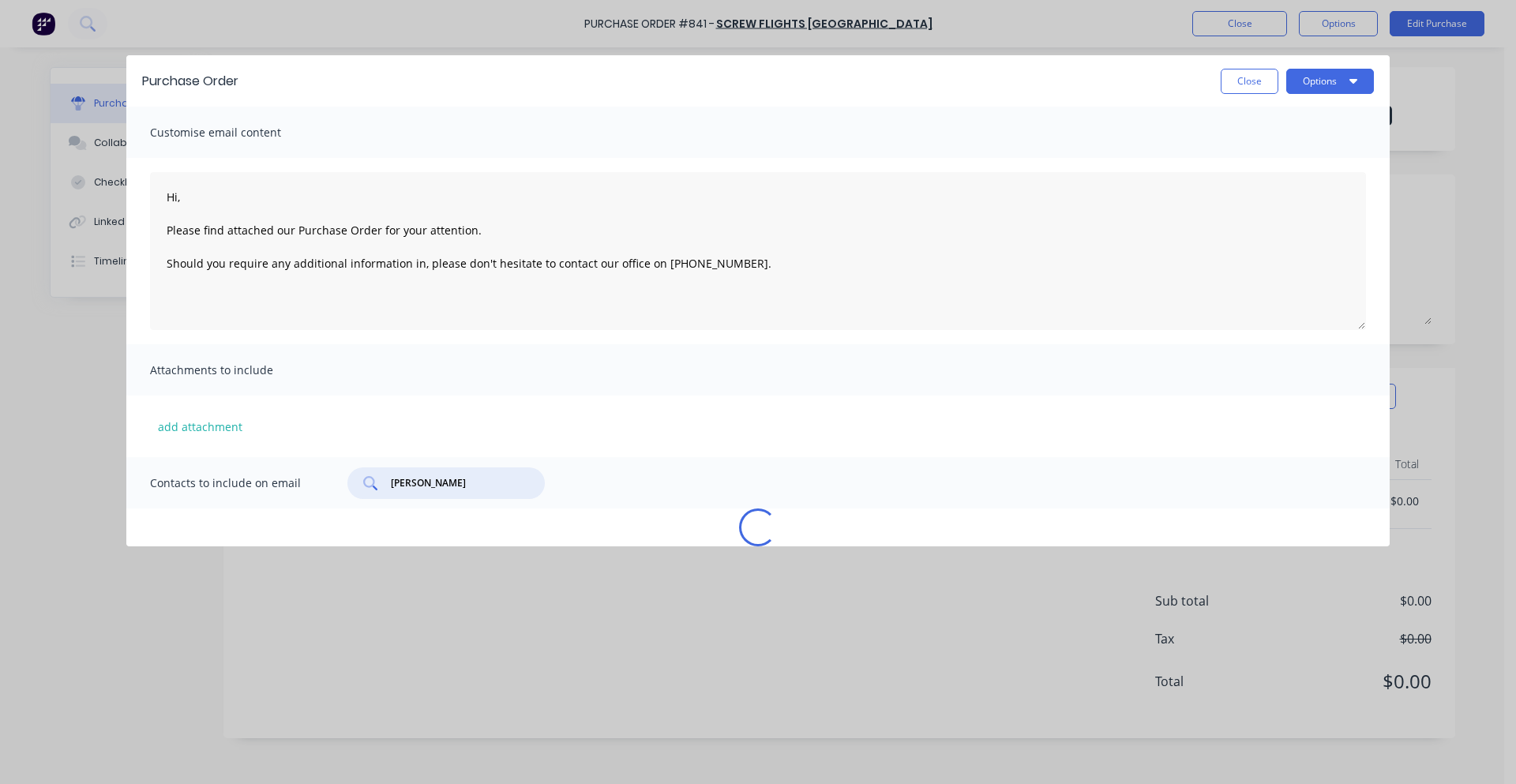
type input "[PERSON_NAME]"
type textarea "Hi, Please find attached our Purchase Order for your attention. Should you requ…"
type input "[PERSON_NAME]"
type textarea "Hi, Please find attached our Purchase Order for your attention. Should you requ…"
type input "[PERSON_NAME]"
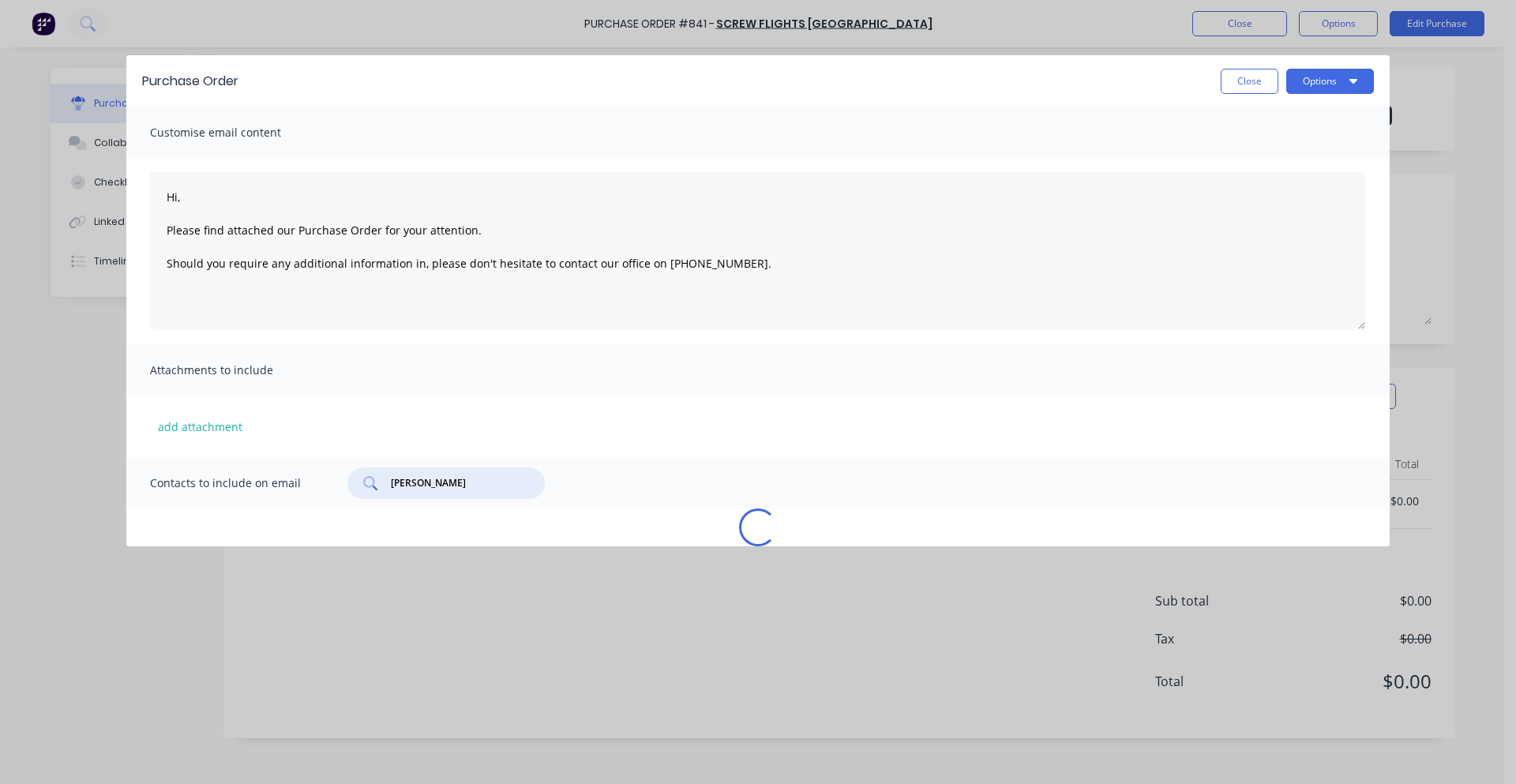
type textarea "Hi, Please find attached our Purchase Order for your attention. Should you requ…"
type input "[PERSON_NAME]"
type textarea "Hi, Please find attached our Purchase Order for your attention. Should you requ…"
type textarea "x"
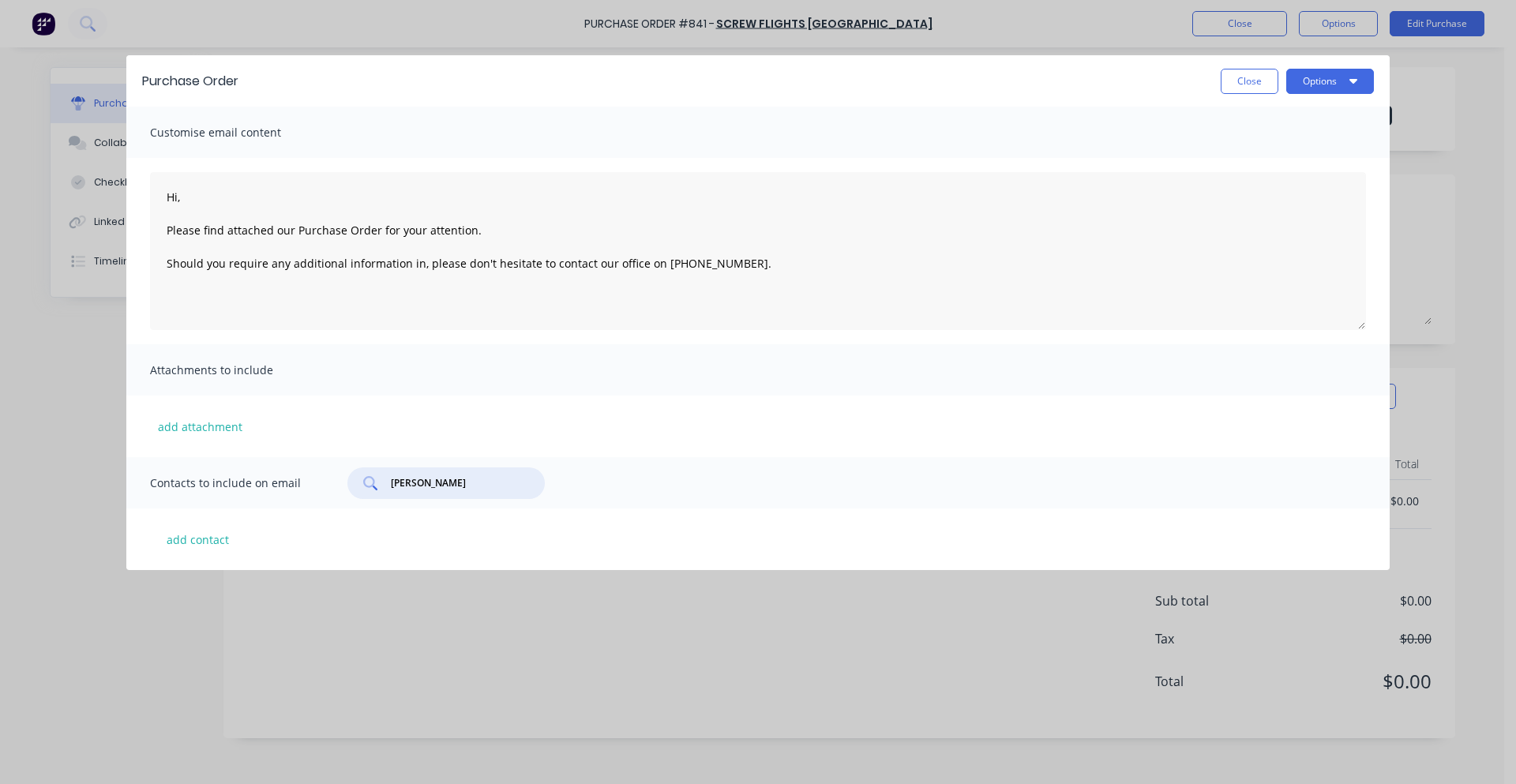
type textarea "Hi, Please find attached our Purchase Order for your attention. Should you requ…"
type input "[PERSON_NAME]"
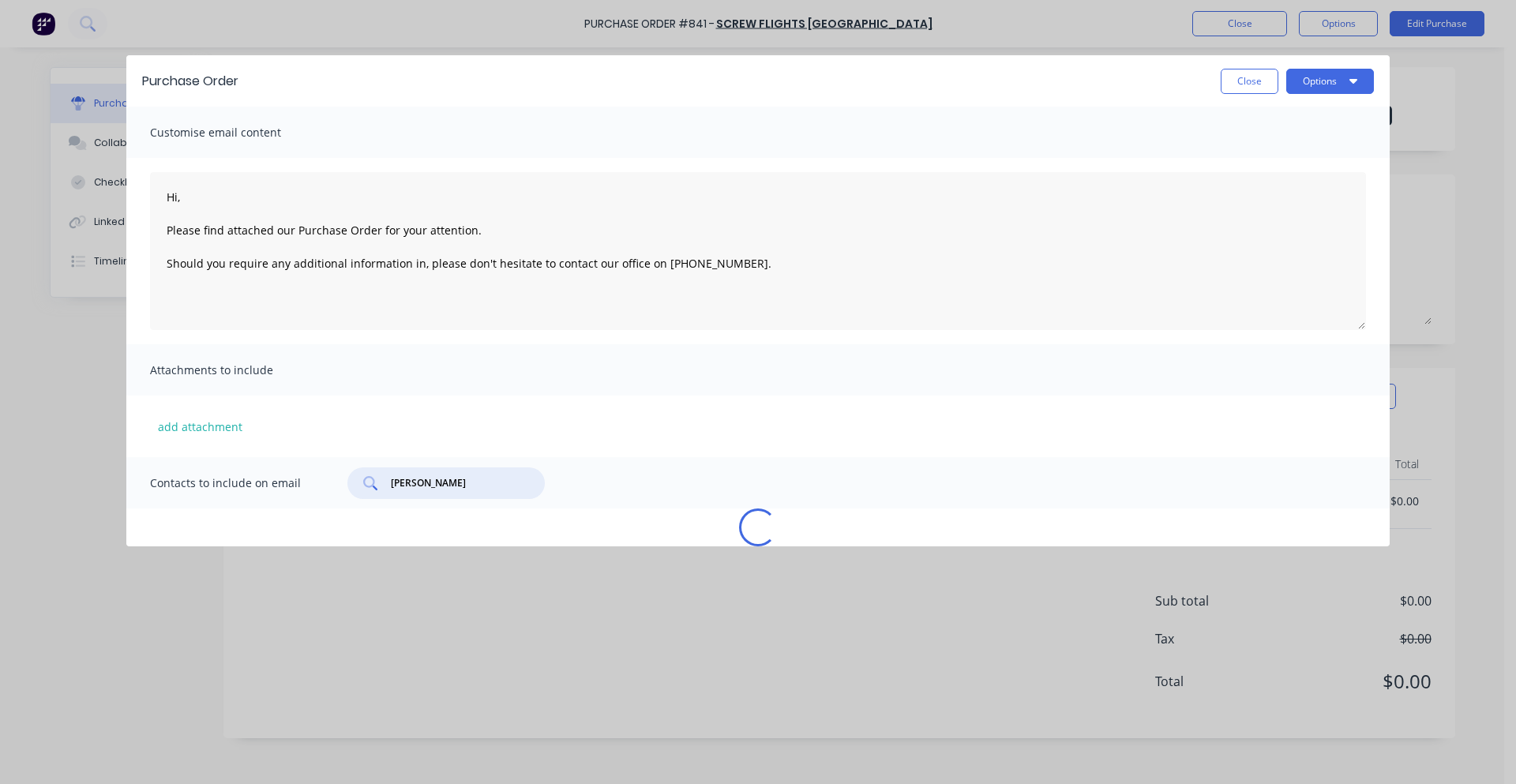
type textarea "Hi, Please find attached our Purchase Order for your attention. Should you requ…"
type input "[PERSON_NAME]"
type textarea "Hi, Please find attached our Purchase Order for your attention. Should you requ…"
type input "[PERSON_NAME]"
type textarea "Hi, Please find attached our Purchase Order for your attention. Should you requ…"
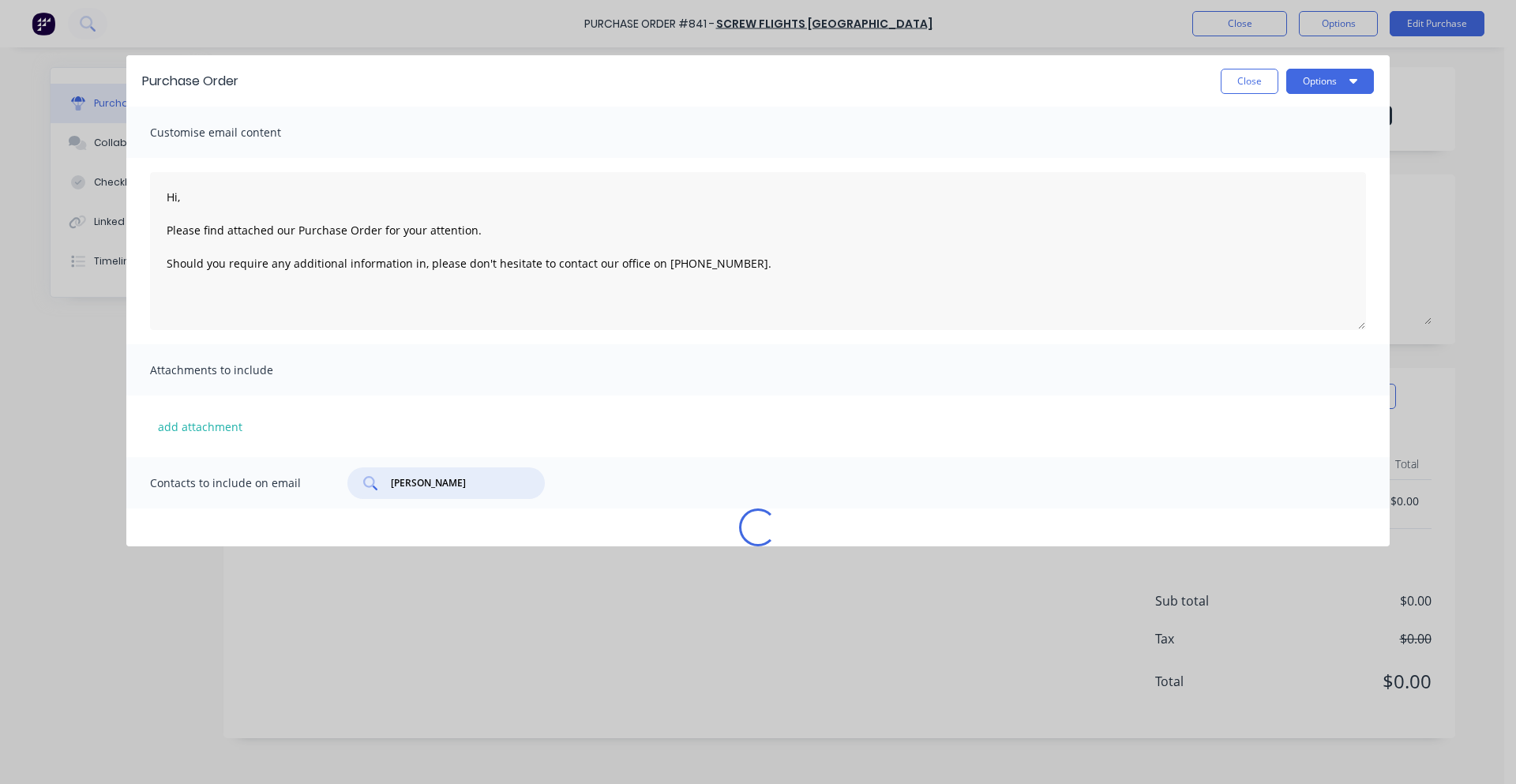
type input "[PERSON_NAME]"
type textarea "Hi, Please find attached our Purchase Order for your attention. Should you requ…"
type input "[PERSON_NAME]"
type textarea "Hi, Please find attached our Purchase Order for your attention. Should you requ…"
type input "[PERSON_NAME]"
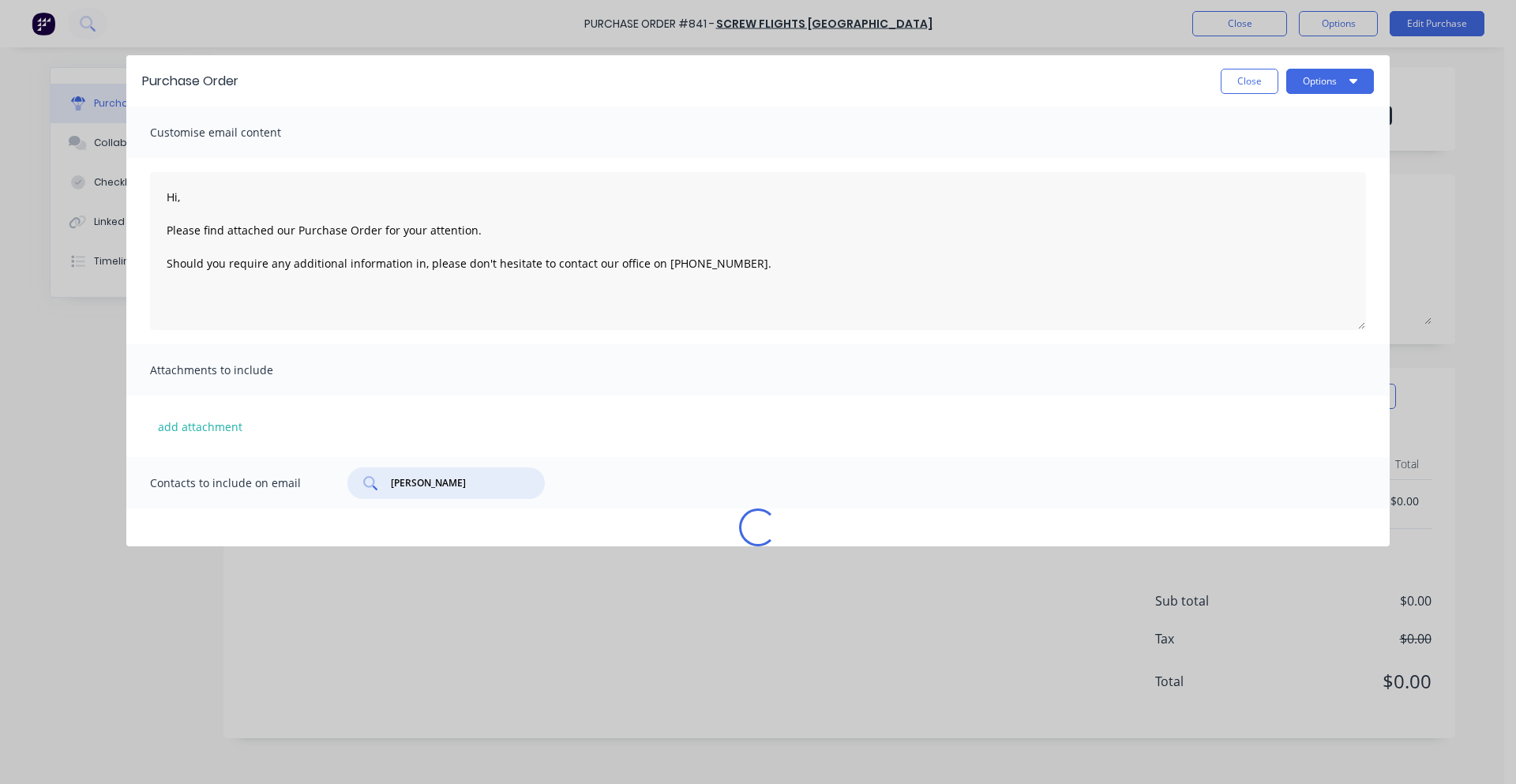
type textarea "Hi, Please find attached our Purchase Order for your attention. Should you requ…"
type input "[PERSON_NAME]"
type textarea "Hi, Please find attached our Purchase Order for your attention. Should you requ…"
type input "[PERSON_NAME]"
type textarea "Hi, Please find attached our Purchase Order for your attention. Should you requ…"
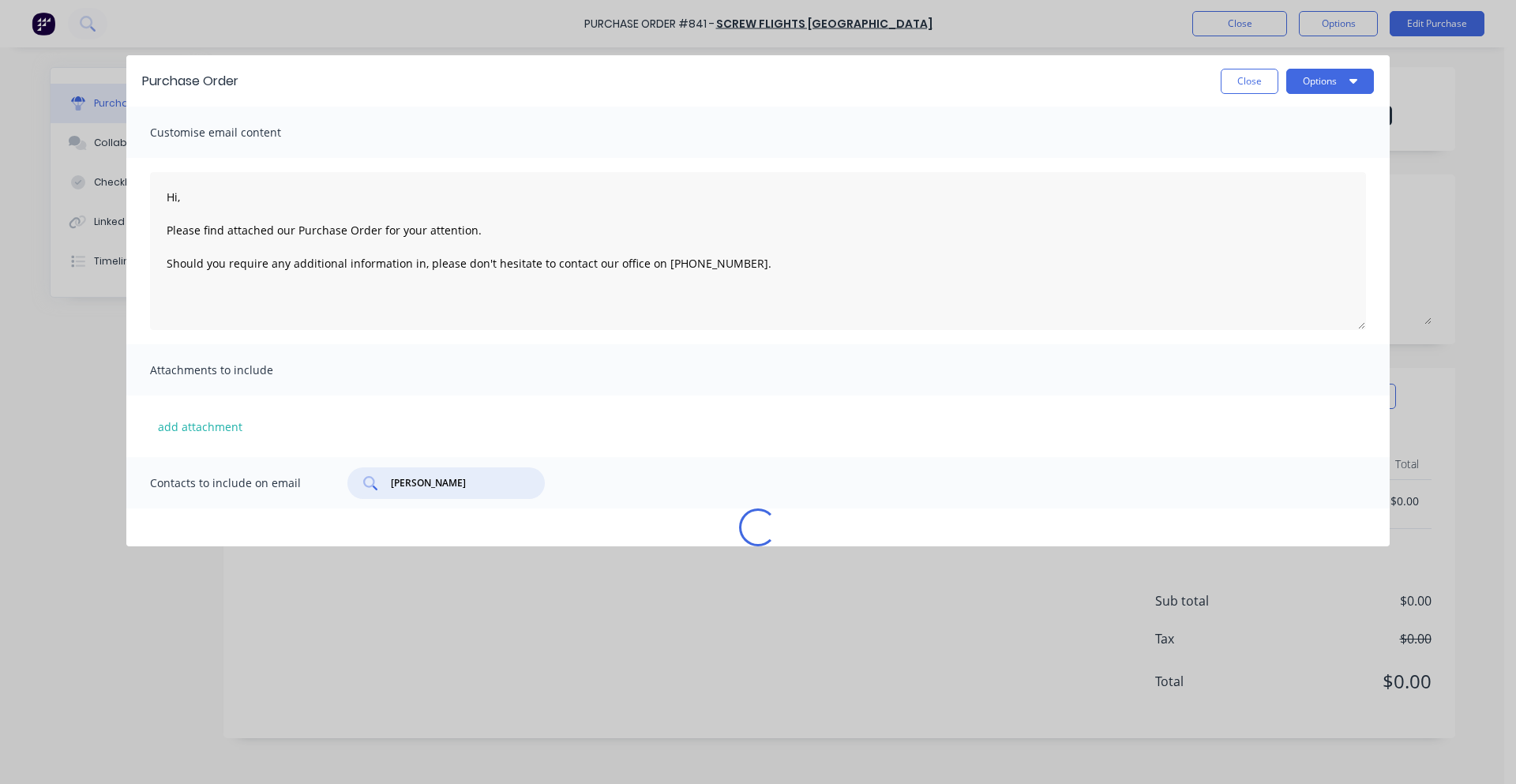
type input "[PERSON_NAME]"
type textarea "Hi, Please find attached our Purchase Order for your attention. Should you requ…"
type input "[PERSON_NAME]"
type textarea "Hi, Please find attached our Purchase Order for your attention. Should you requ…"
type input "[PERSON_NAME]"
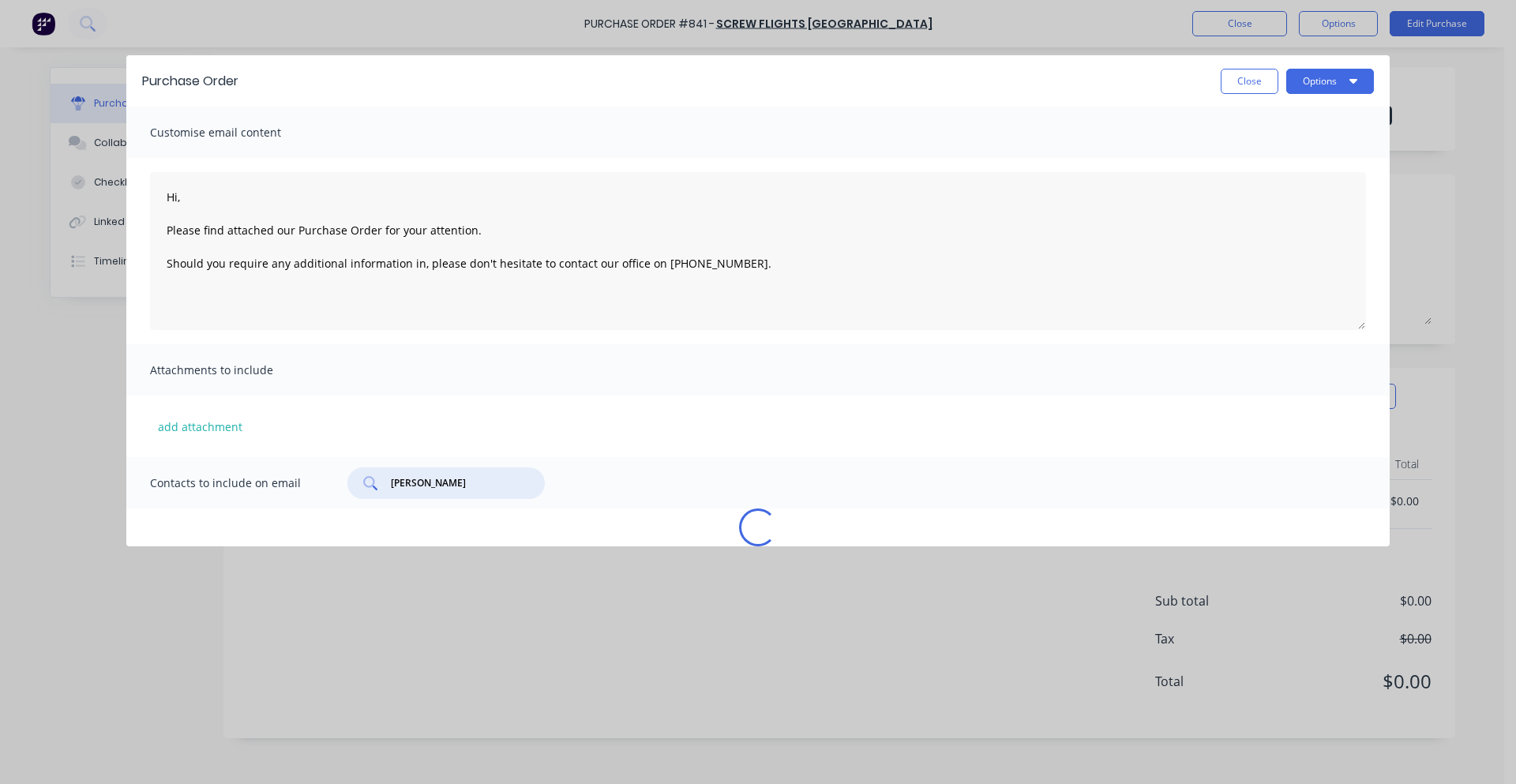
type textarea "Hi, Please find attached our Purchase Order for your attention. Should you requ…"
type input "[PERSON_NAME]."
type textarea "Hi, Please find attached our Purchase Order for your attention. Should you requ…"
type input "[PERSON_NAME]"
type textarea "Hi, Please find attached our Purchase Order for your attention. Should you requ…"
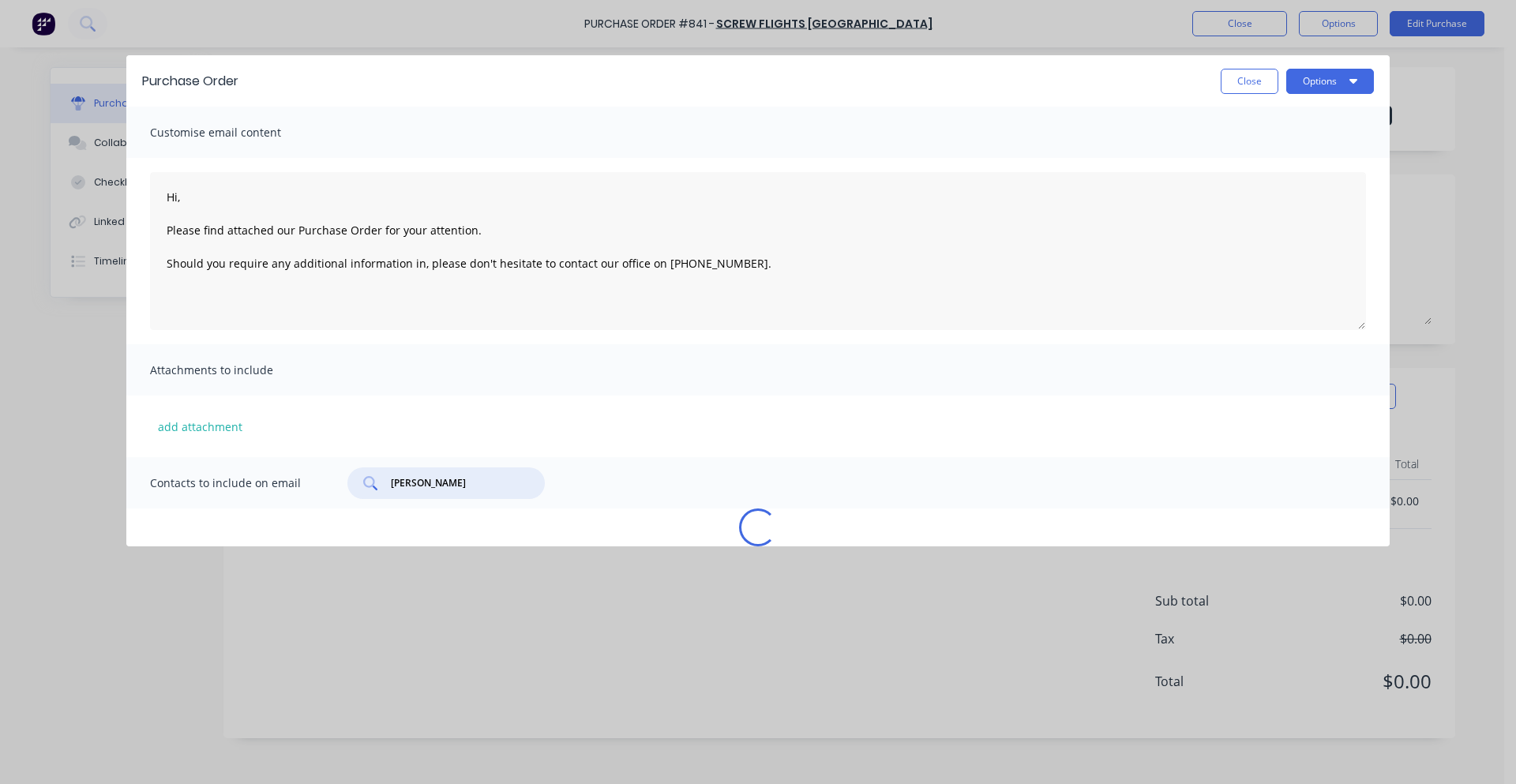
type input "[PERSON_NAME][EMAIL_ADDRESS][DOMAIN_NAME]"
type textarea "Hi, Please find attached our Purchase Order for your attention. Should you requ…"
type input "[PERSON_NAME][EMAIL_ADDRESS][DOMAIN_NAME]"
type textarea "Hi, Please find attached our Purchase Order for your attention. Should you requ…"
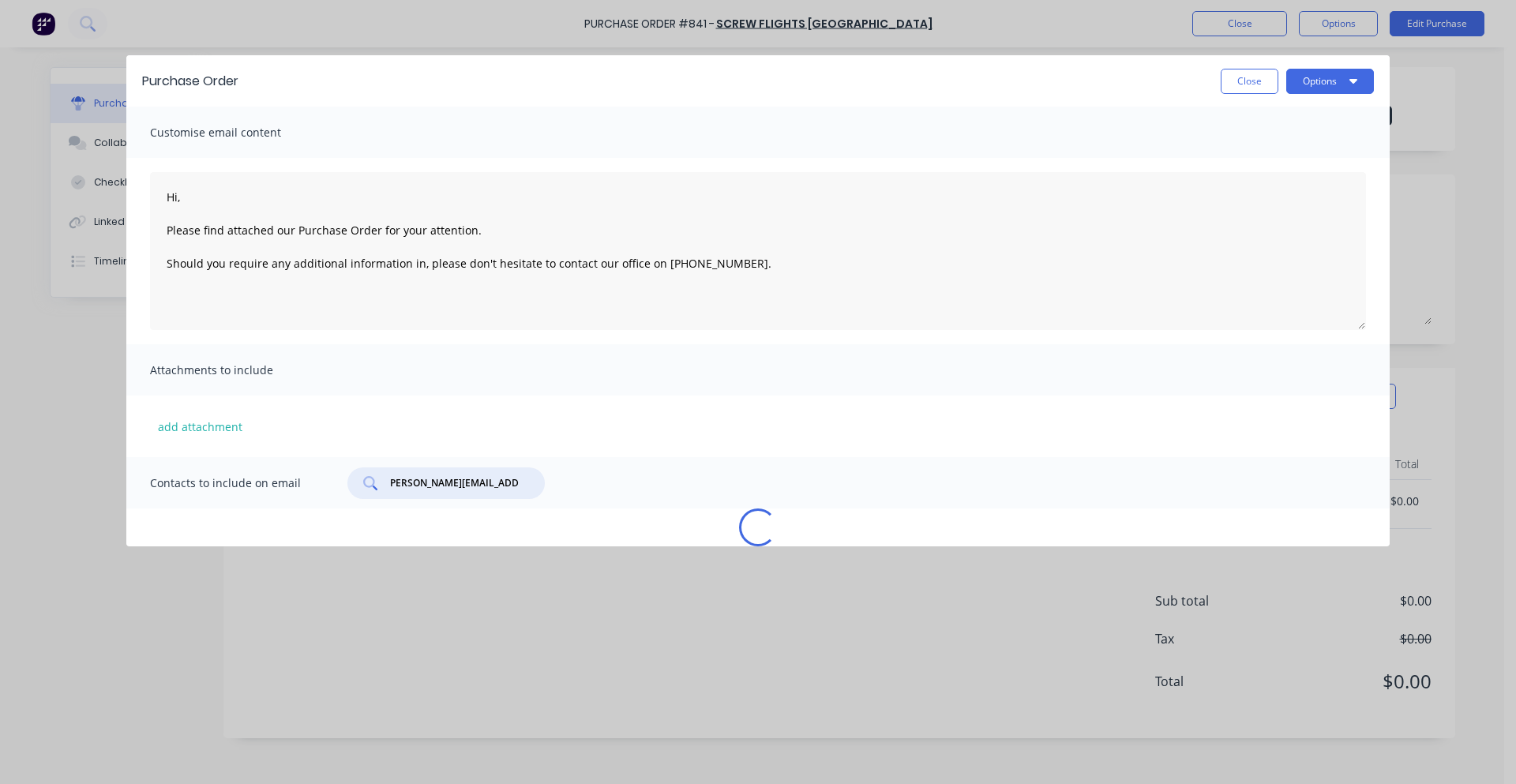
type input "[PERSON_NAME][EMAIL_ADDRESS][DOMAIN_NAME]"
type textarea "Hi, Please find attached our Purchase Order for your attention. Should you requ…"
type textarea "x"
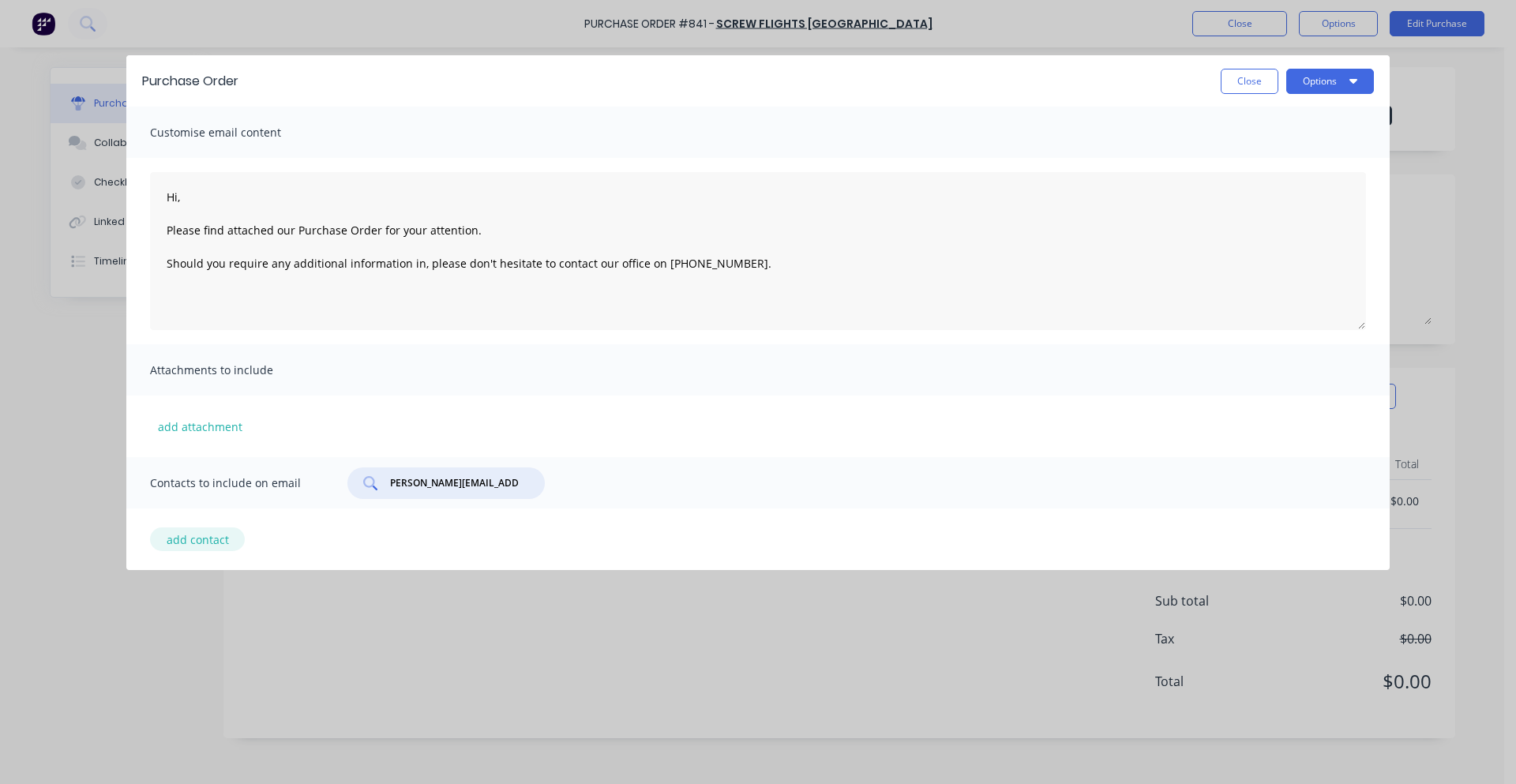
click at [201, 536] on button "add contact" at bounding box center [197, 539] width 95 height 24
type textarea "Hi, Please find attached our Purchase Order for your attention. Should you requ…"
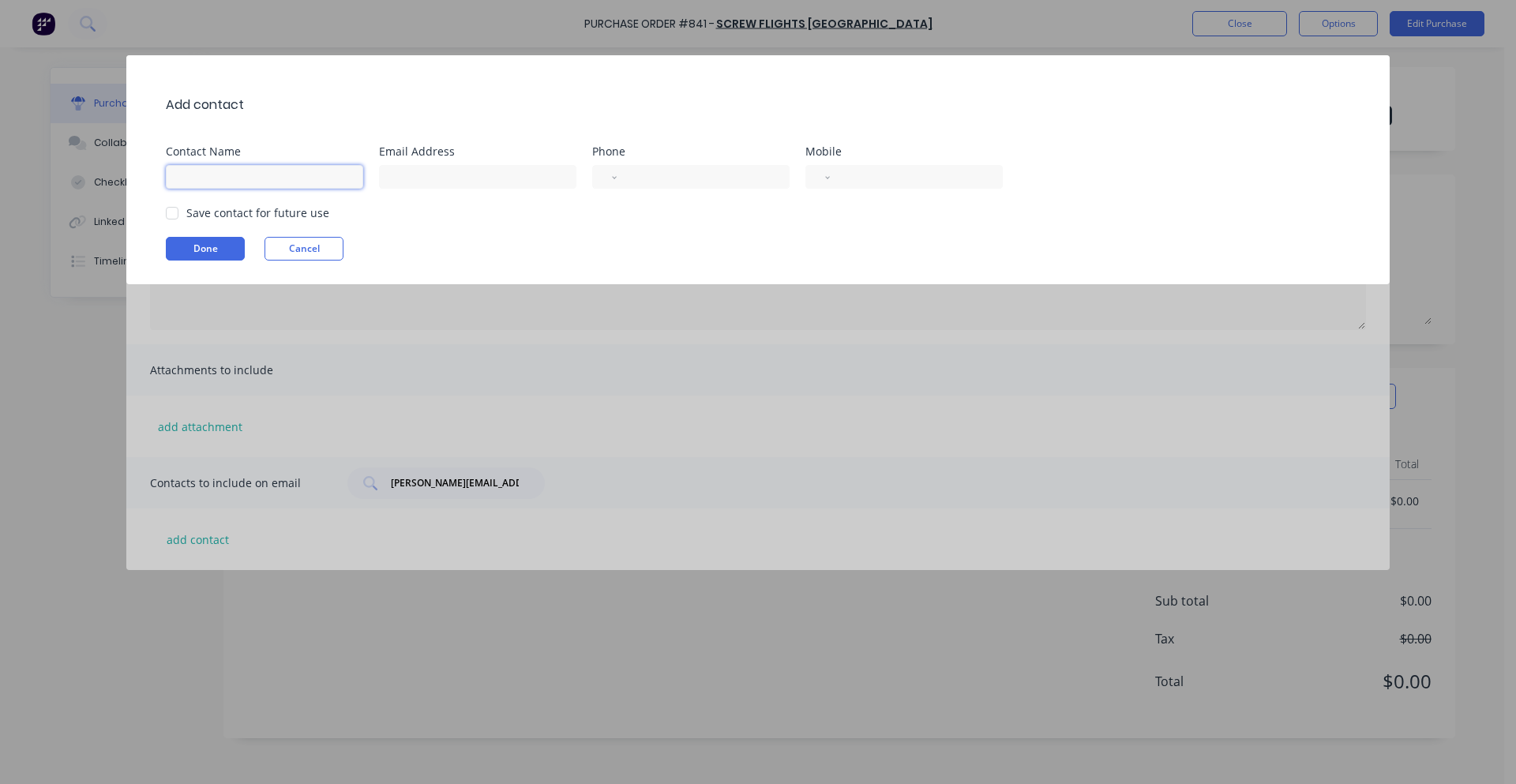
click at [304, 186] on input at bounding box center [264, 177] width 197 height 24
type input "[PERSON_NAME]"
type input "[PERSON_NAME][EMAIL_ADDRESS][DOMAIN_NAME]"
select select "AU"
type input "0457 990 093"
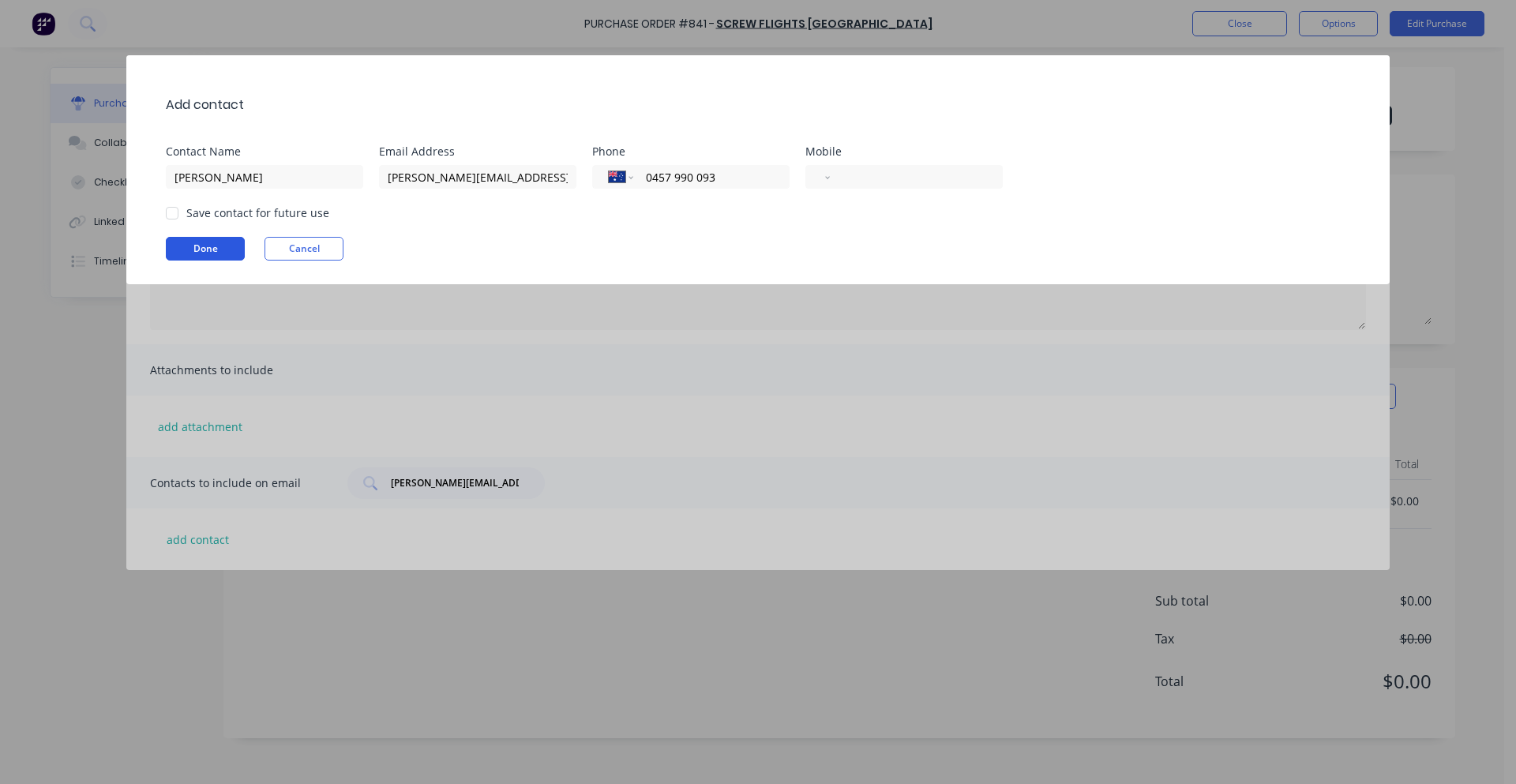
click at [217, 245] on button "Done" at bounding box center [205, 248] width 79 height 24
type textarea "x"
type textarea "Hi, Please find attached our Purchase Order for your attention. Should you requ…"
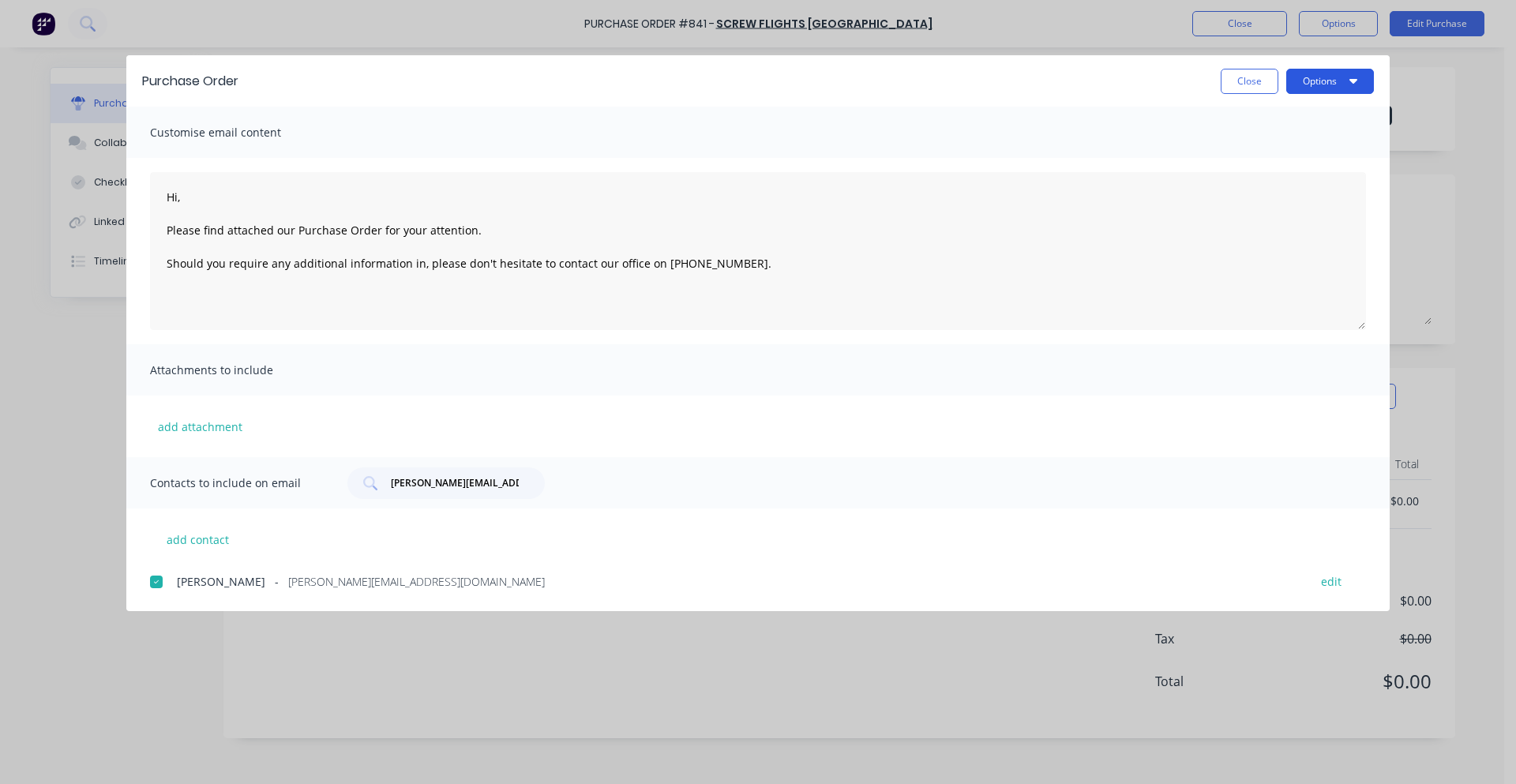
click at [1334, 83] on button "Options" at bounding box center [1330, 81] width 87 height 25
click at [1305, 155] on div "Print" at bounding box center [1298, 152] width 122 height 23
type textarea "x"
type textarea "Hi, Please find attached our Purchase Order for your attention. Should you requ…"
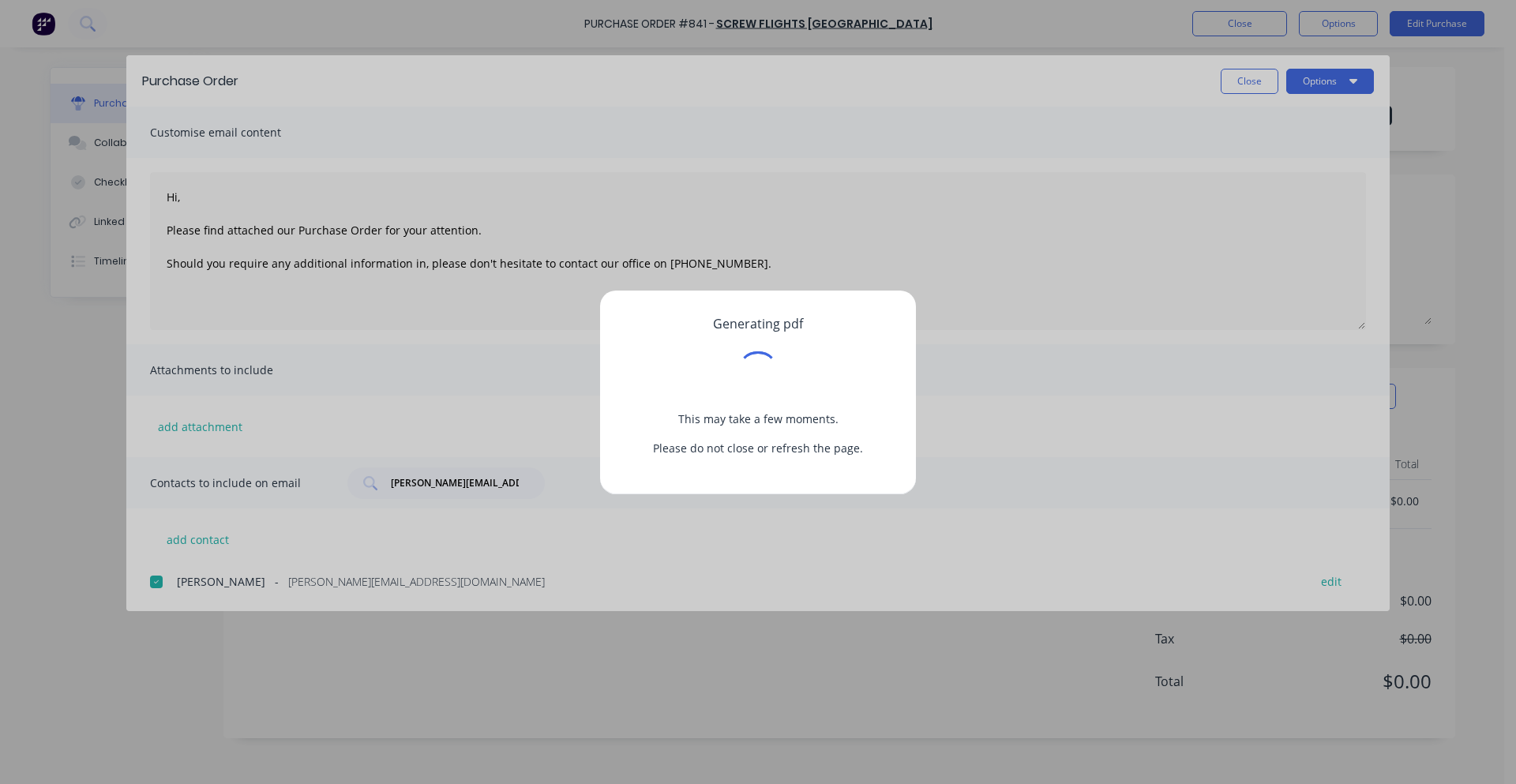
click at [1273, 191] on div "Generating pdf This may take a few moments. Please do not close or refresh the …" at bounding box center [758, 392] width 1516 height 784
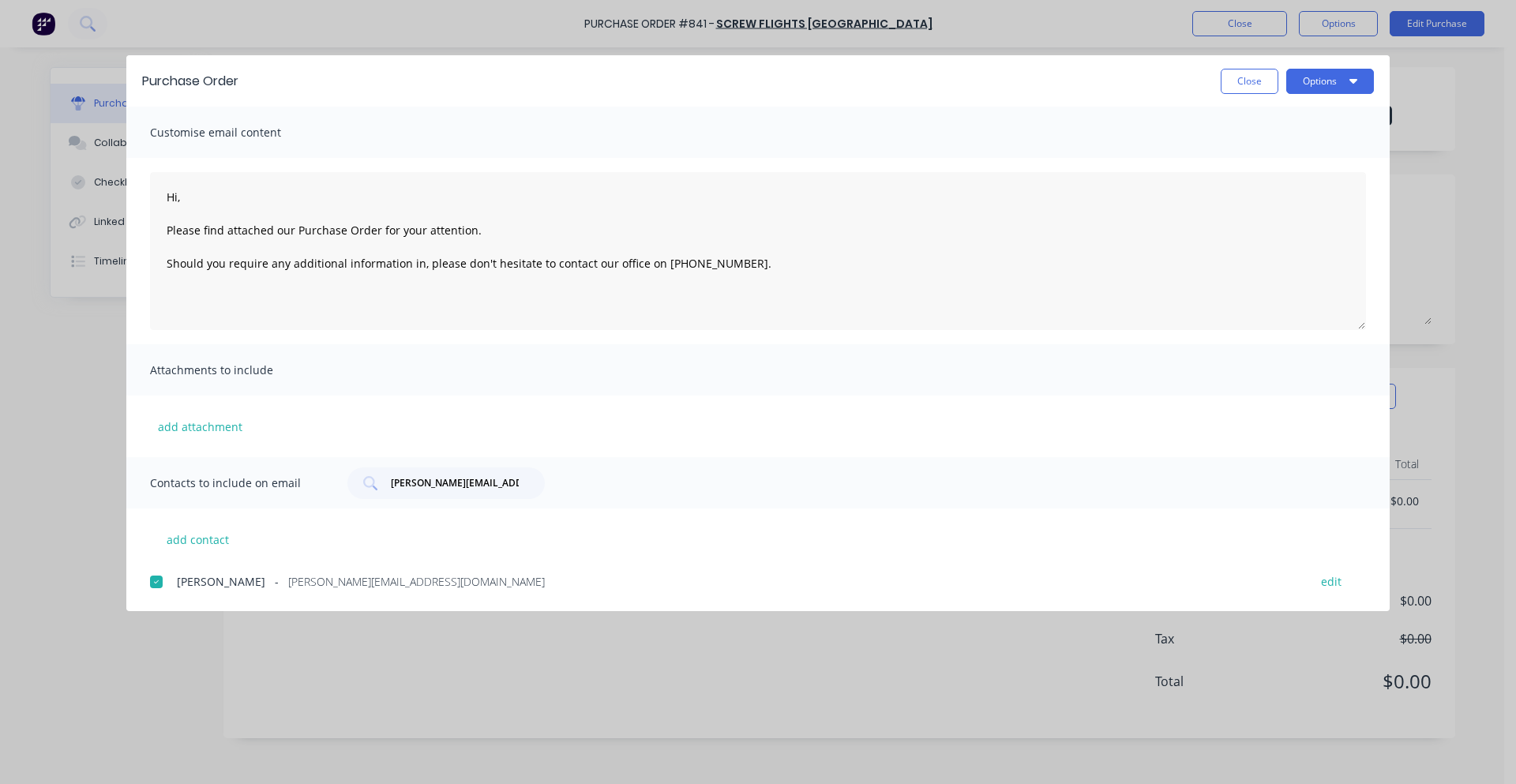
type textarea "x"
type textarea "Hi, Please find attached our Purchase Order for your attention. Should you requ…"
click at [1345, 86] on button "Options" at bounding box center [1330, 81] width 87 height 25
click at [1310, 177] on div "Email" at bounding box center [1298, 184] width 122 height 23
type textarea "x"
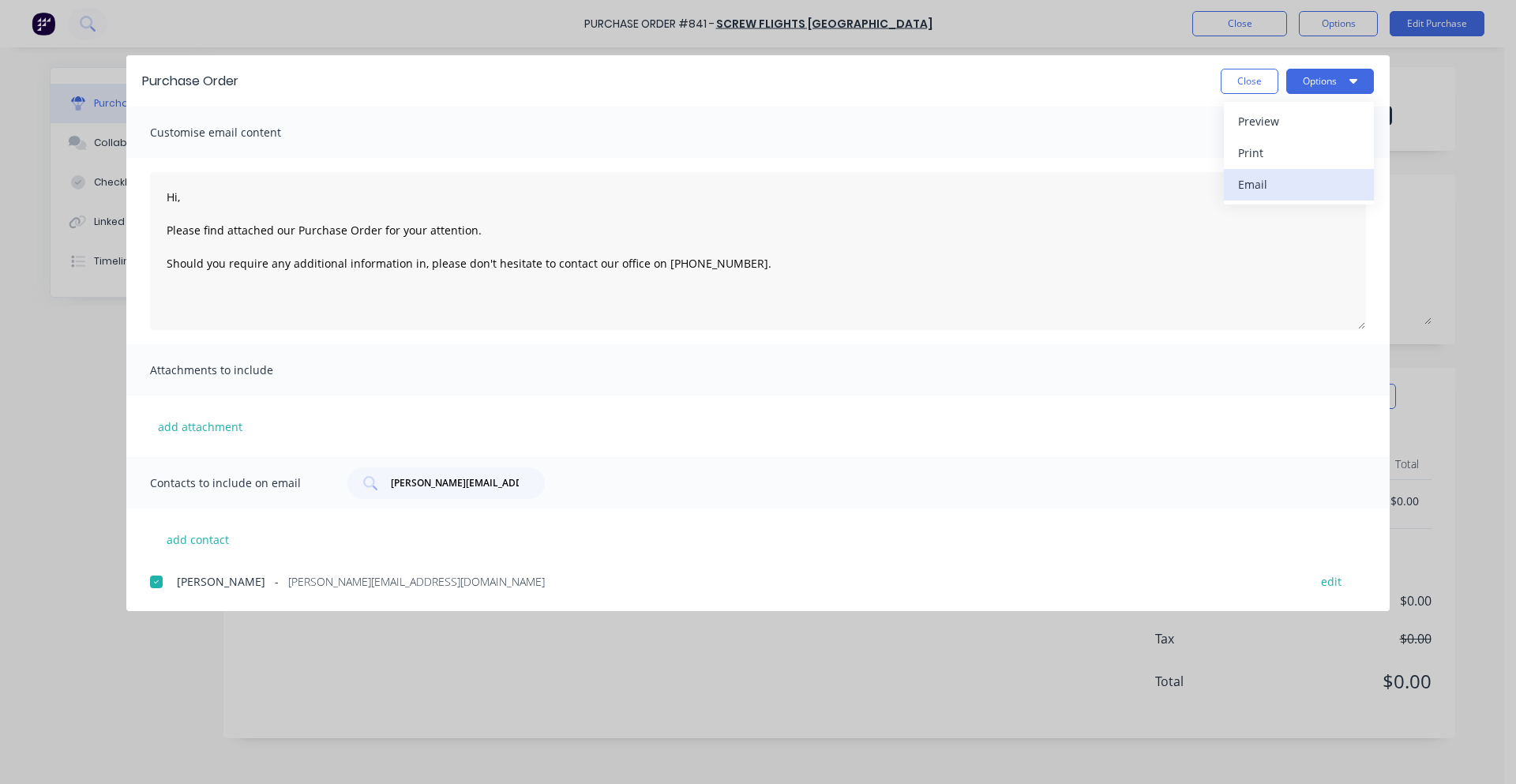
type textarea "Hi, Please find attached our Purchase Order for your attention. Should you requ…"
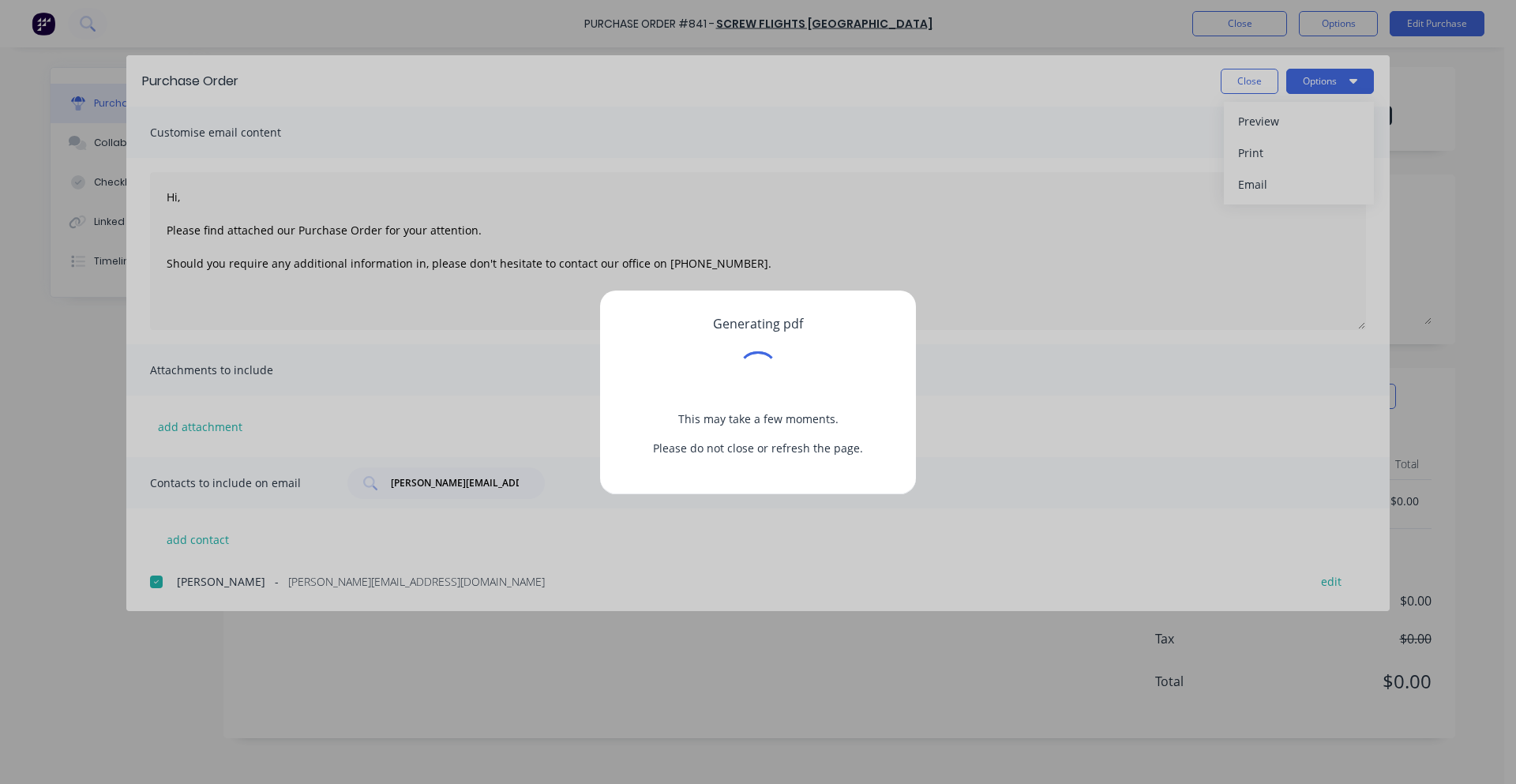
type textarea "x"
type textarea "Hi, Please find attached our Purchase Order for your attention. Should you requ…"
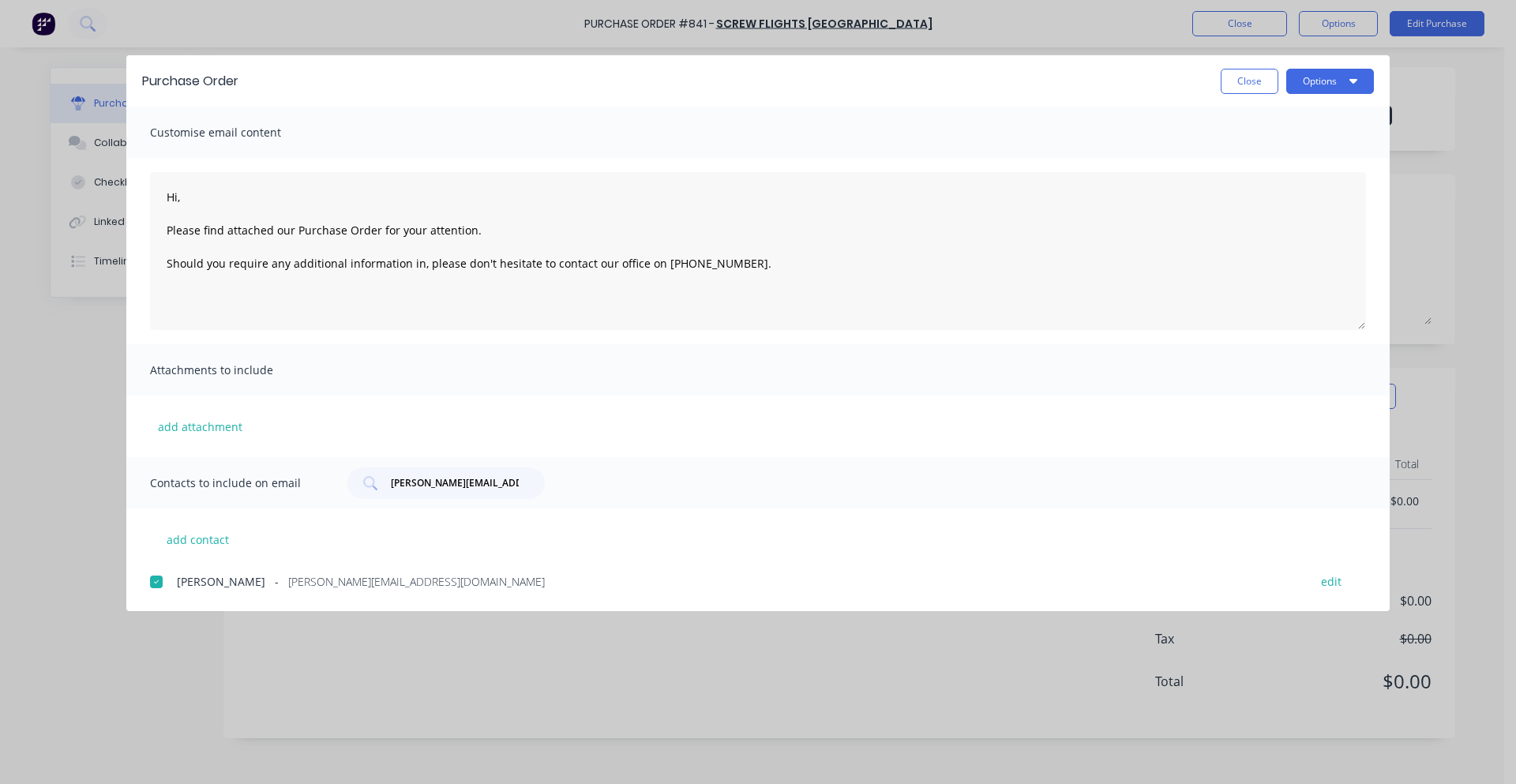
type textarea "x"
type textarea "Hi, Please find attached our Purchase Order for your attention. Should you requ…"
